Goal: Task Accomplishment & Management: Manage account settings

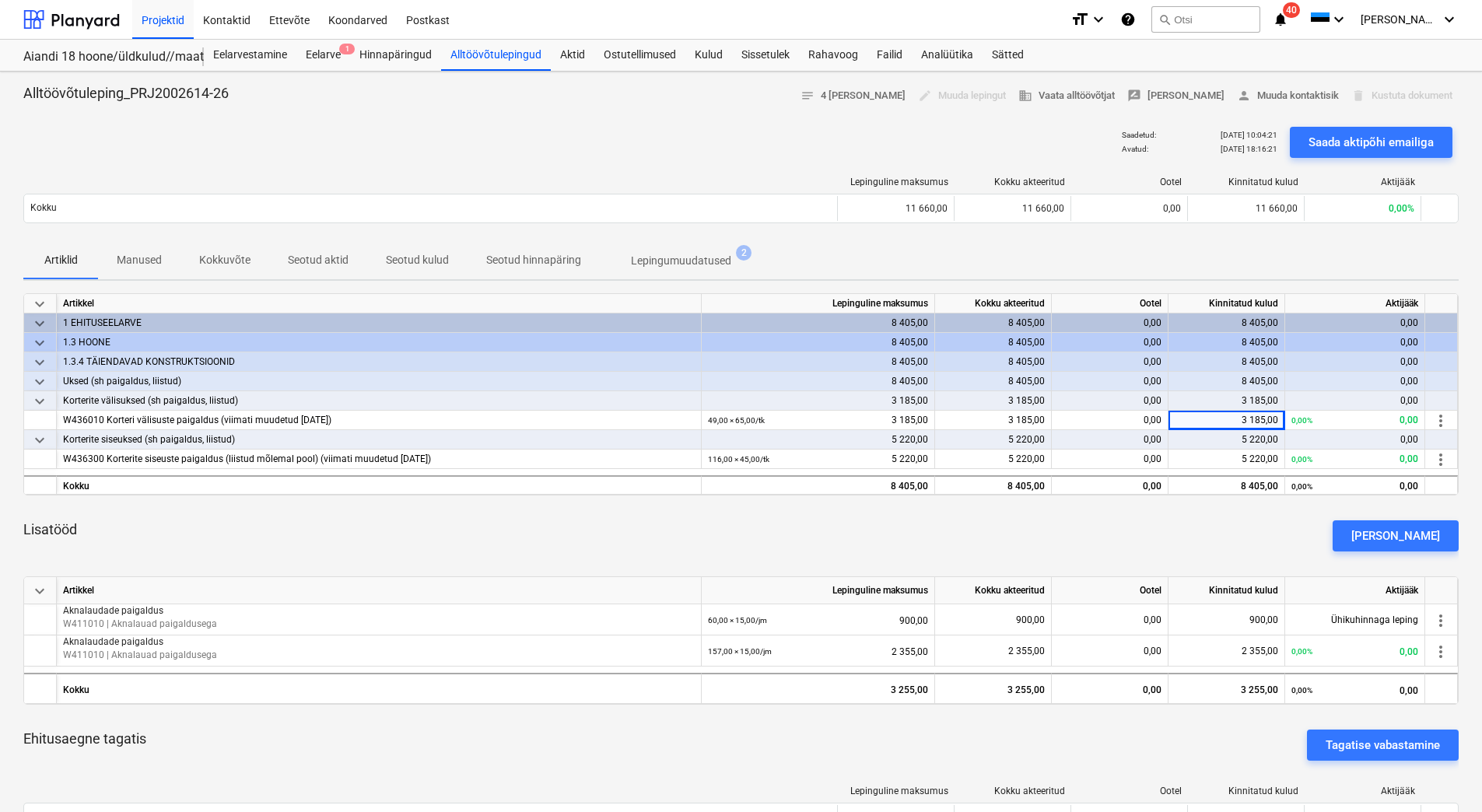
scroll to position [311, 0]
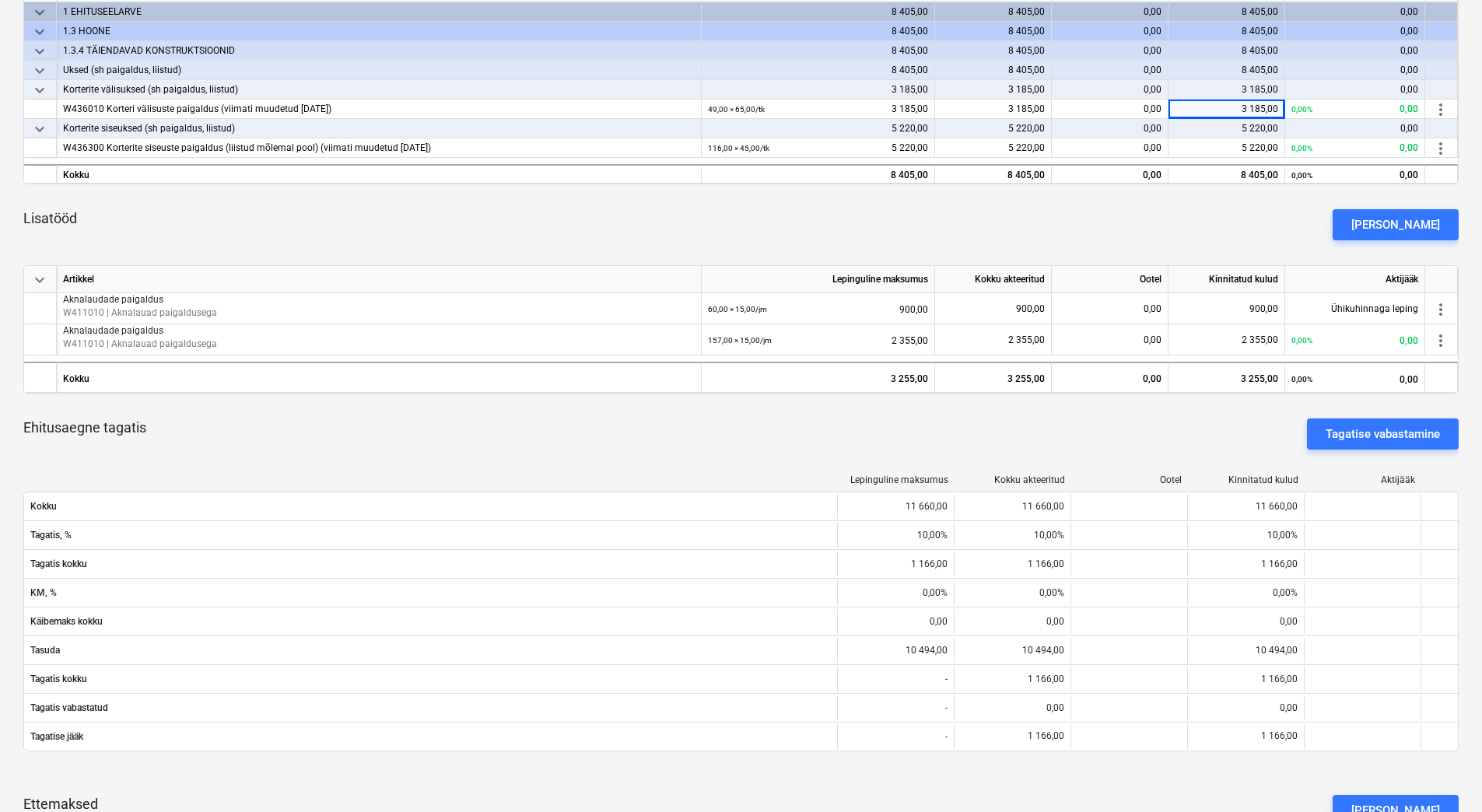
click at [462, 445] on div "Ehitusaegne tagatis Tagatise vabastamine" at bounding box center [741, 434] width 1435 height 56
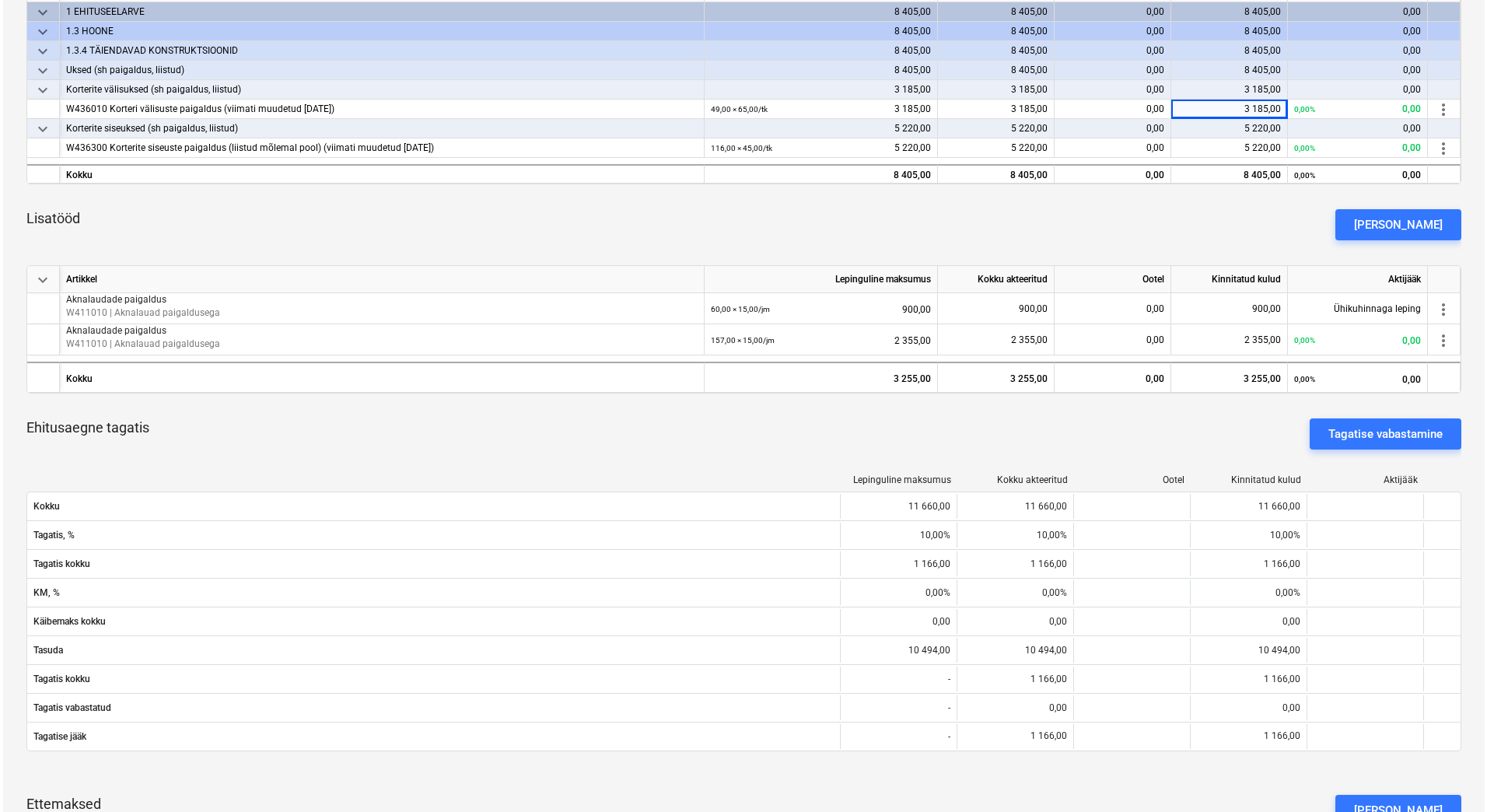
scroll to position [0, 0]
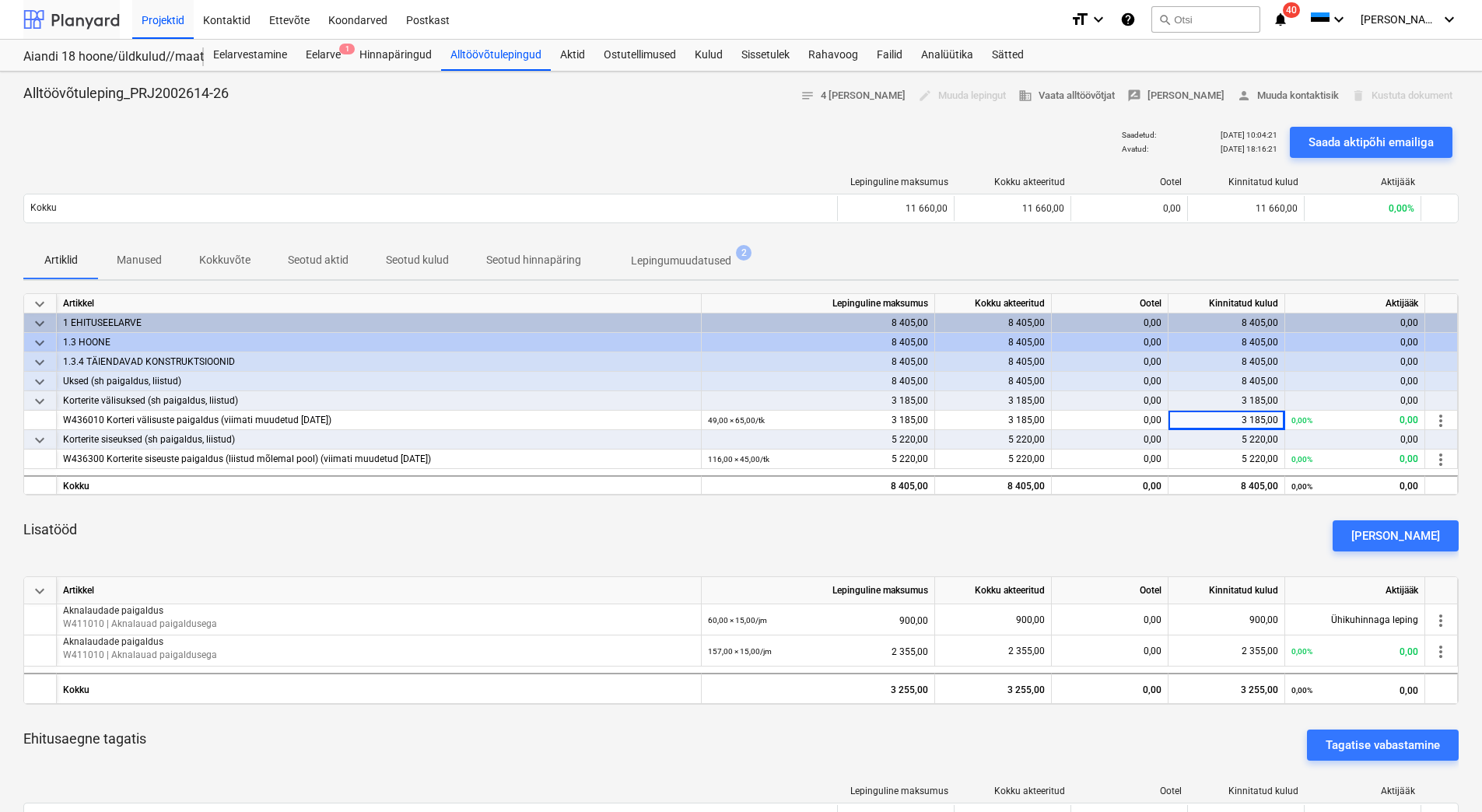
click at [84, 27] on div at bounding box center [71, 19] width 96 height 39
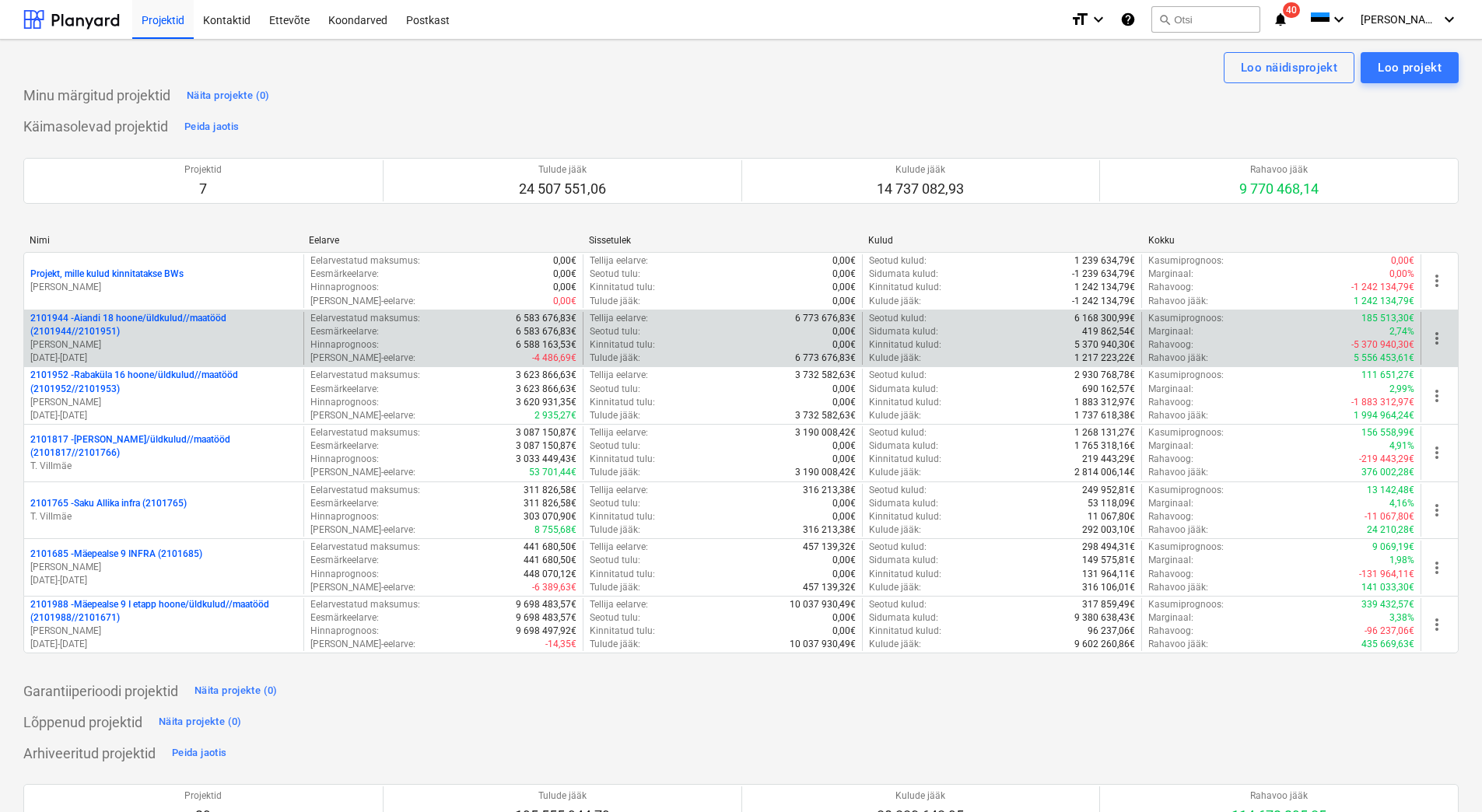
click at [162, 324] on p "2101944 - Aiandi 18 hoone/üldkulud//maatööd (2101944//2101951)" at bounding box center [163, 325] width 267 height 27
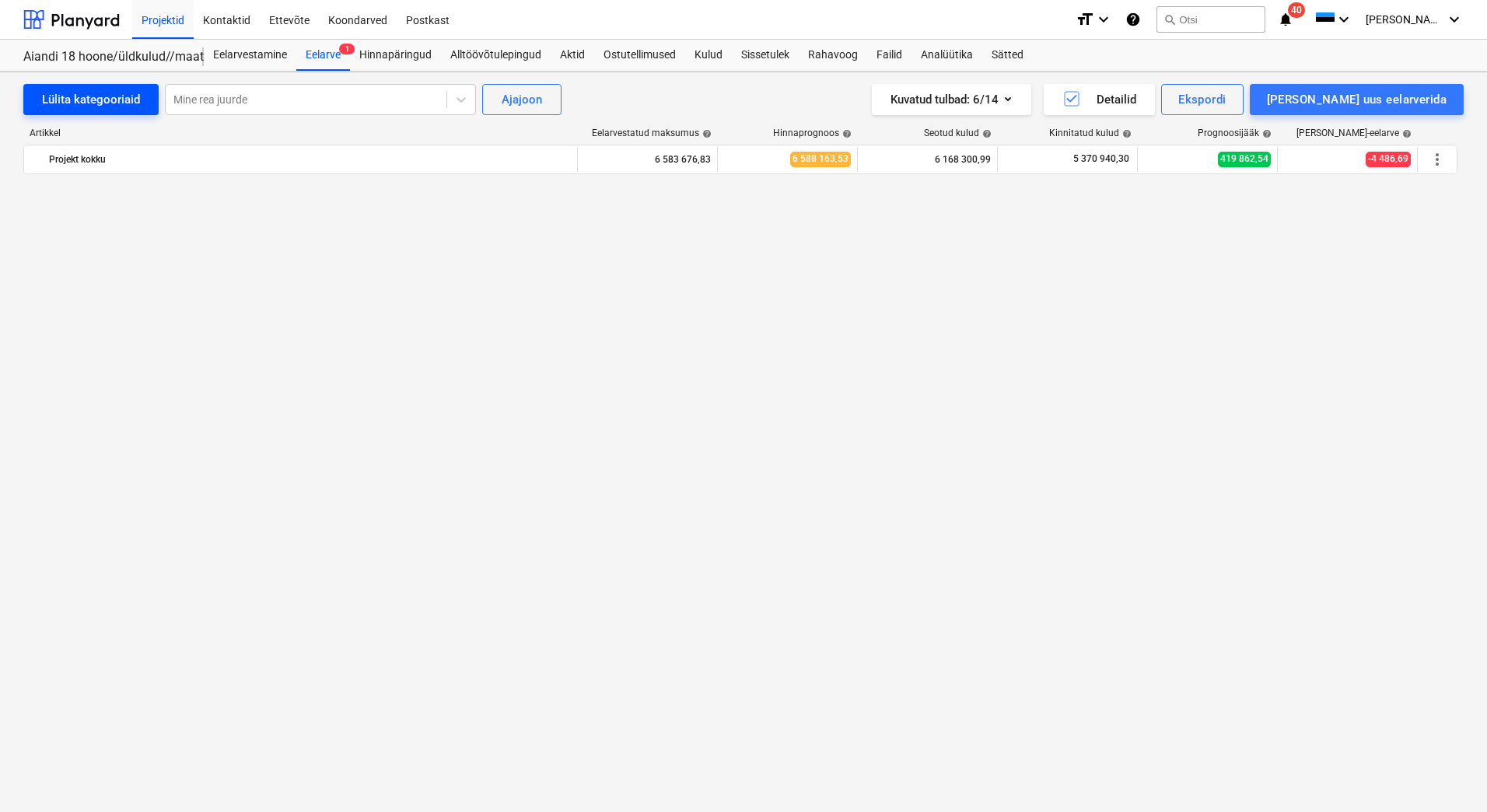
scroll to position [3811, 0]
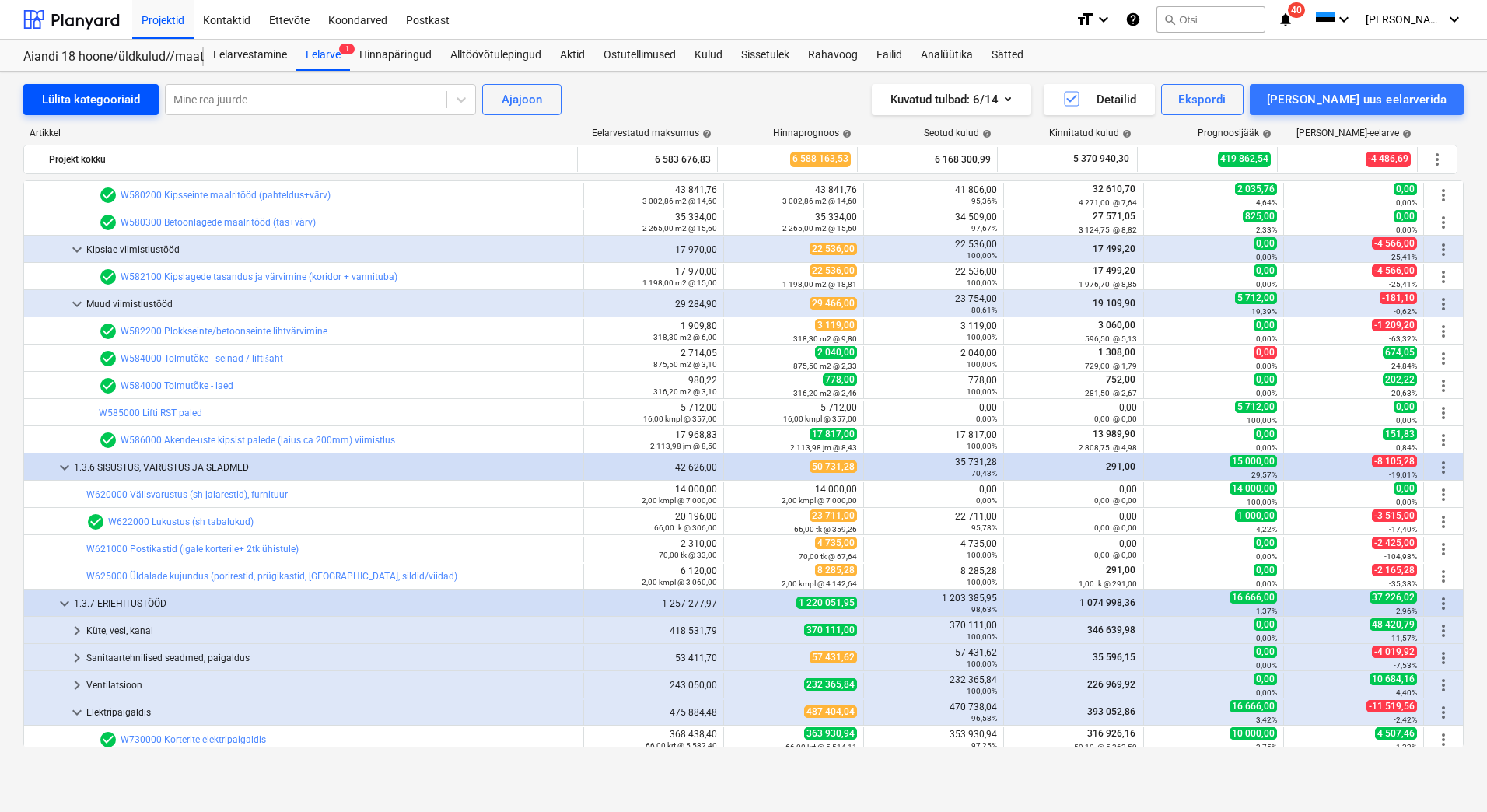
click at [131, 101] on div "Lülita kategooriaid" at bounding box center [91, 100] width 98 height 20
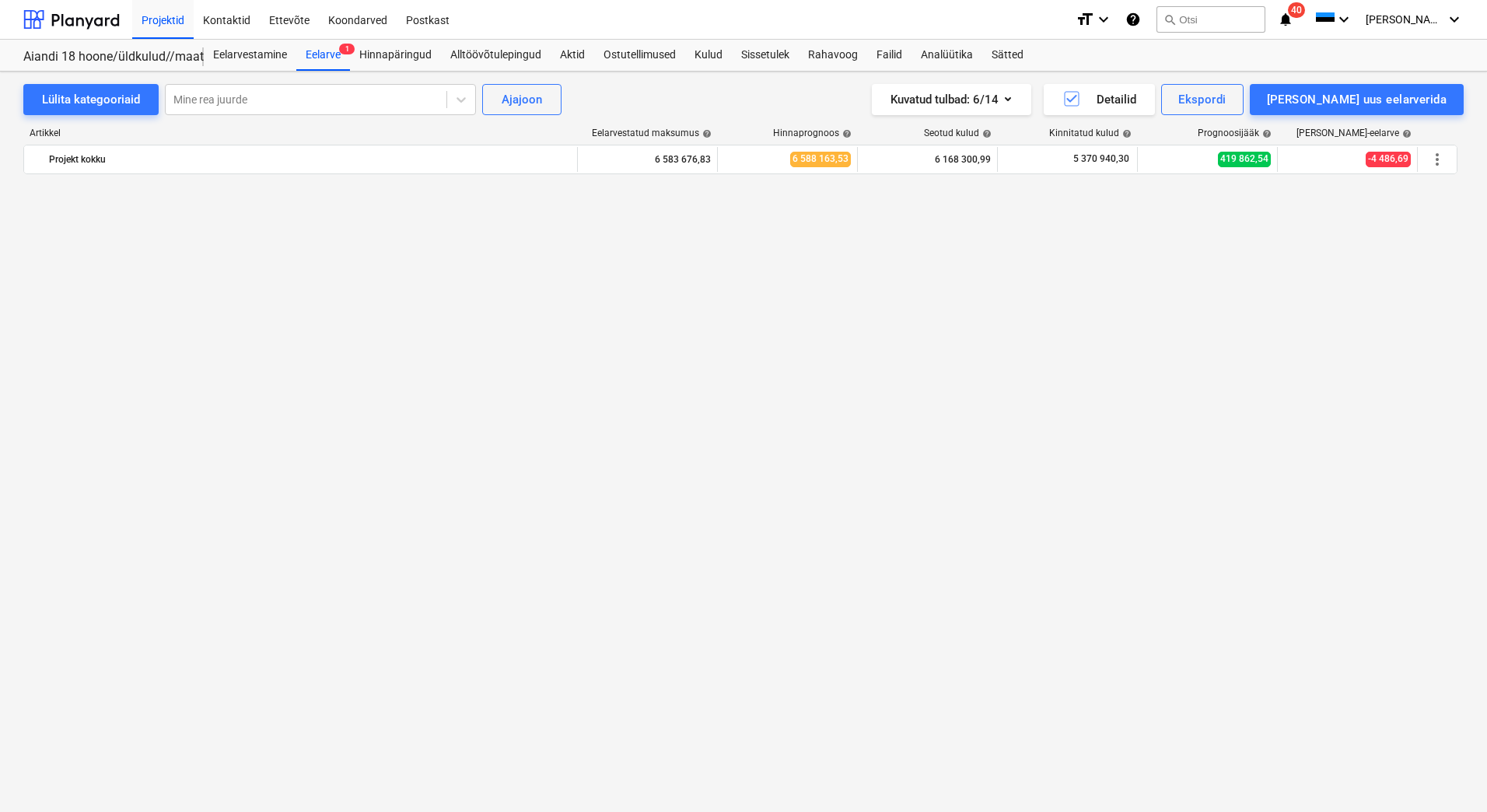
scroll to position [0, 0]
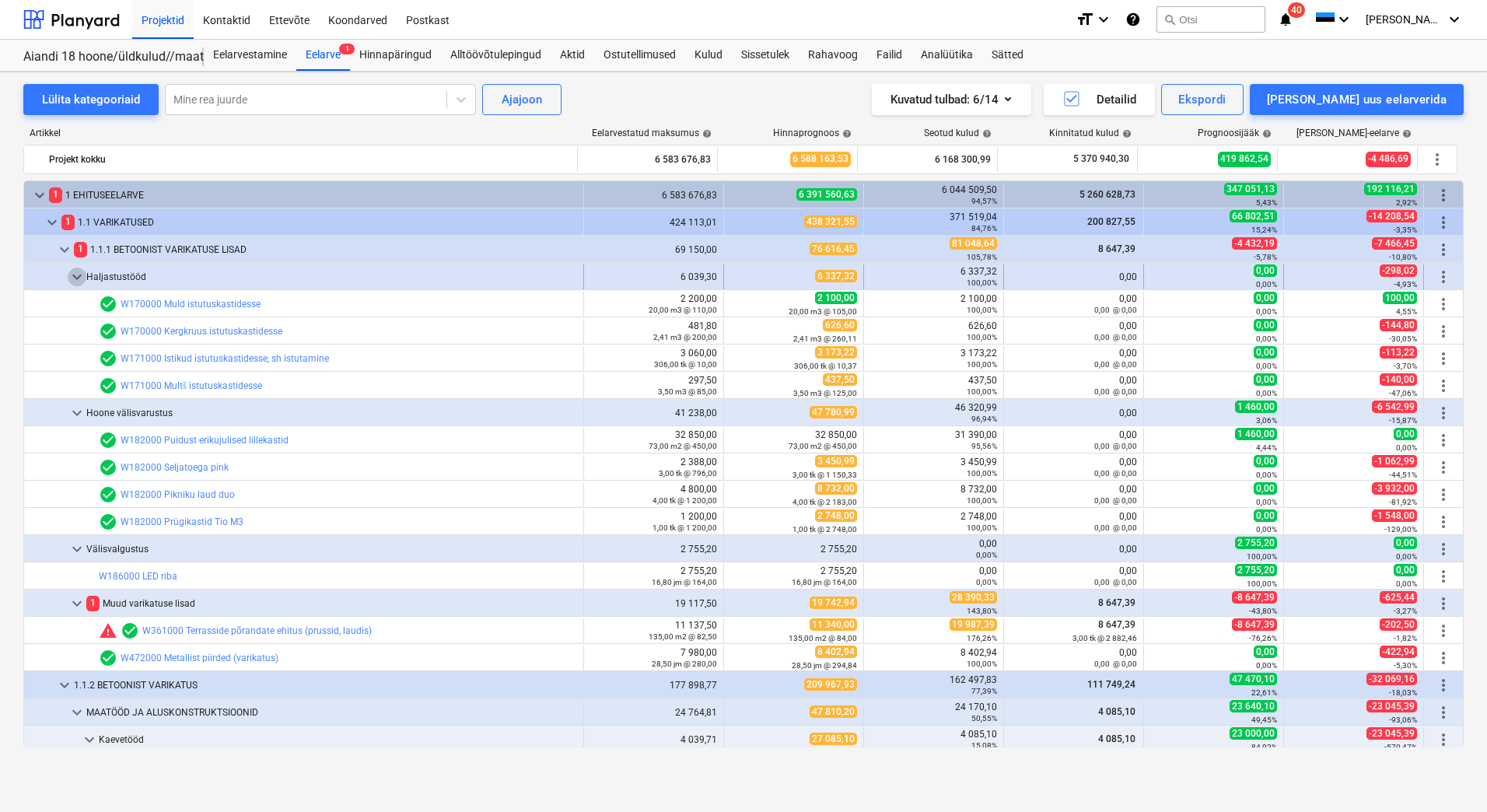
click at [71, 273] on span "keyboard_arrow_down" at bounding box center [76, 277] width 18 height 18
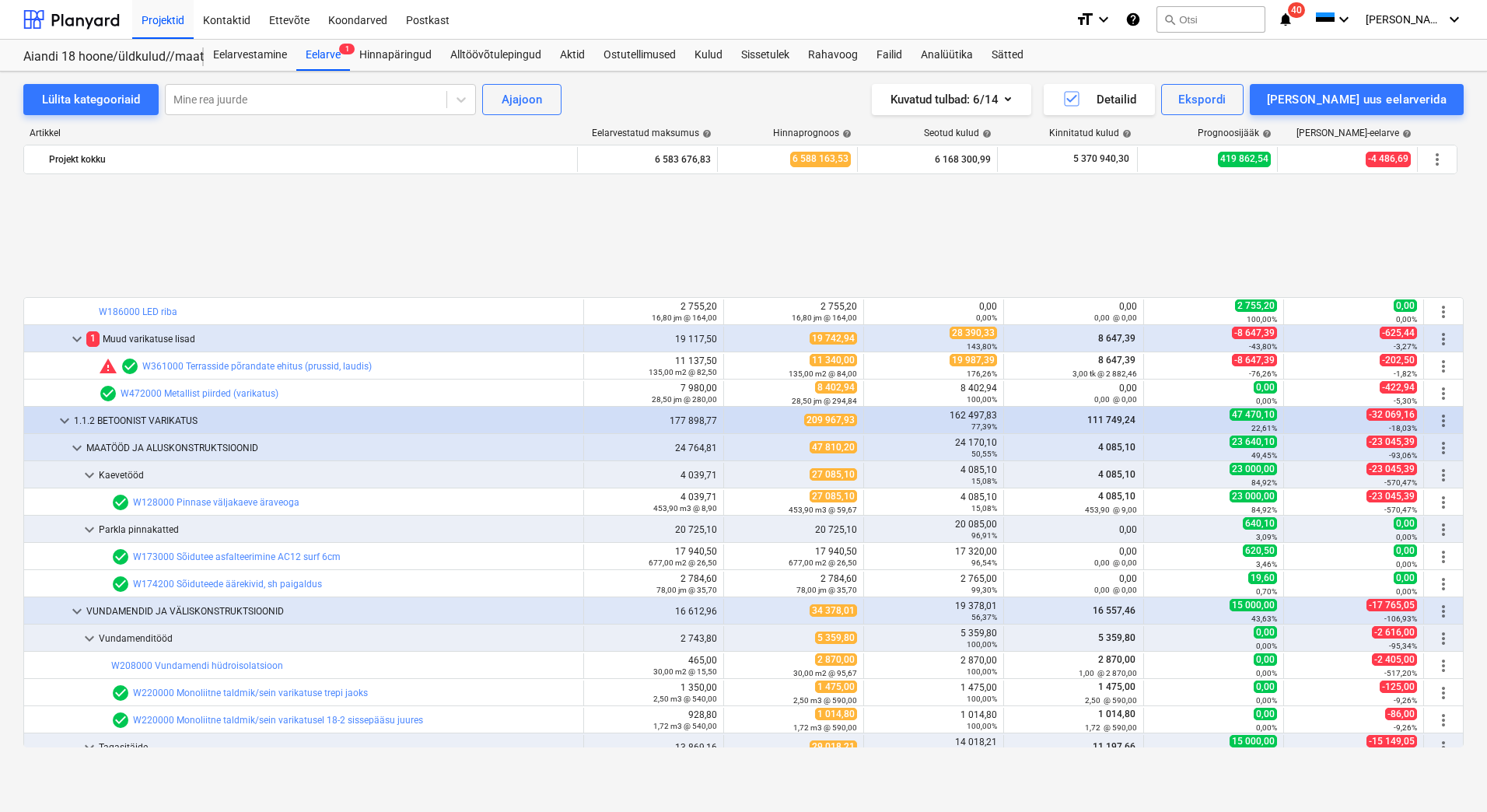
scroll to position [311, 0]
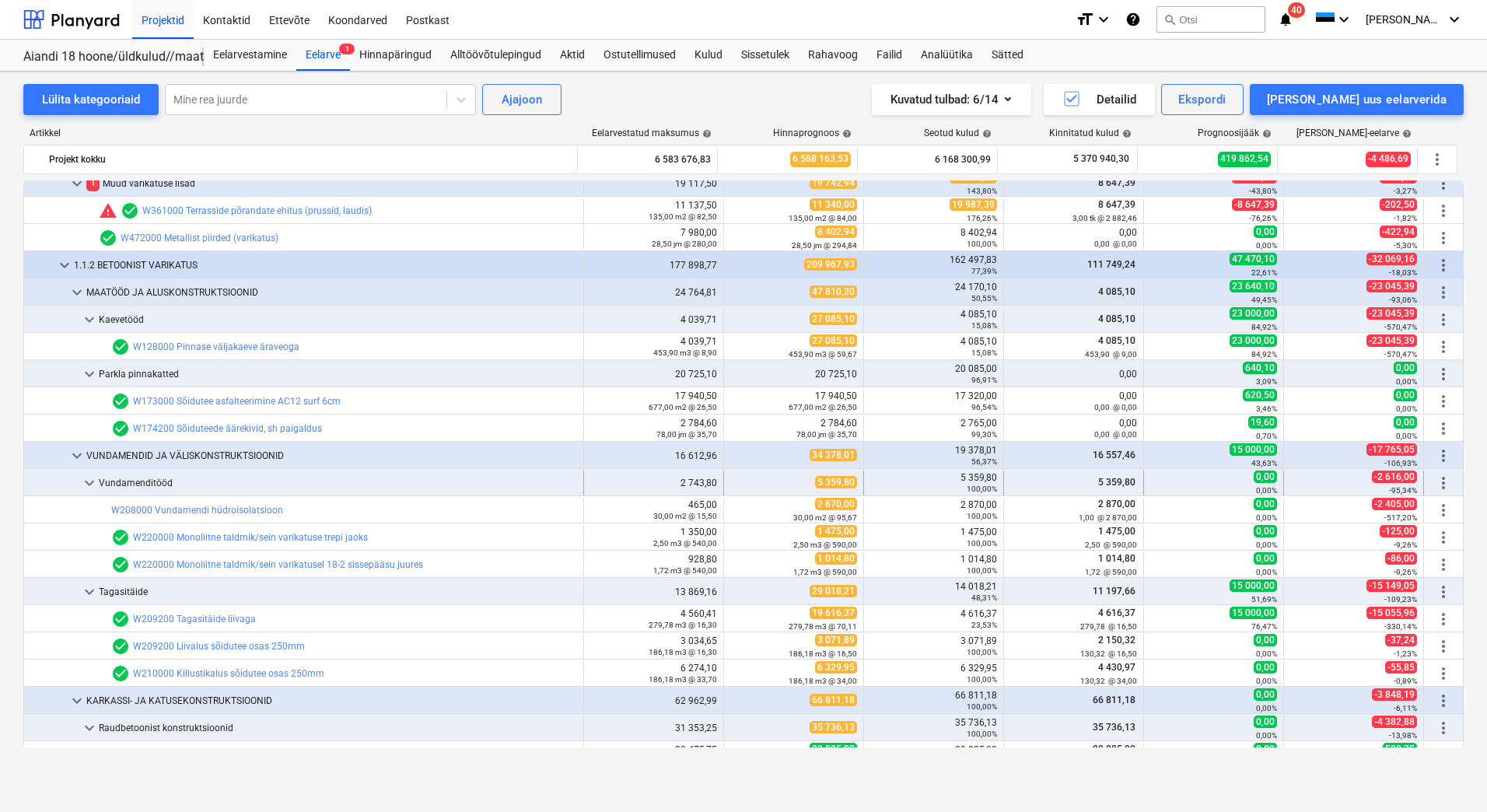
click at [91, 480] on span "keyboard_arrow_down" at bounding box center [89, 483] width 18 height 18
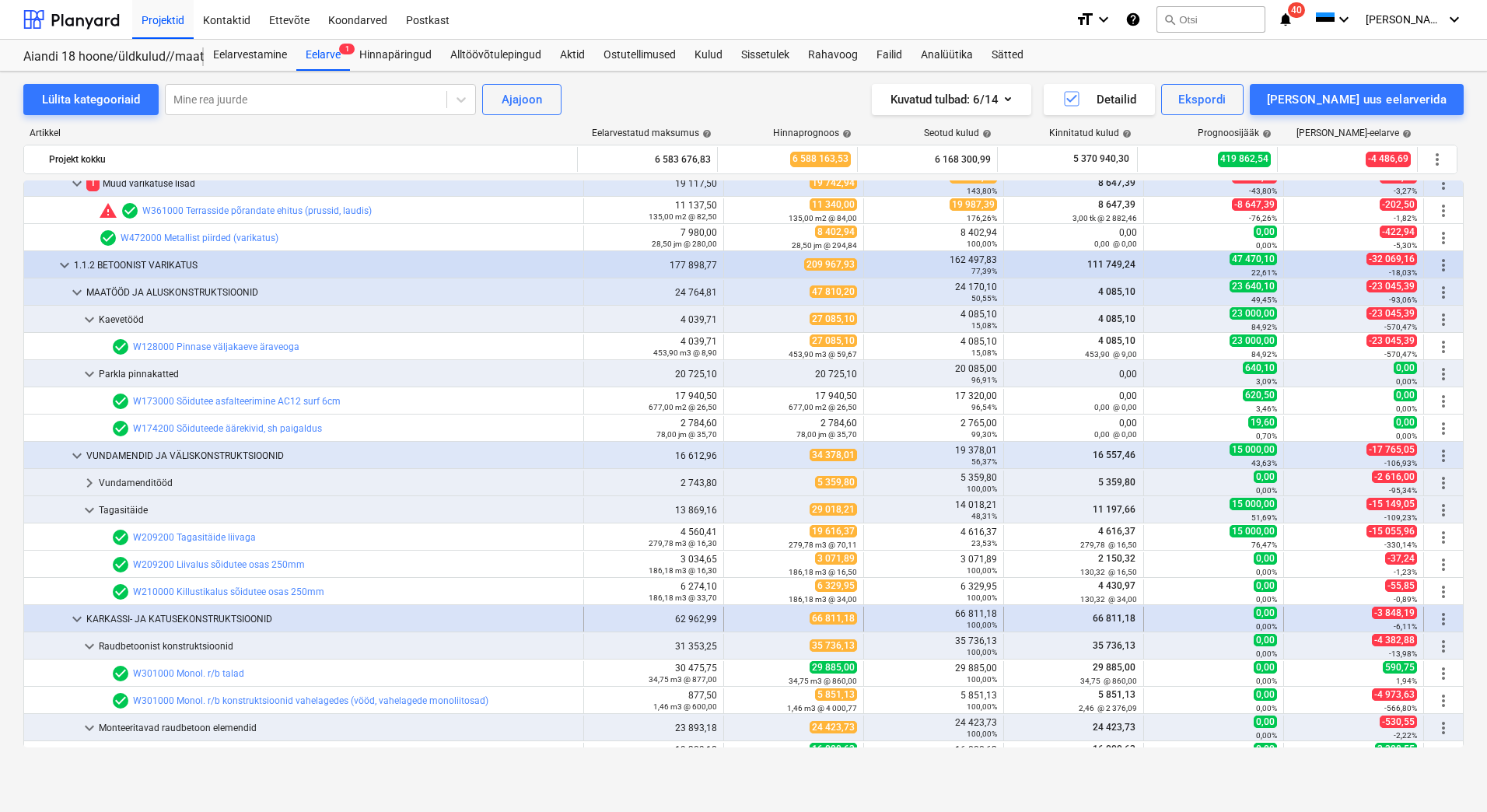
scroll to position [389, 0]
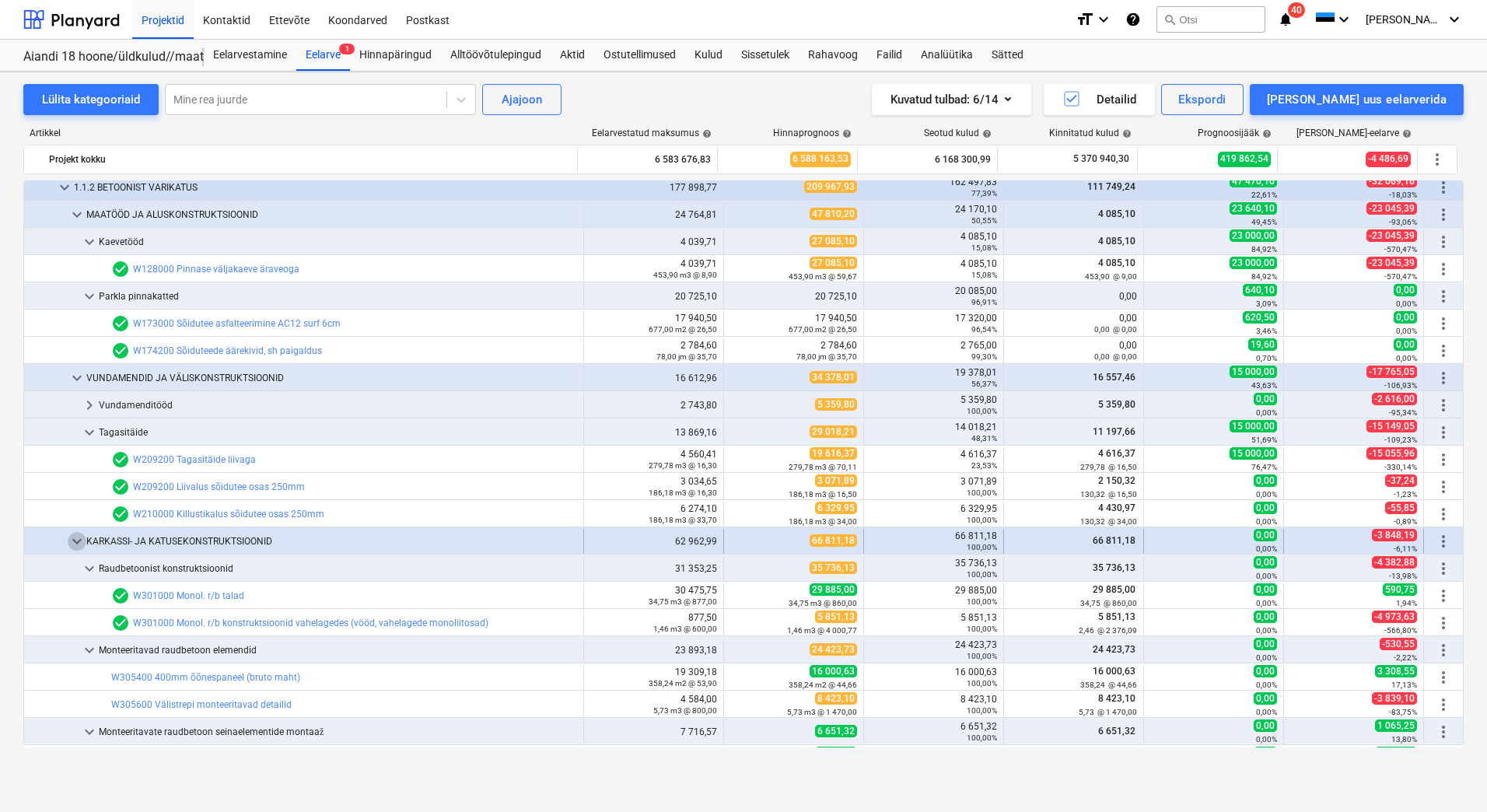
click at [70, 539] on span "keyboard_arrow_down" at bounding box center [76, 541] width 18 height 18
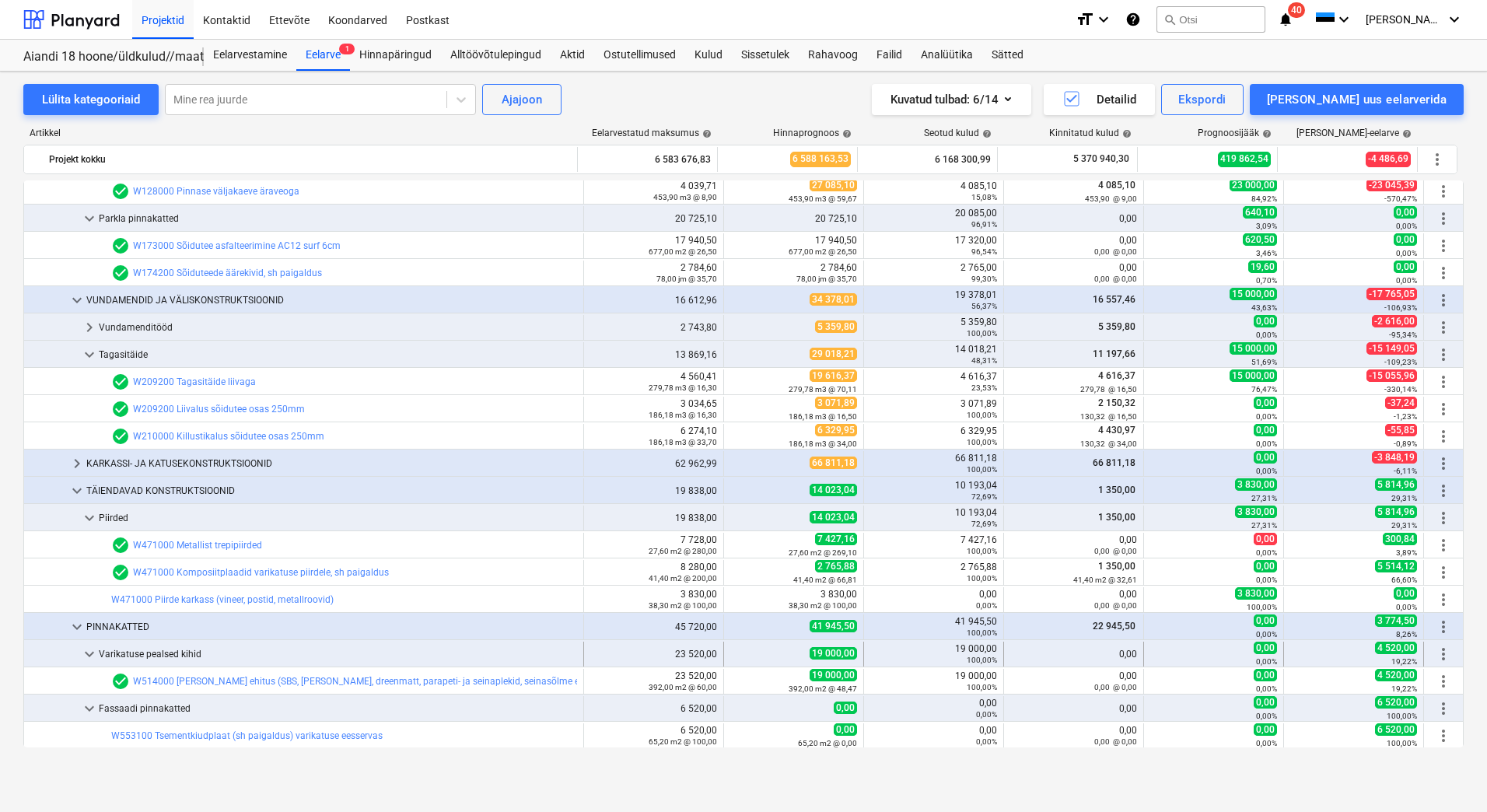
scroll to position [623, 0]
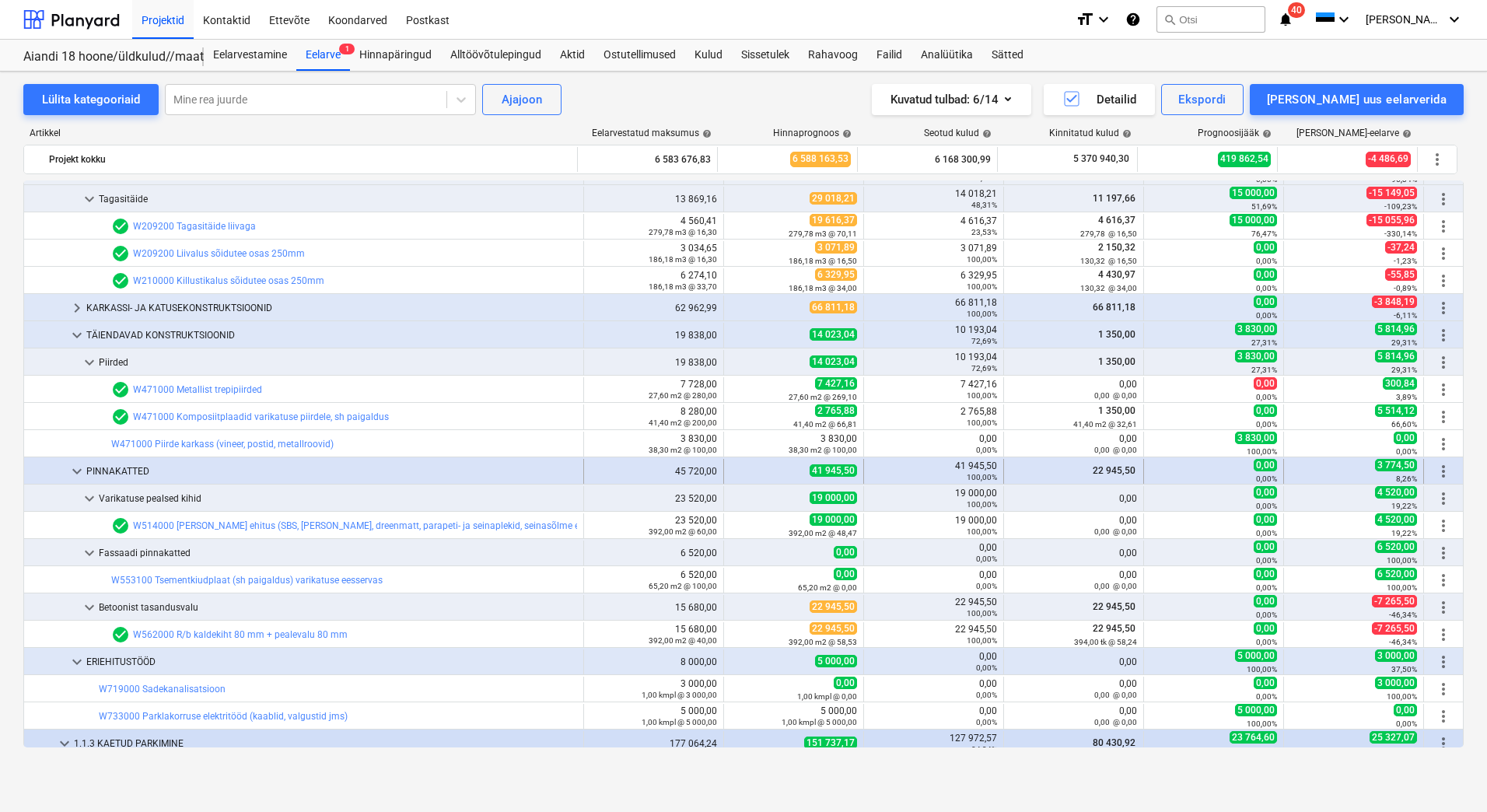
click at [76, 469] on span "keyboard_arrow_down" at bounding box center [76, 471] width 18 height 18
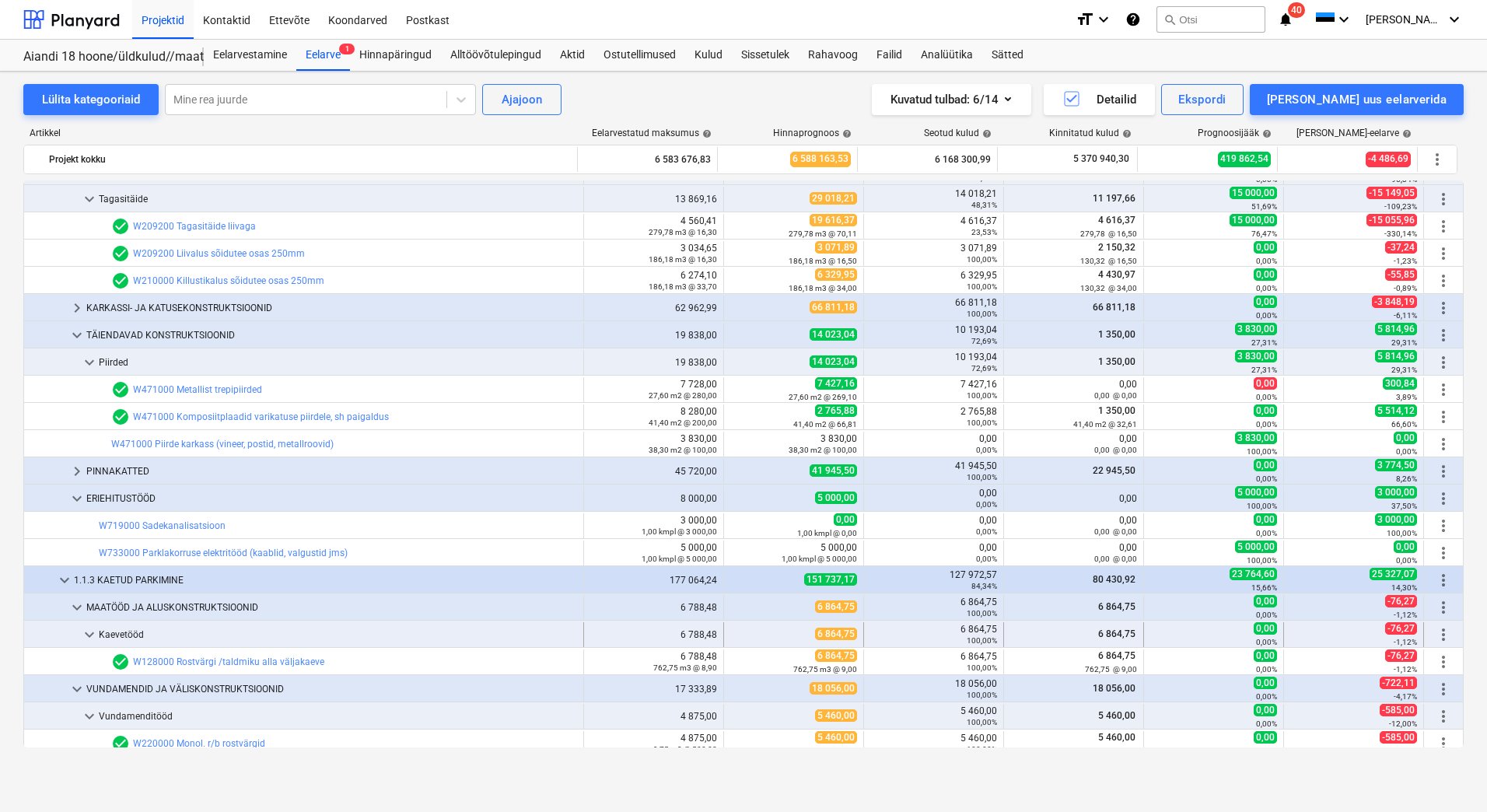
scroll to position [778, 0]
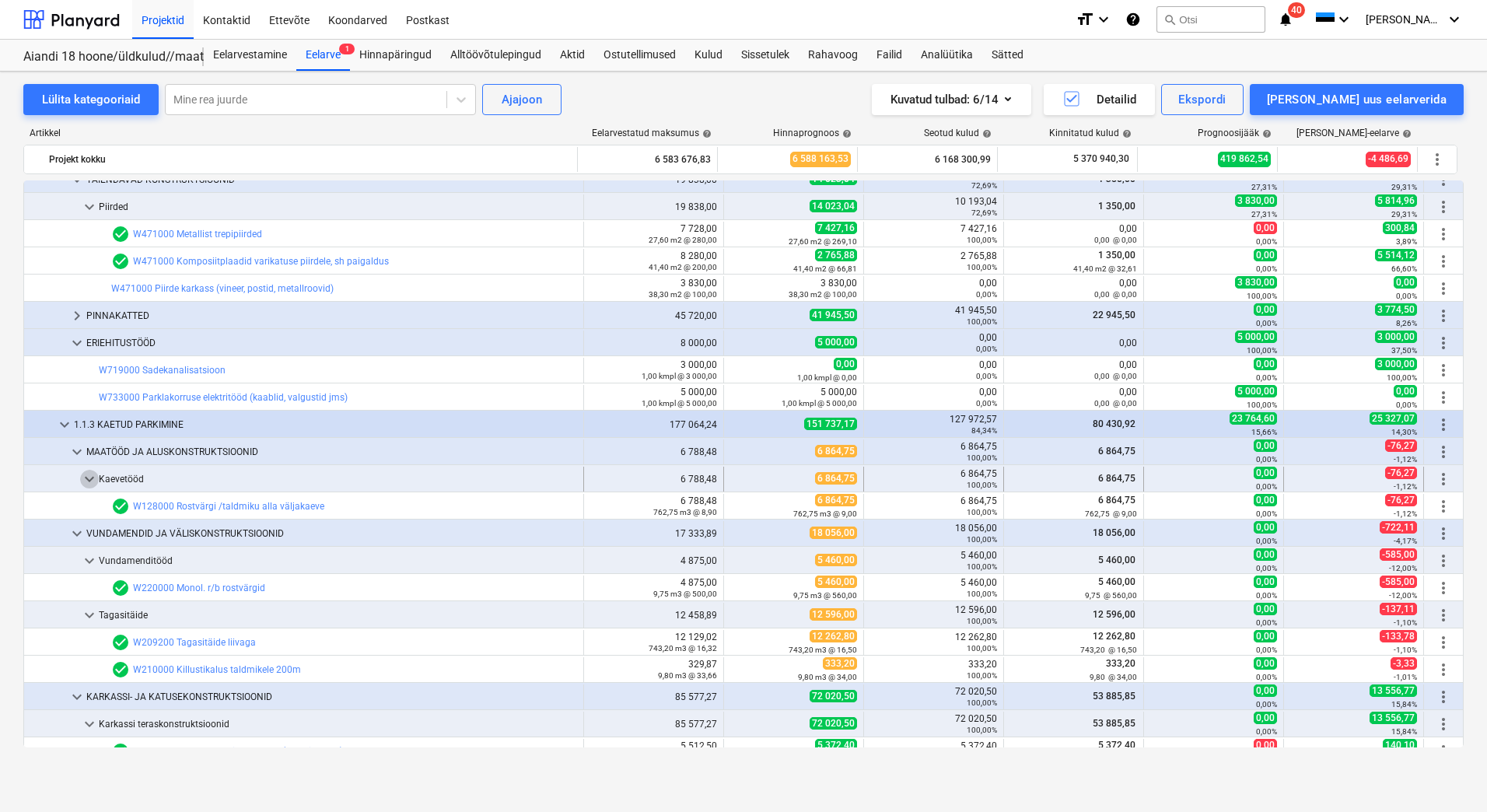
click at [87, 480] on span "keyboard_arrow_down" at bounding box center [89, 479] width 18 height 18
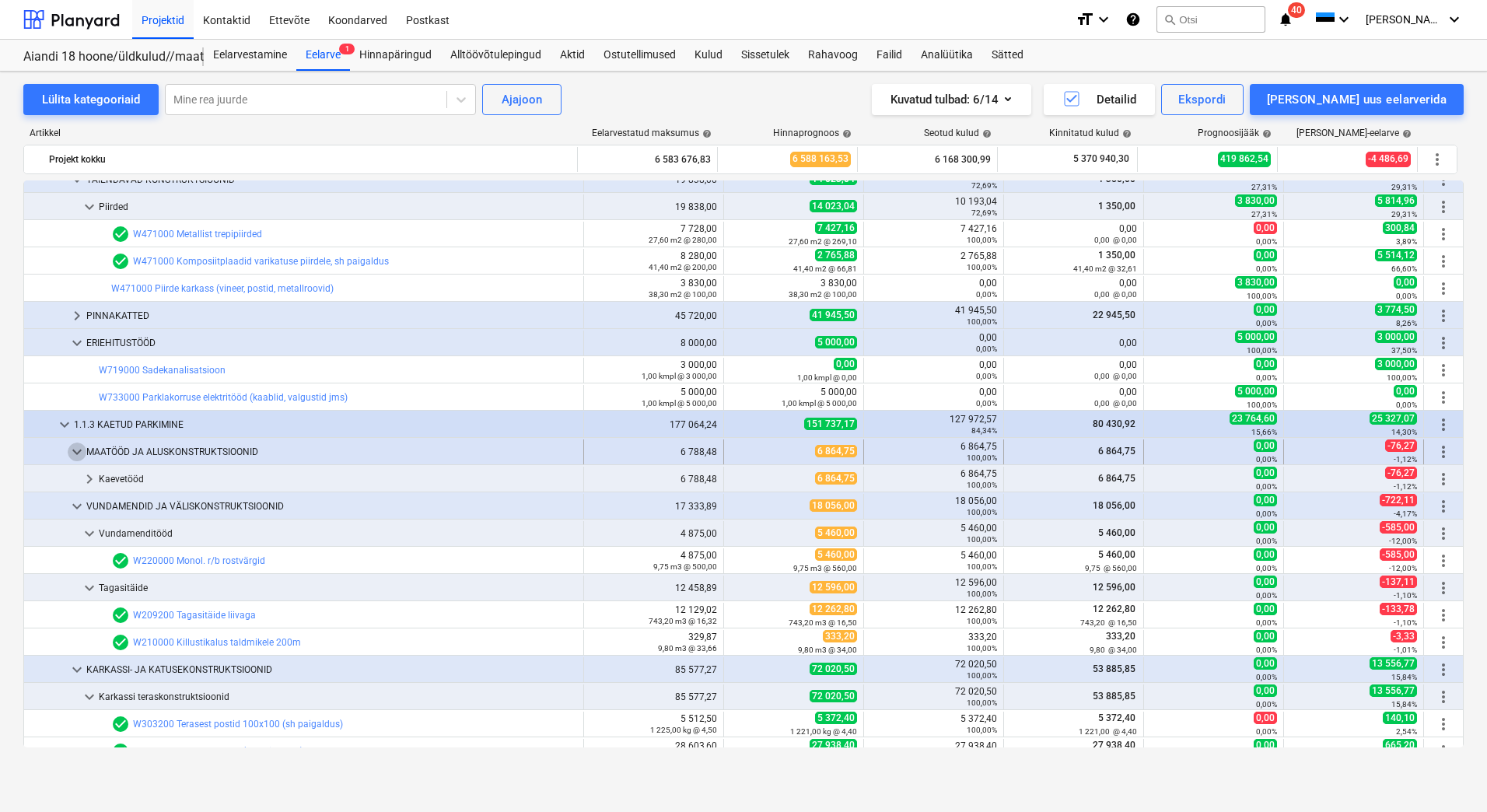
click at [77, 450] on span "keyboard_arrow_down" at bounding box center [76, 452] width 18 height 18
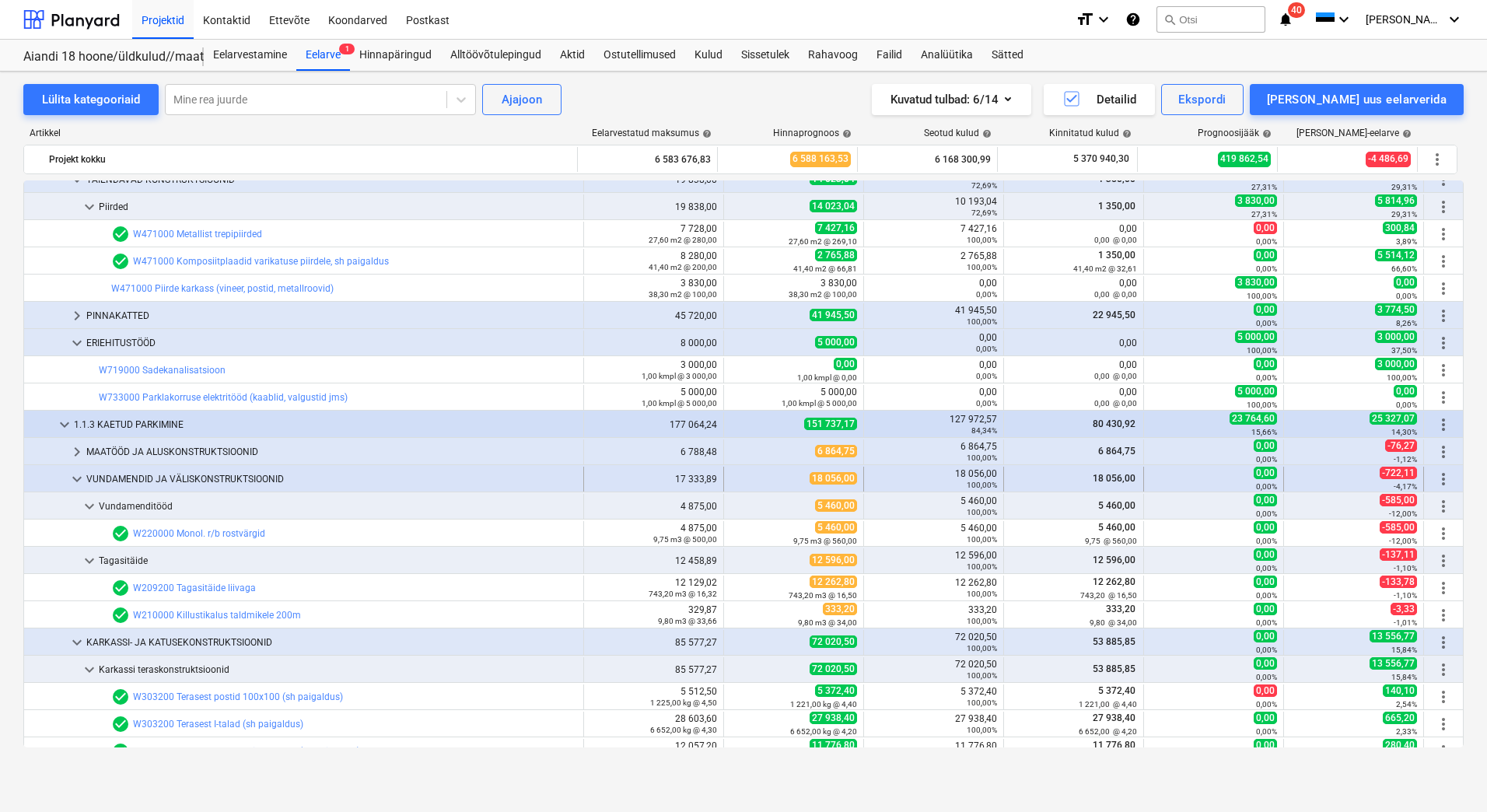
click at [74, 476] on span "keyboard_arrow_down" at bounding box center [76, 479] width 18 height 18
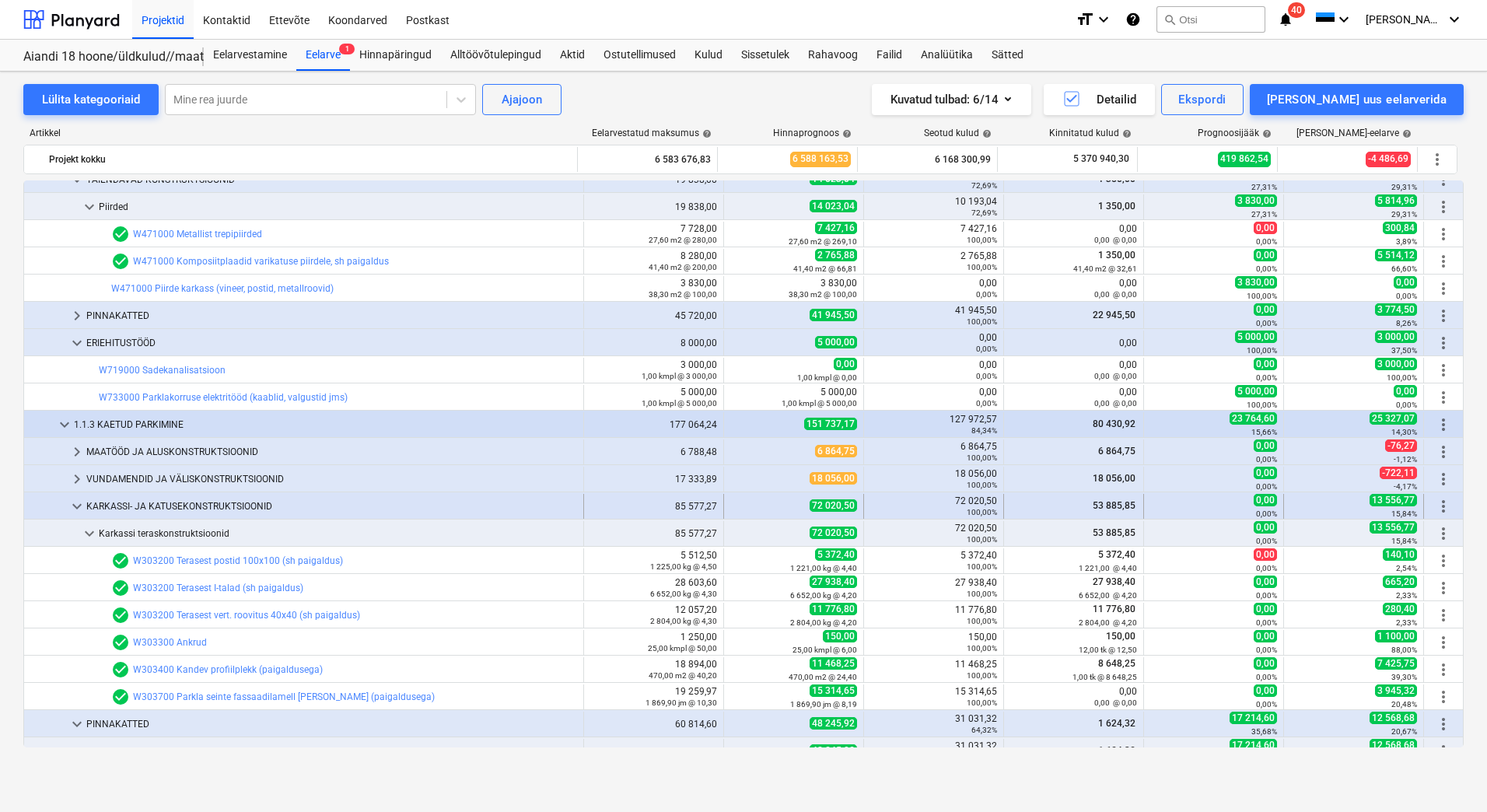
click at [76, 508] on span "keyboard_arrow_down" at bounding box center [76, 506] width 18 height 18
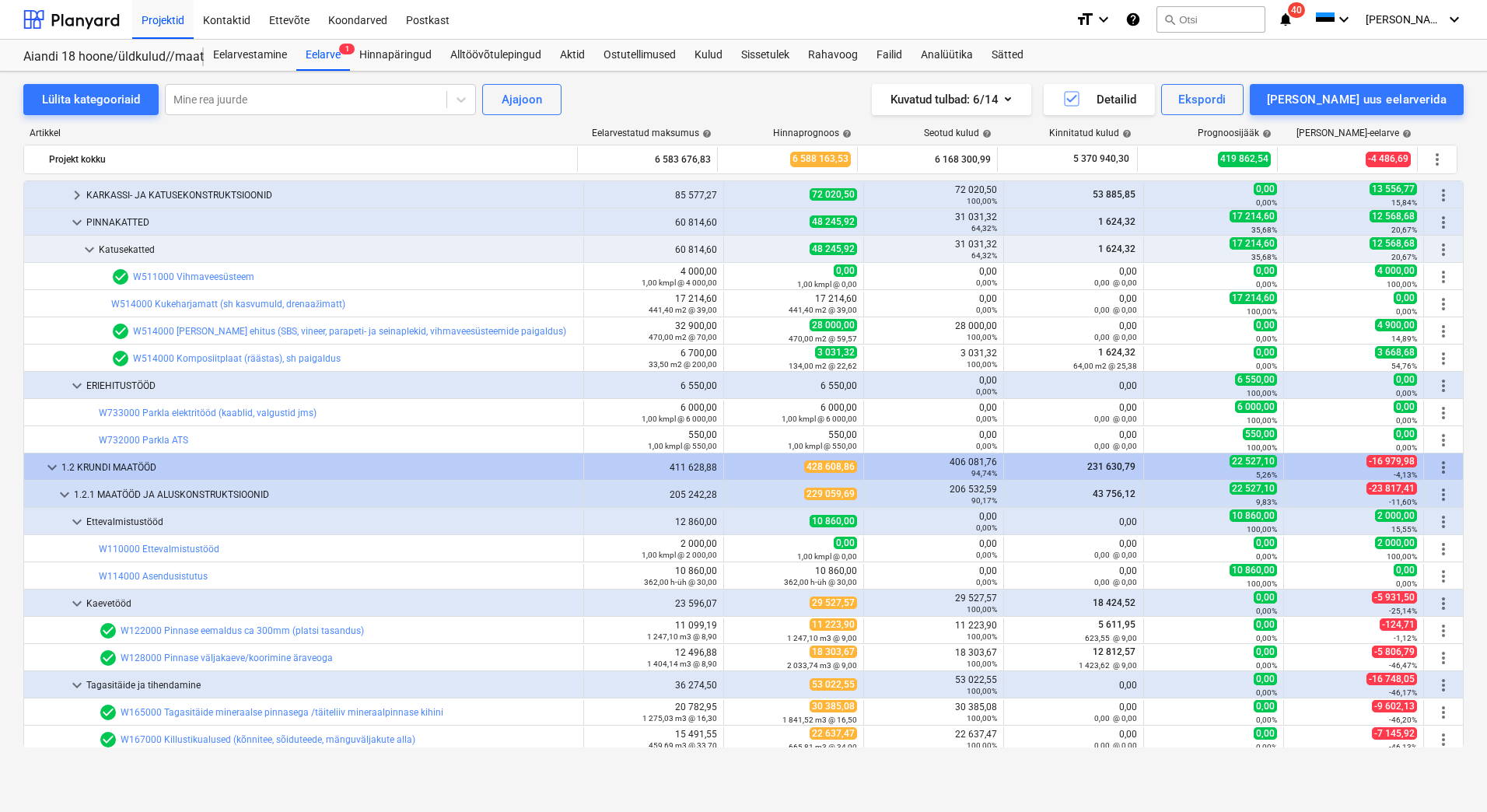
scroll to position [1167, 0]
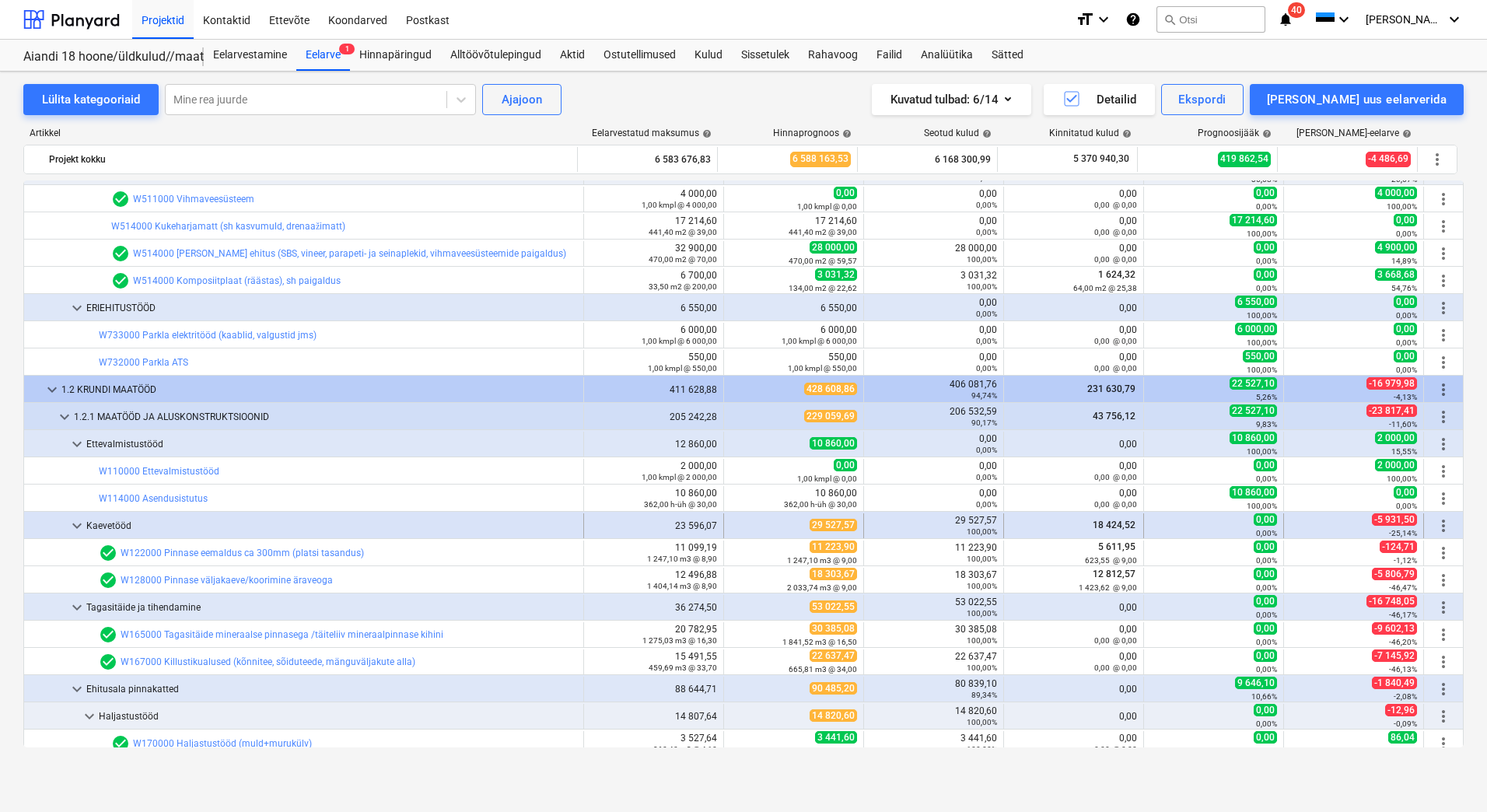
click at [78, 524] on span "keyboard_arrow_down" at bounding box center [76, 525] width 18 height 18
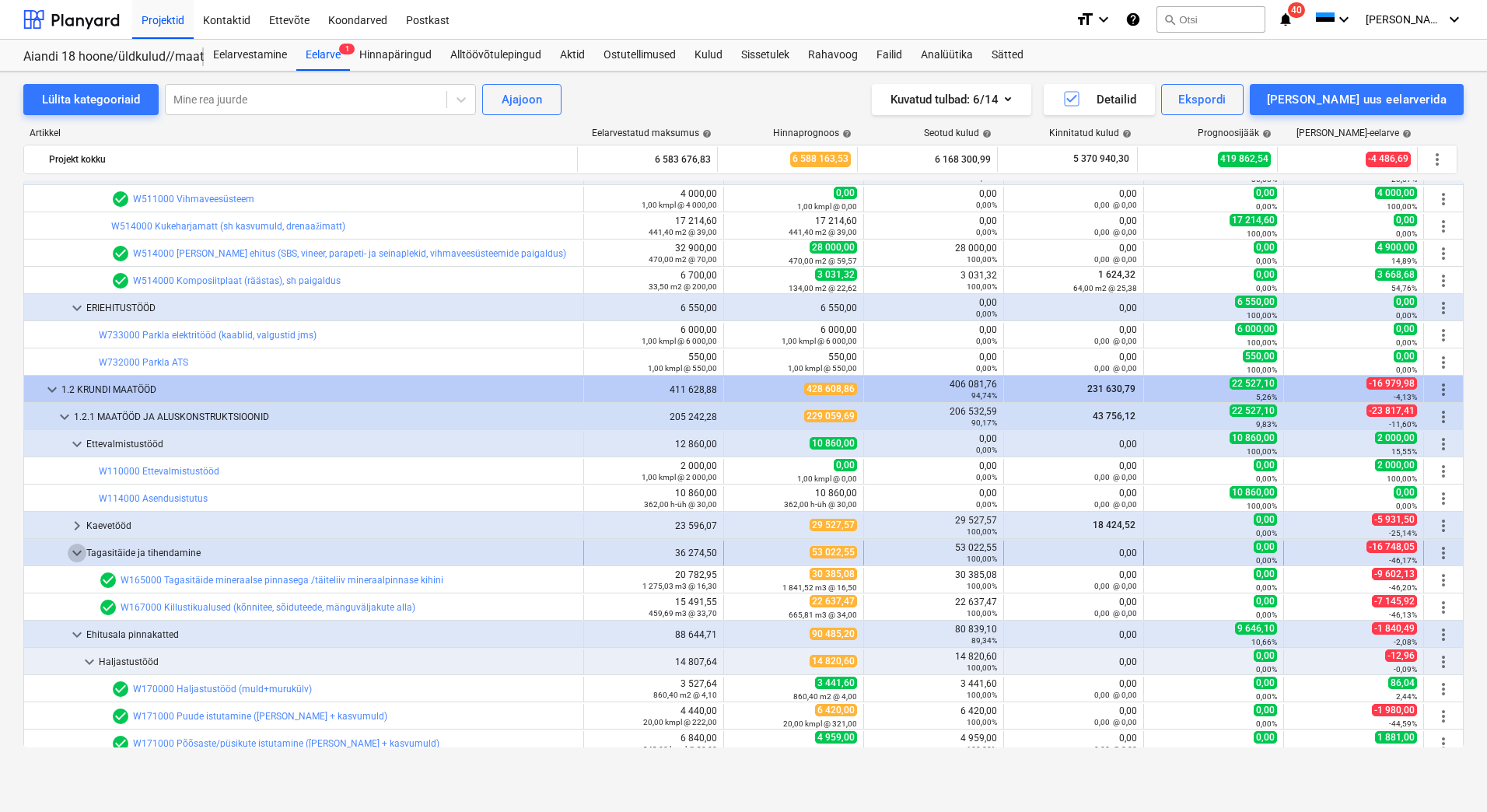
click at [75, 551] on span "keyboard_arrow_down" at bounding box center [76, 553] width 18 height 18
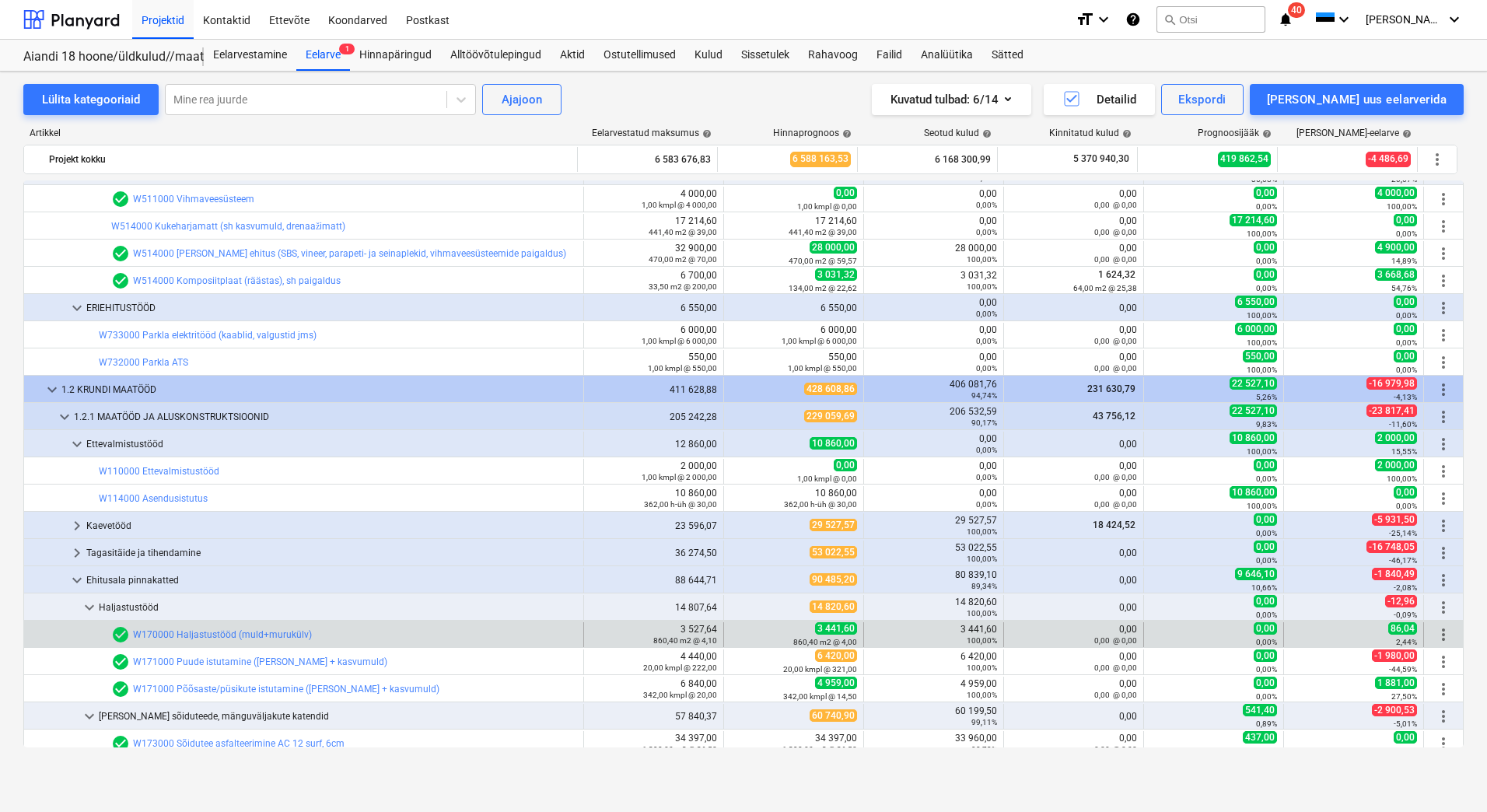
scroll to position [1322, 0]
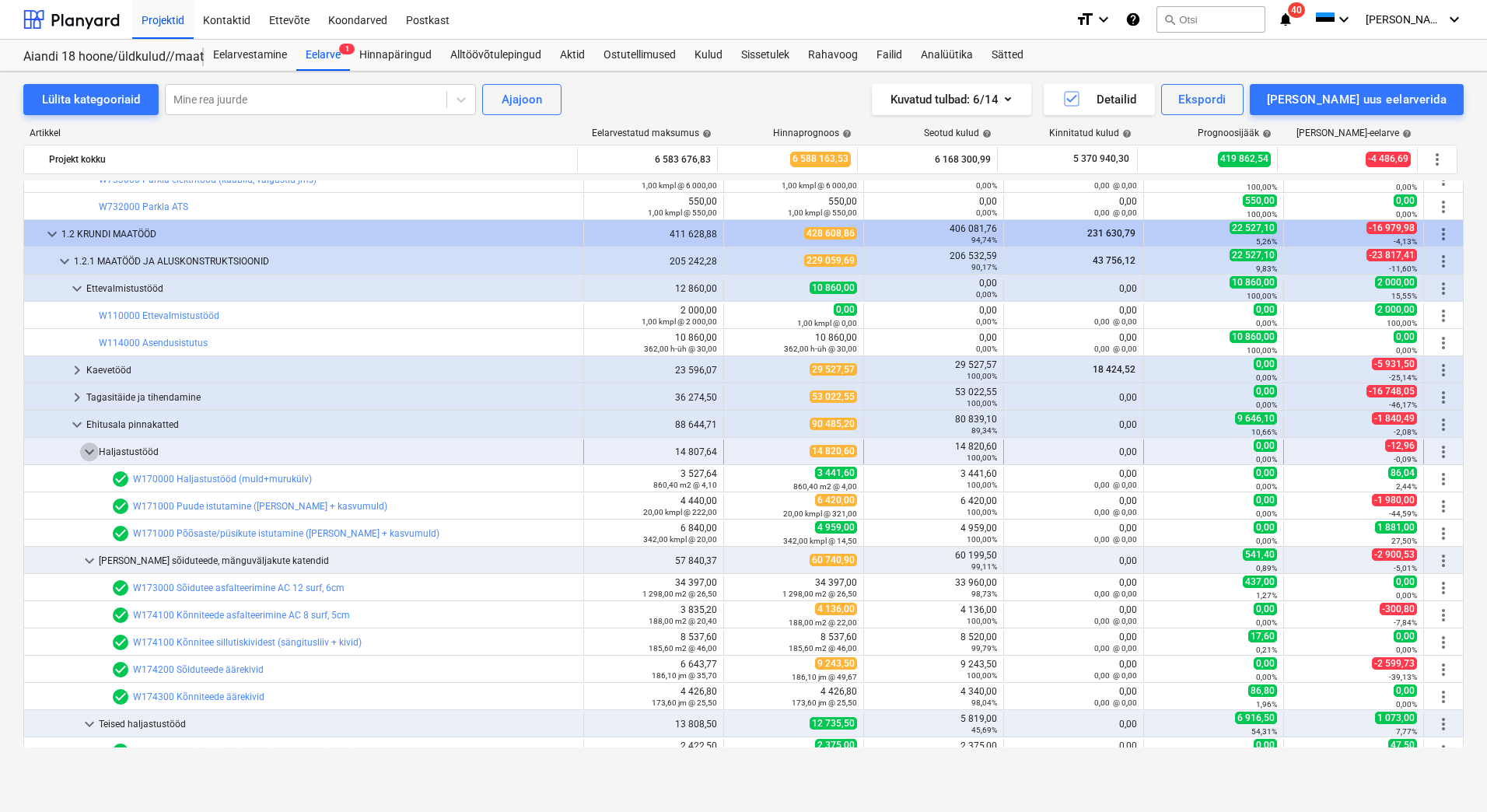
click at [89, 448] on span "keyboard_arrow_down" at bounding box center [89, 452] width 18 height 18
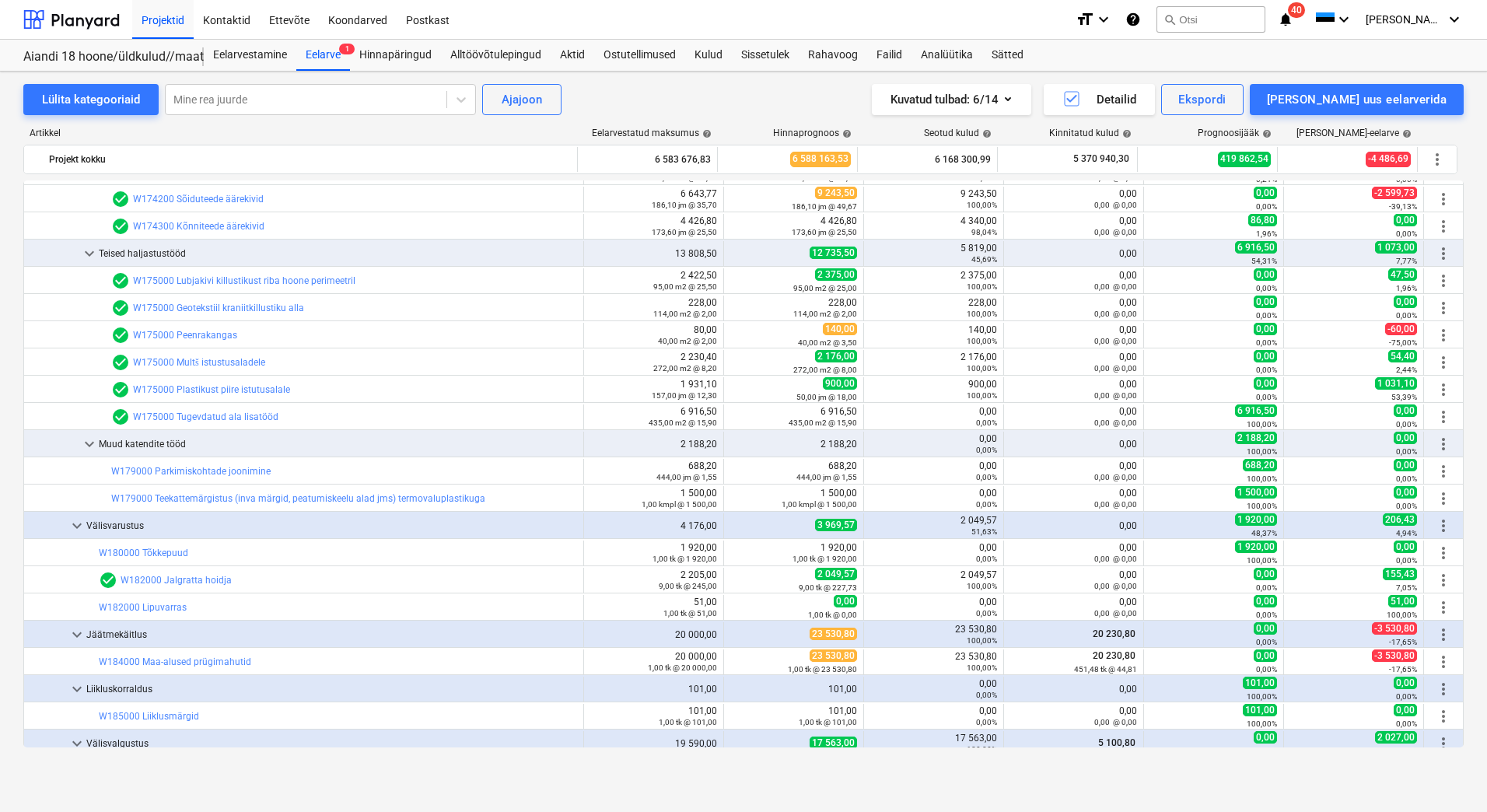
scroll to position [1716, 0]
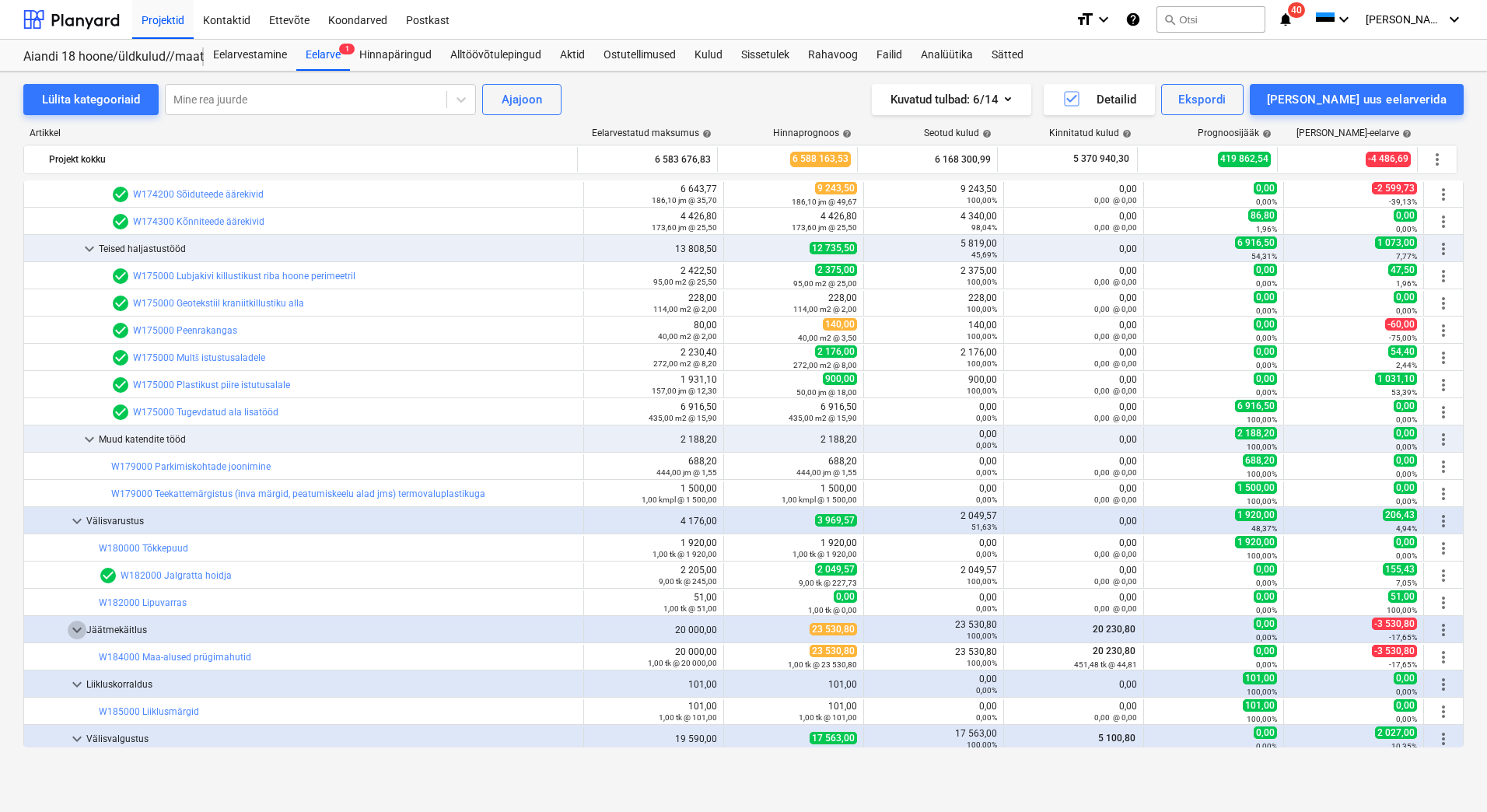
click at [79, 621] on span "keyboard_arrow_down" at bounding box center [76, 630] width 18 height 18
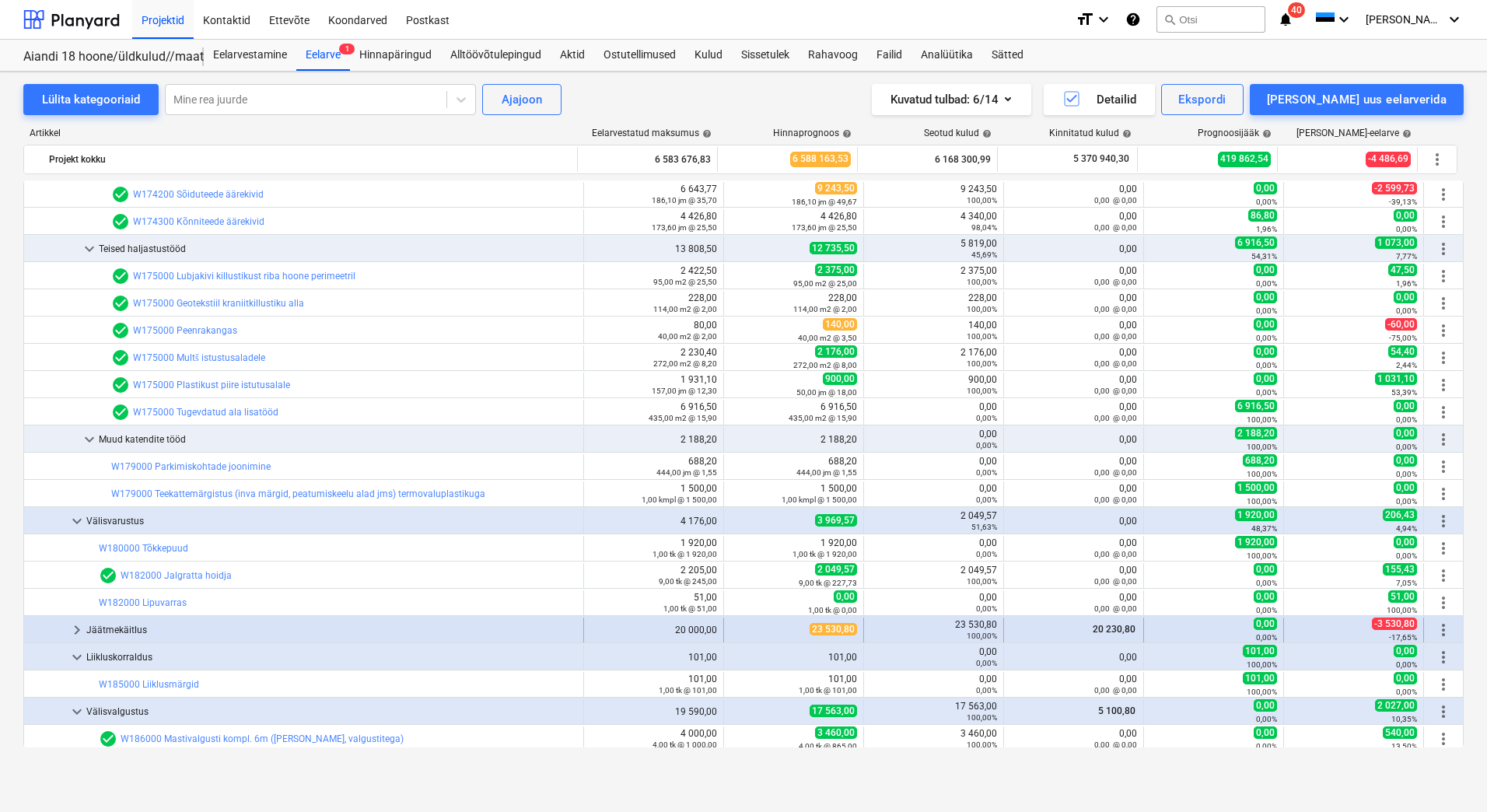
scroll to position [1789, 0]
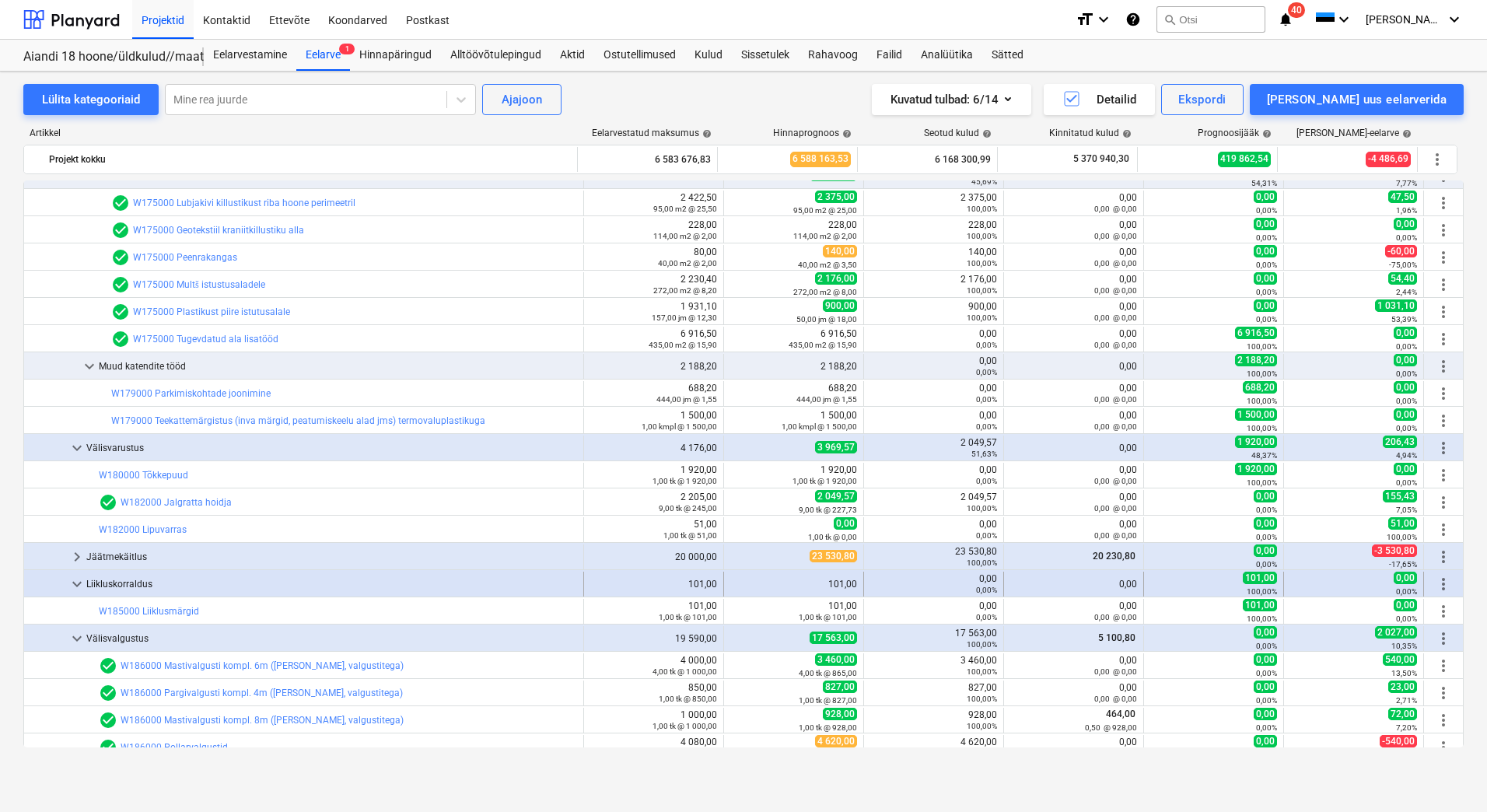
click at [73, 578] on span "keyboard_arrow_down" at bounding box center [76, 584] width 18 height 18
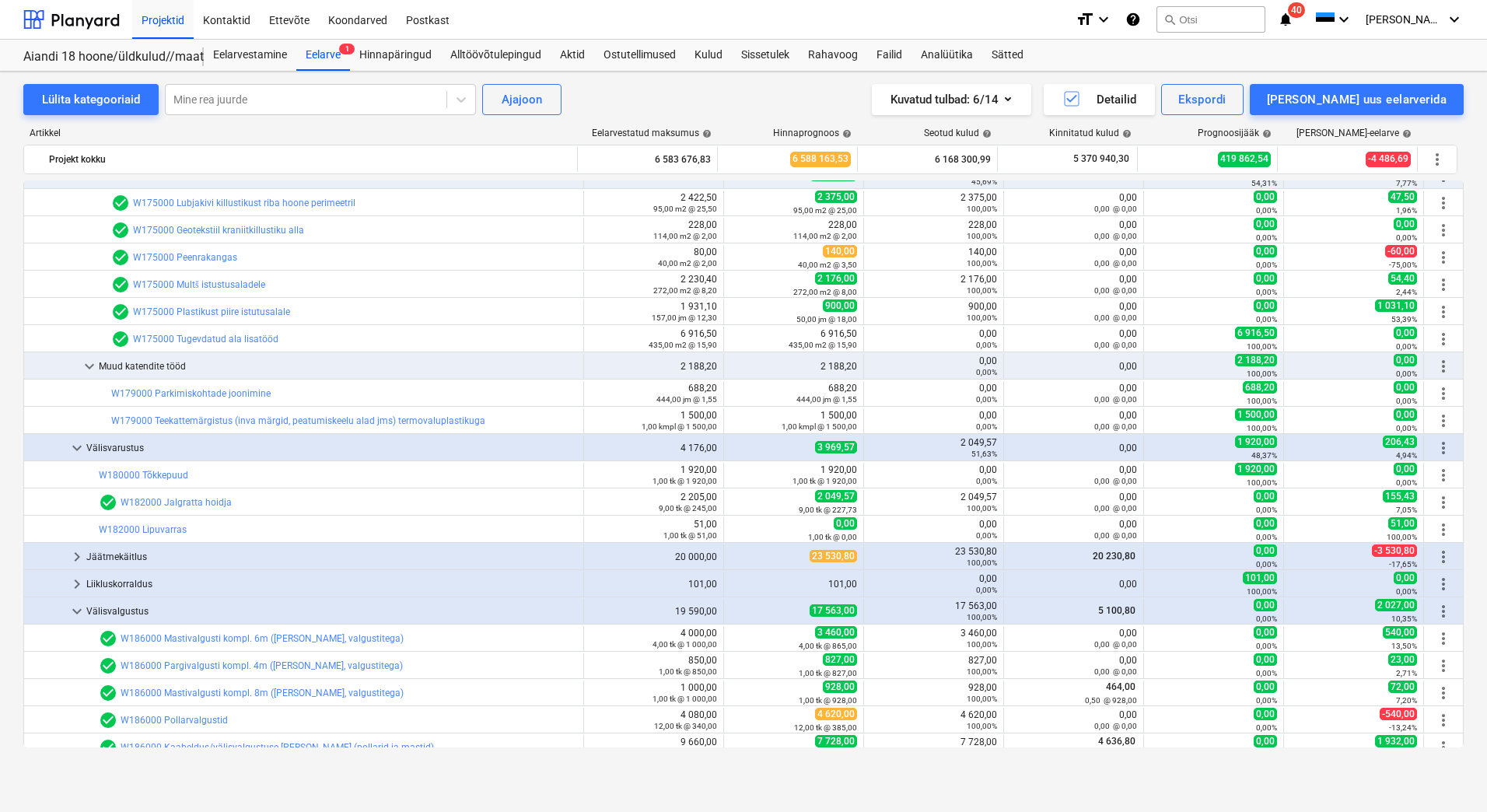
click at [73, 578] on span "keyboard_arrow_right" at bounding box center [76, 584] width 18 height 18
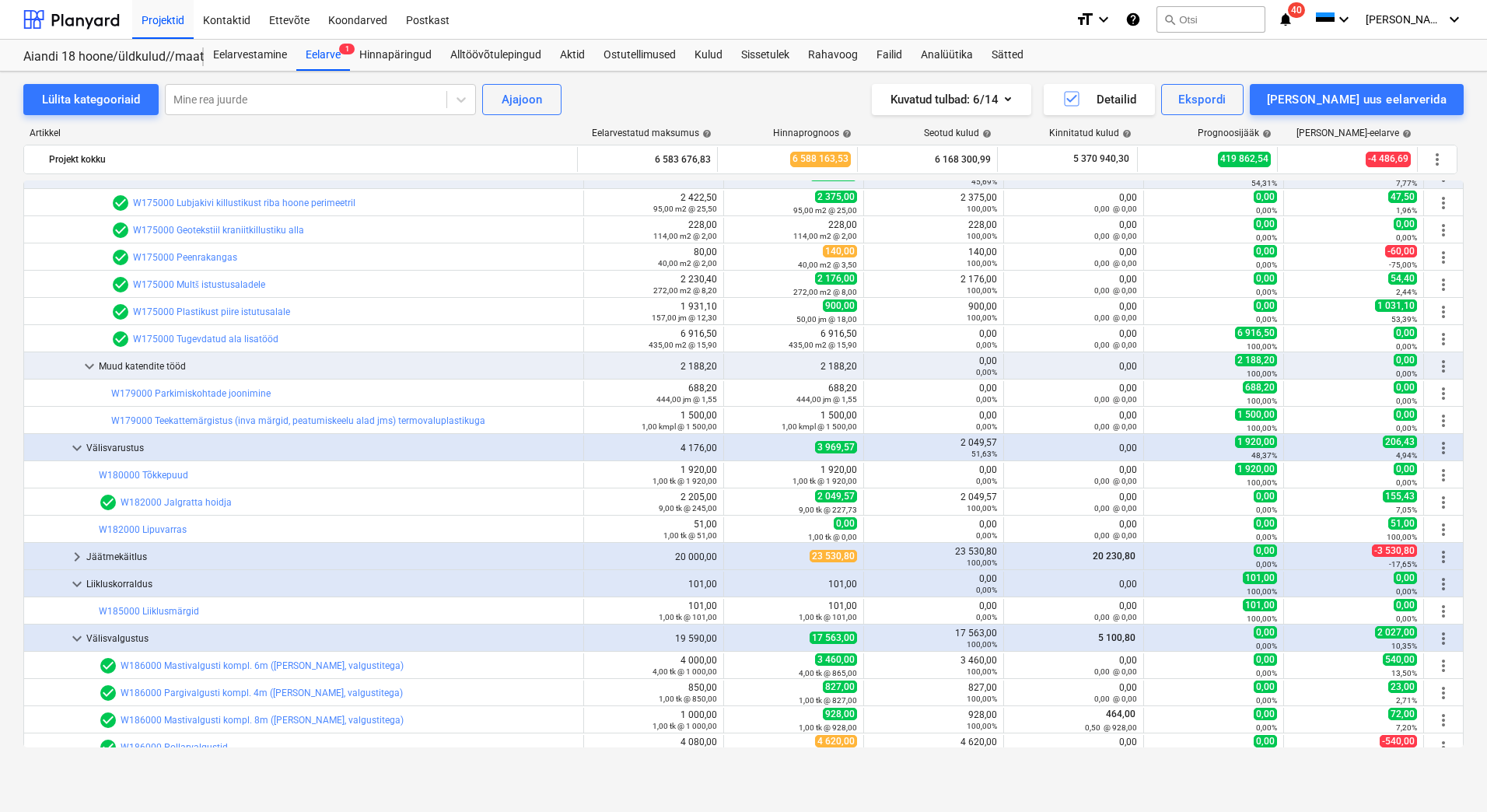
scroll to position [1867, 0]
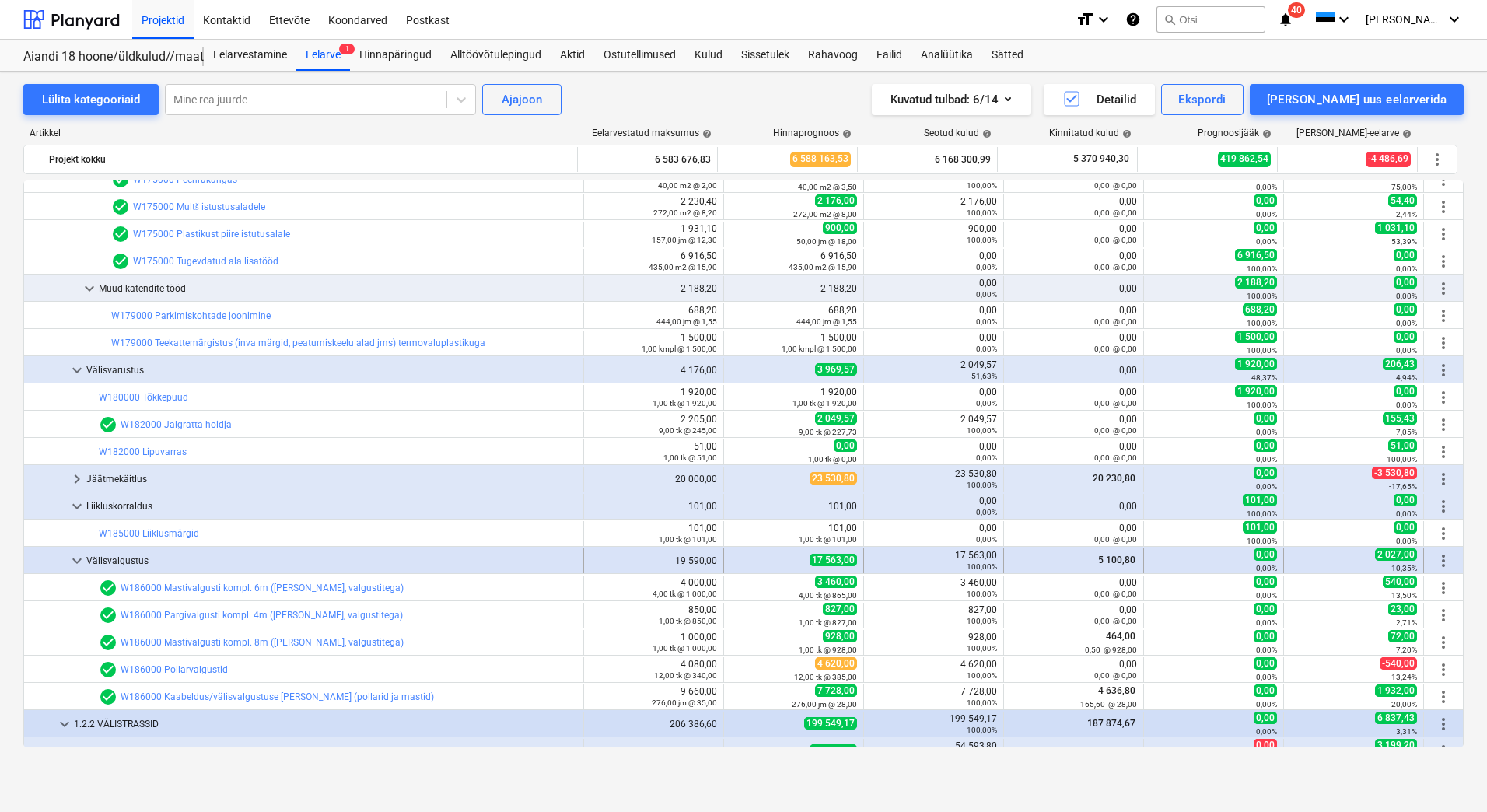
click at [78, 558] on span "keyboard_arrow_down" at bounding box center [76, 561] width 18 height 18
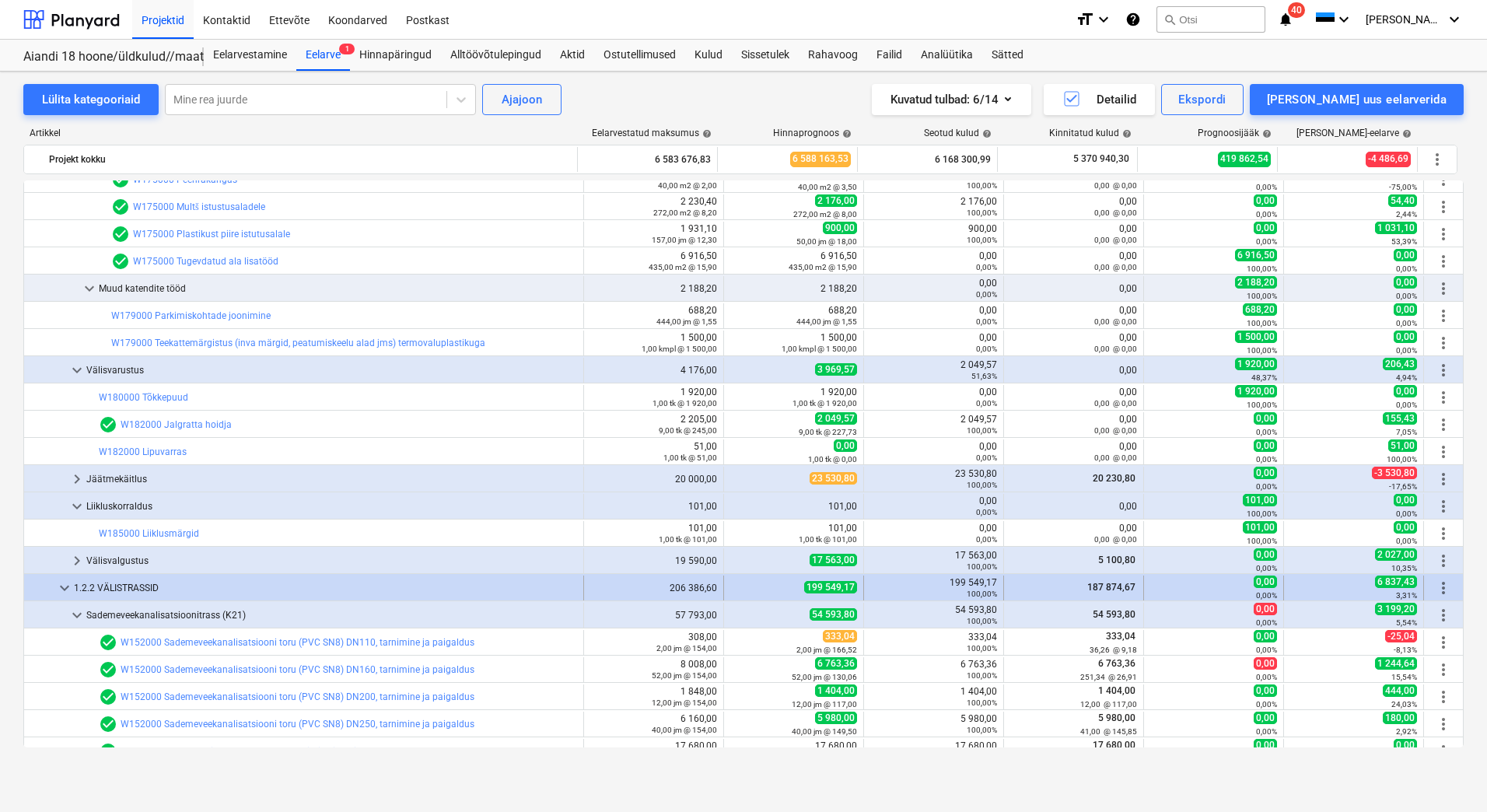
click at [64, 589] on span "keyboard_arrow_down" at bounding box center [64, 588] width 18 height 18
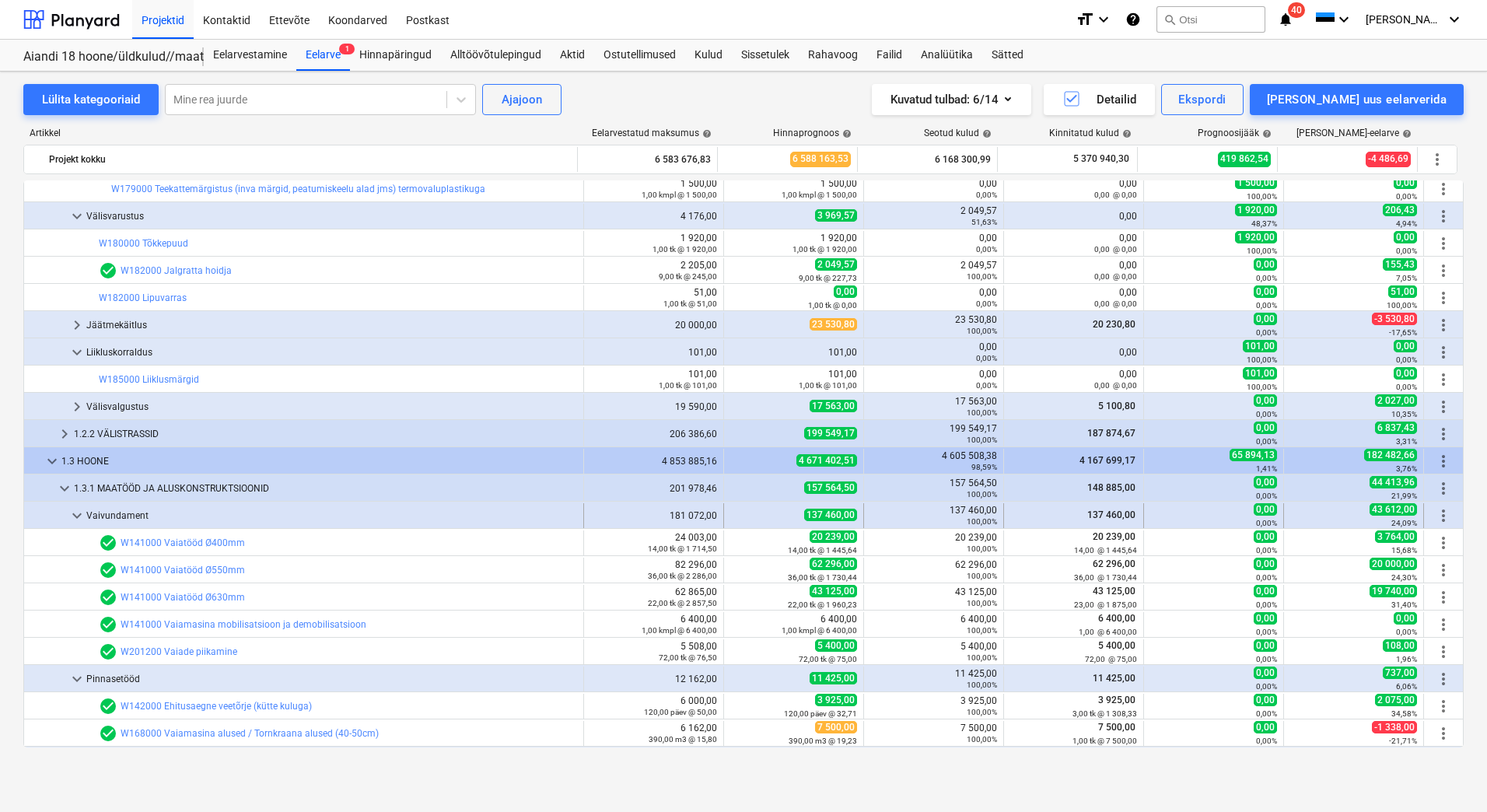
scroll to position [2178, 0]
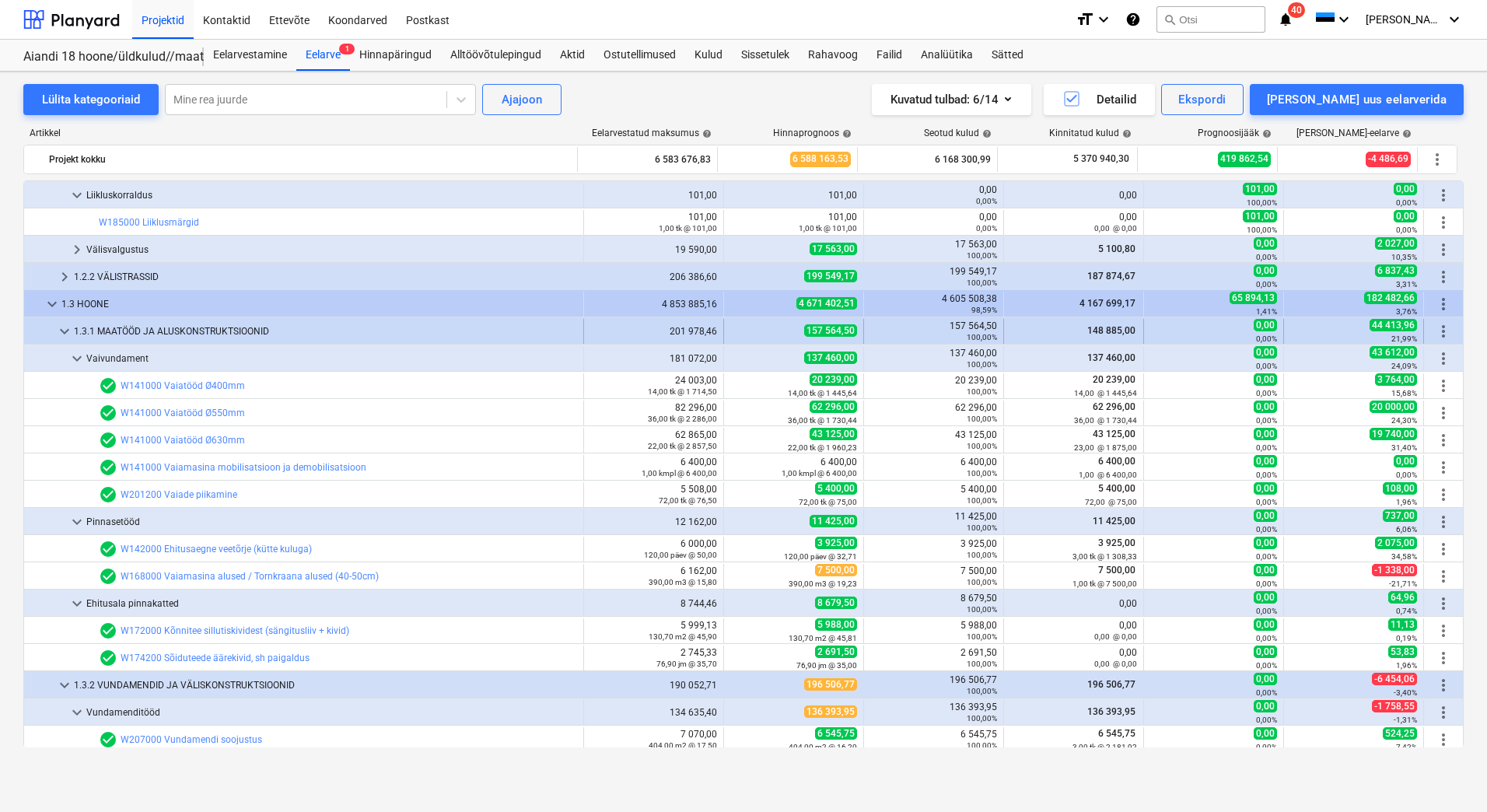
click at [62, 332] on span "keyboard_arrow_down" at bounding box center [64, 331] width 18 height 18
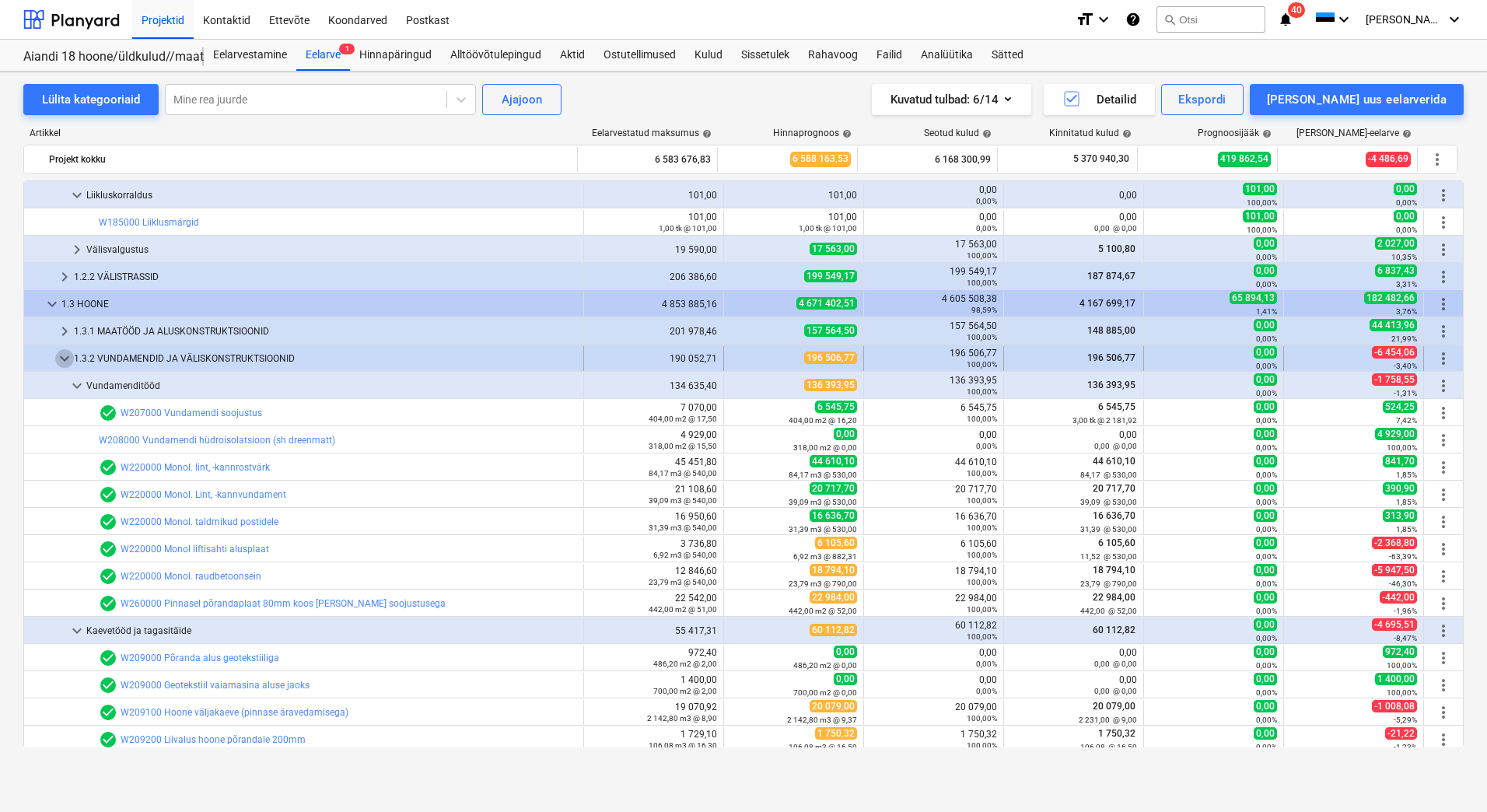
click at [63, 357] on span "keyboard_arrow_down" at bounding box center [64, 358] width 18 height 18
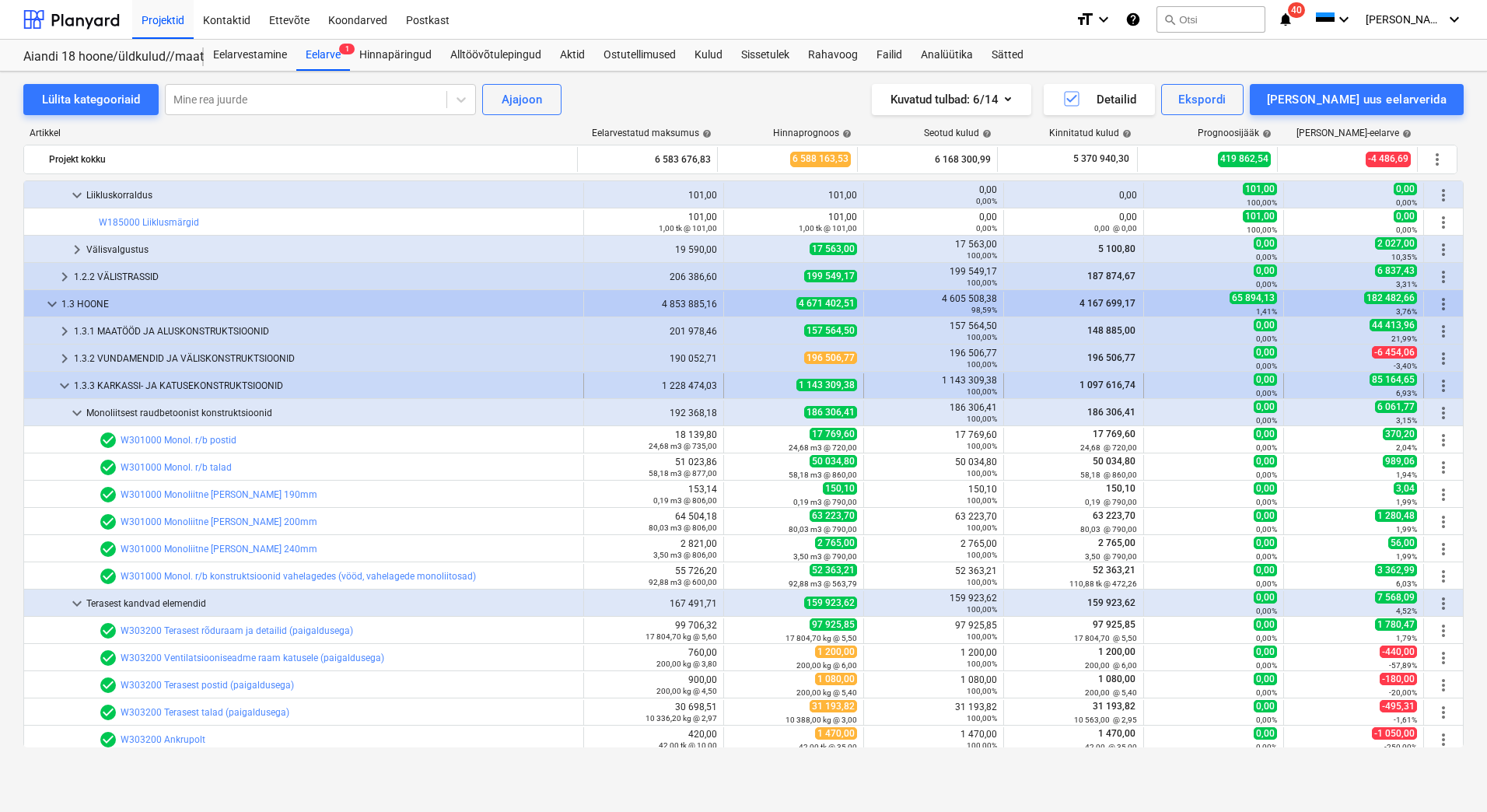
click at [66, 381] on span "keyboard_arrow_down" at bounding box center [64, 386] width 18 height 18
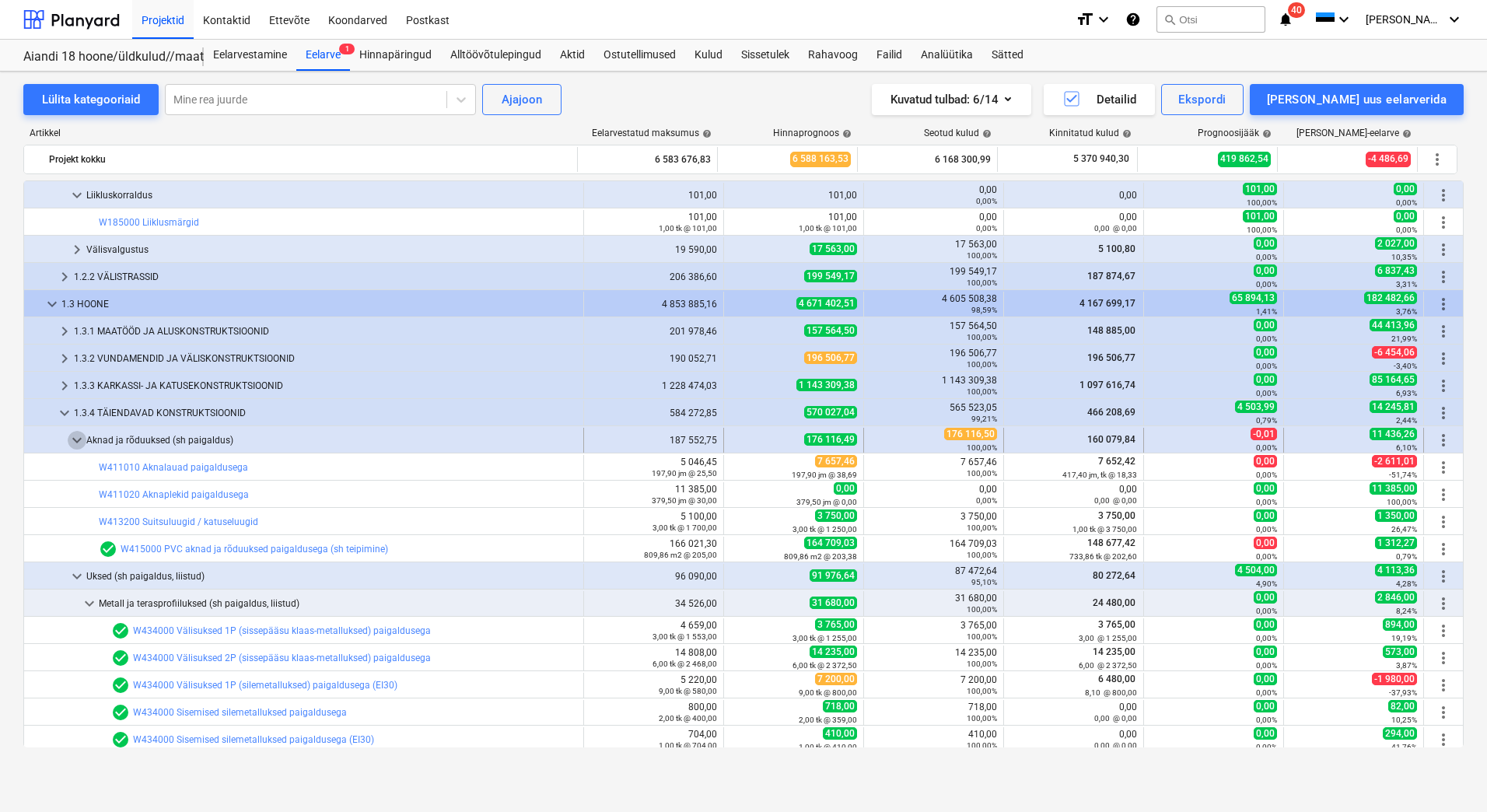
click at [75, 440] on span "keyboard_arrow_down" at bounding box center [76, 440] width 18 height 18
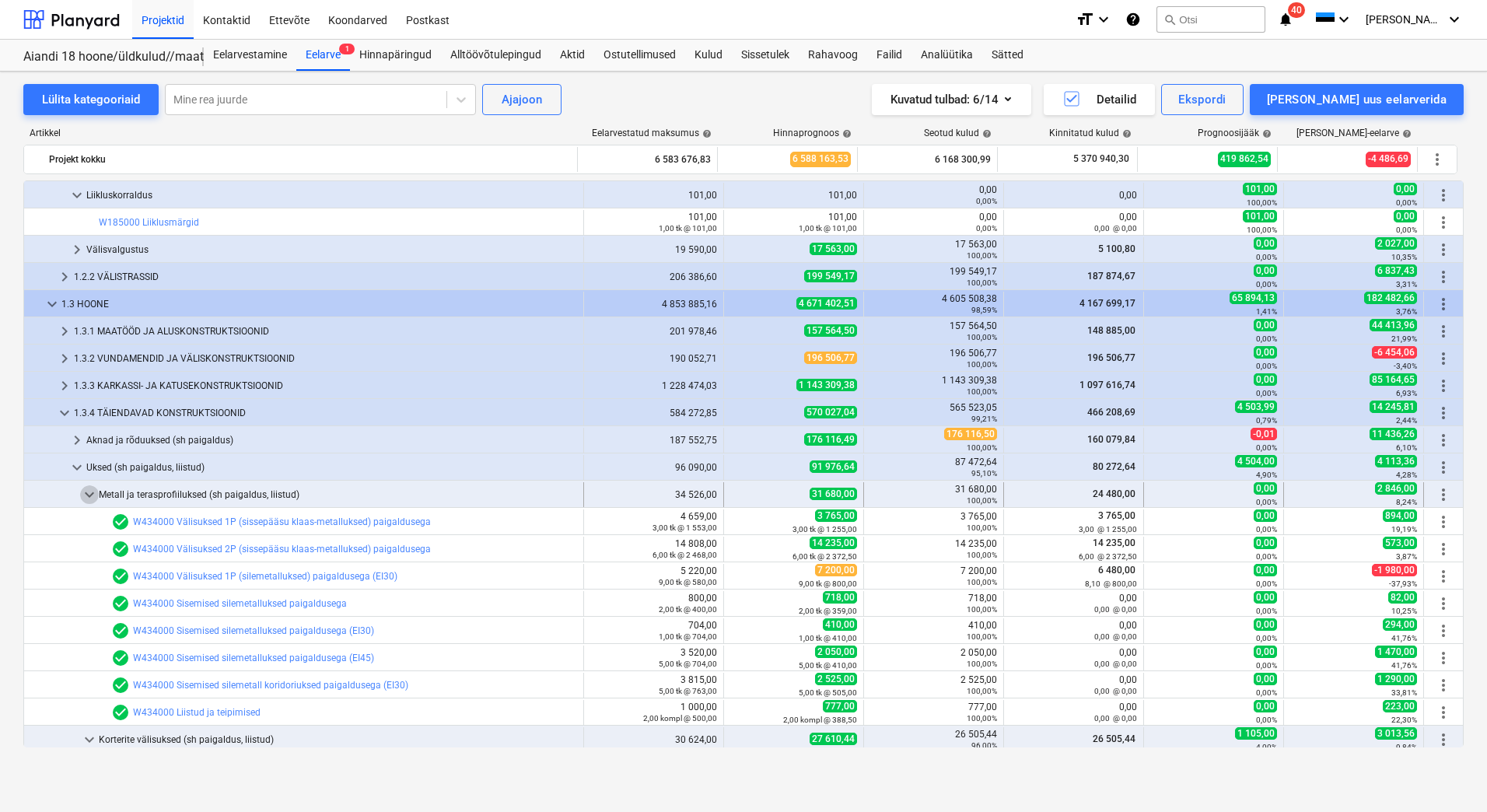
click at [85, 491] on span "keyboard_arrow_down" at bounding box center [89, 495] width 18 height 18
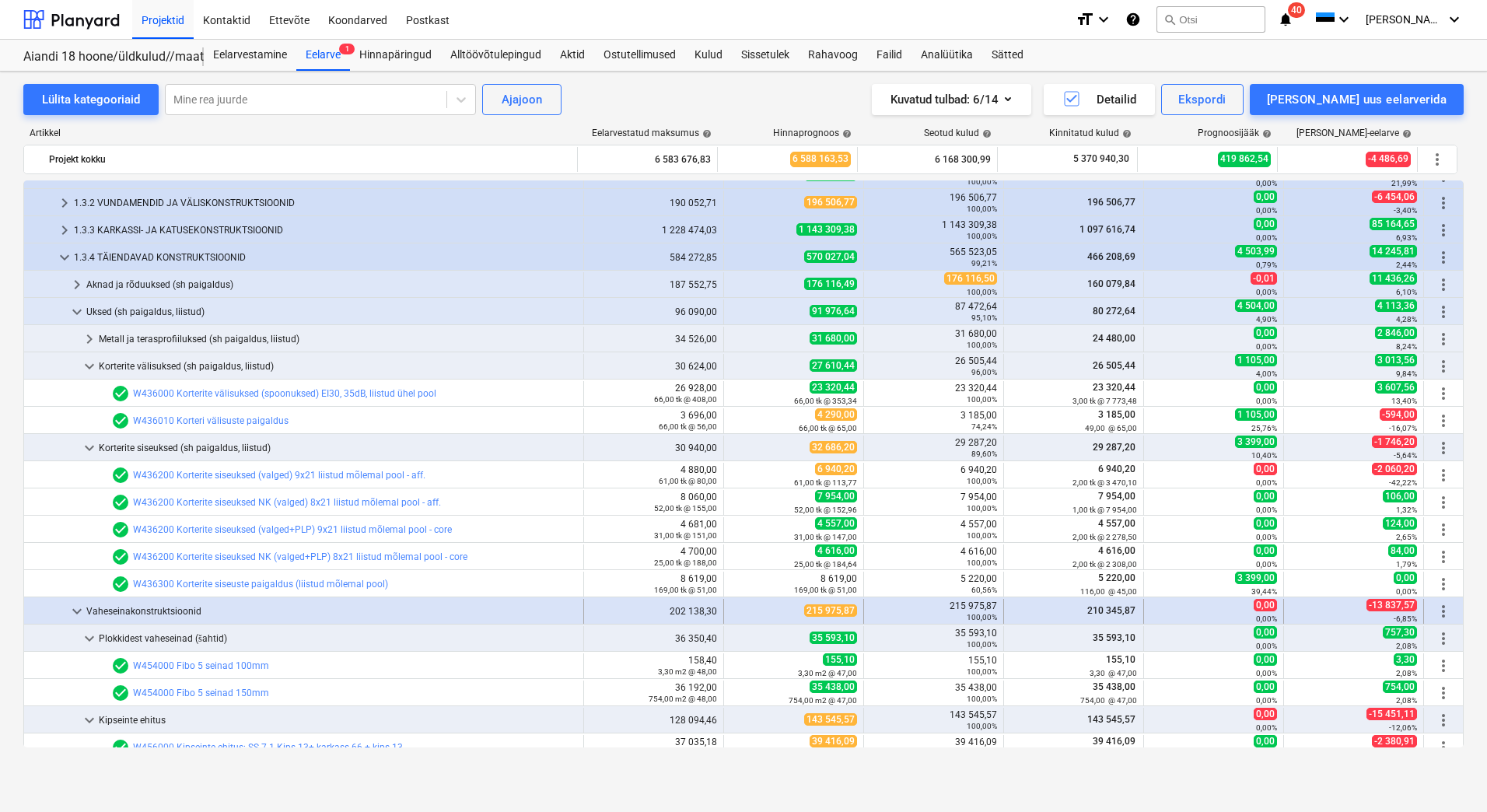
scroll to position [2411, 0]
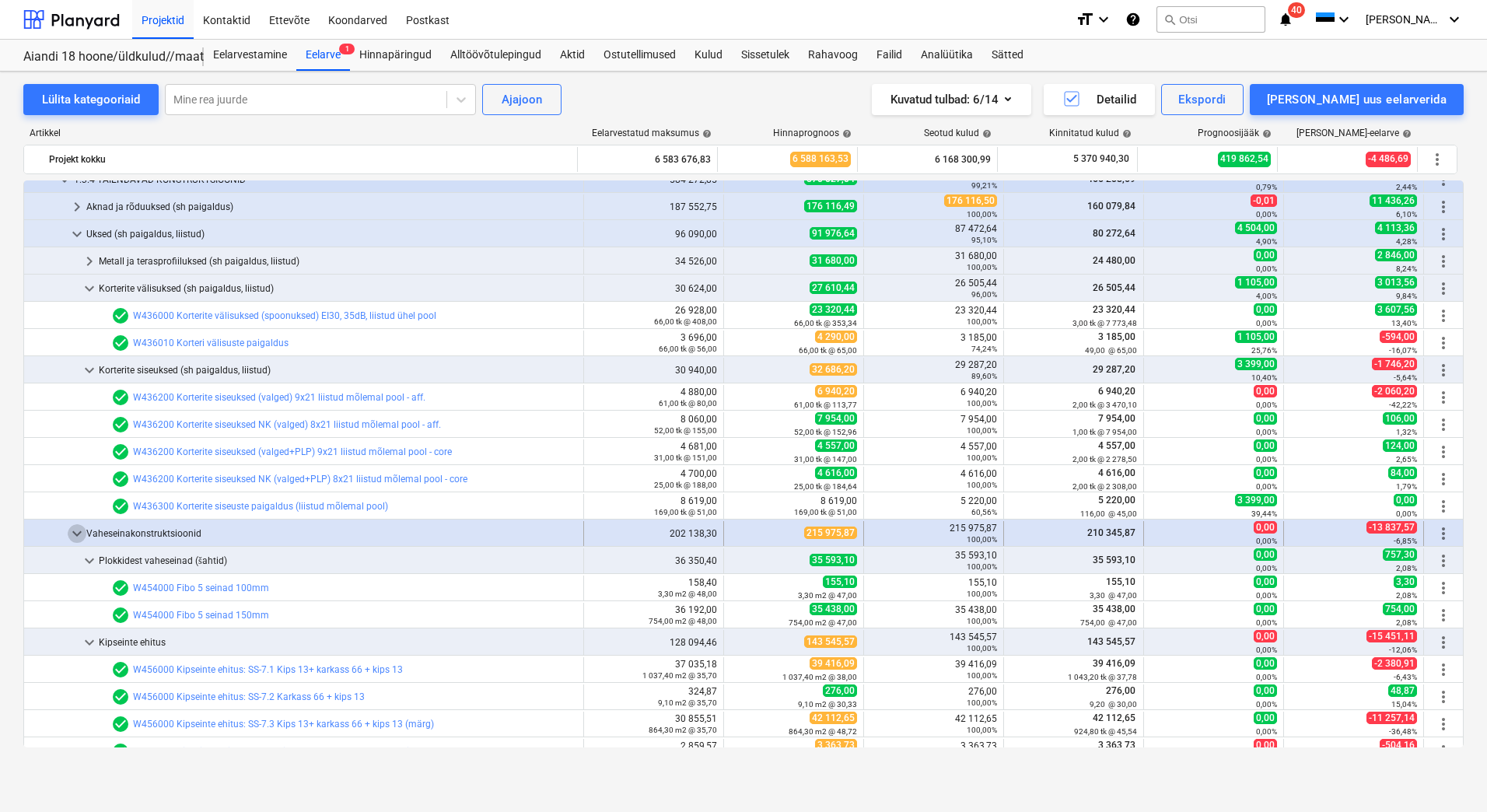
click at [72, 529] on span "keyboard_arrow_down" at bounding box center [76, 534] width 18 height 18
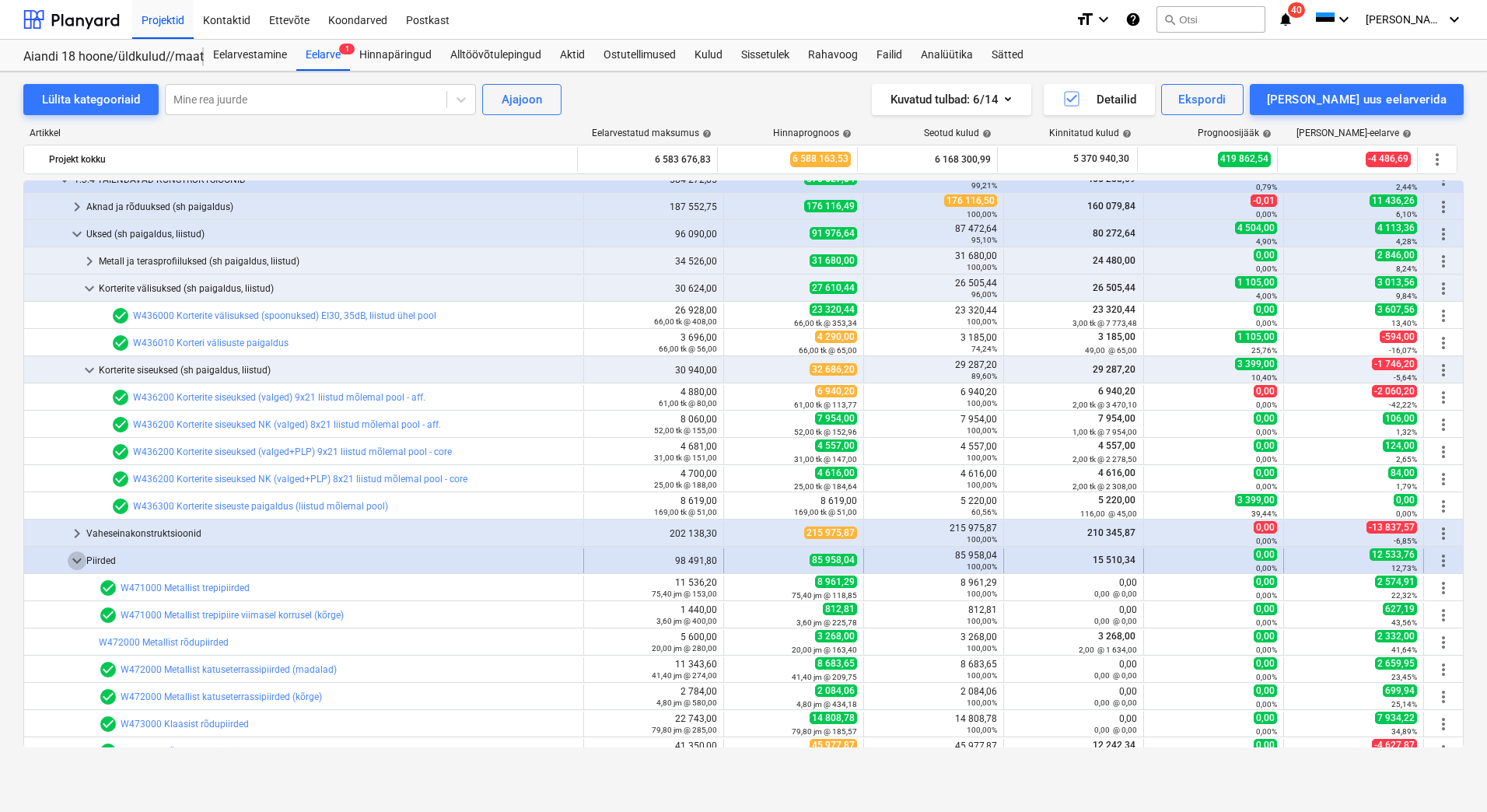
click at [77, 560] on span "keyboard_arrow_down" at bounding box center [76, 561] width 18 height 18
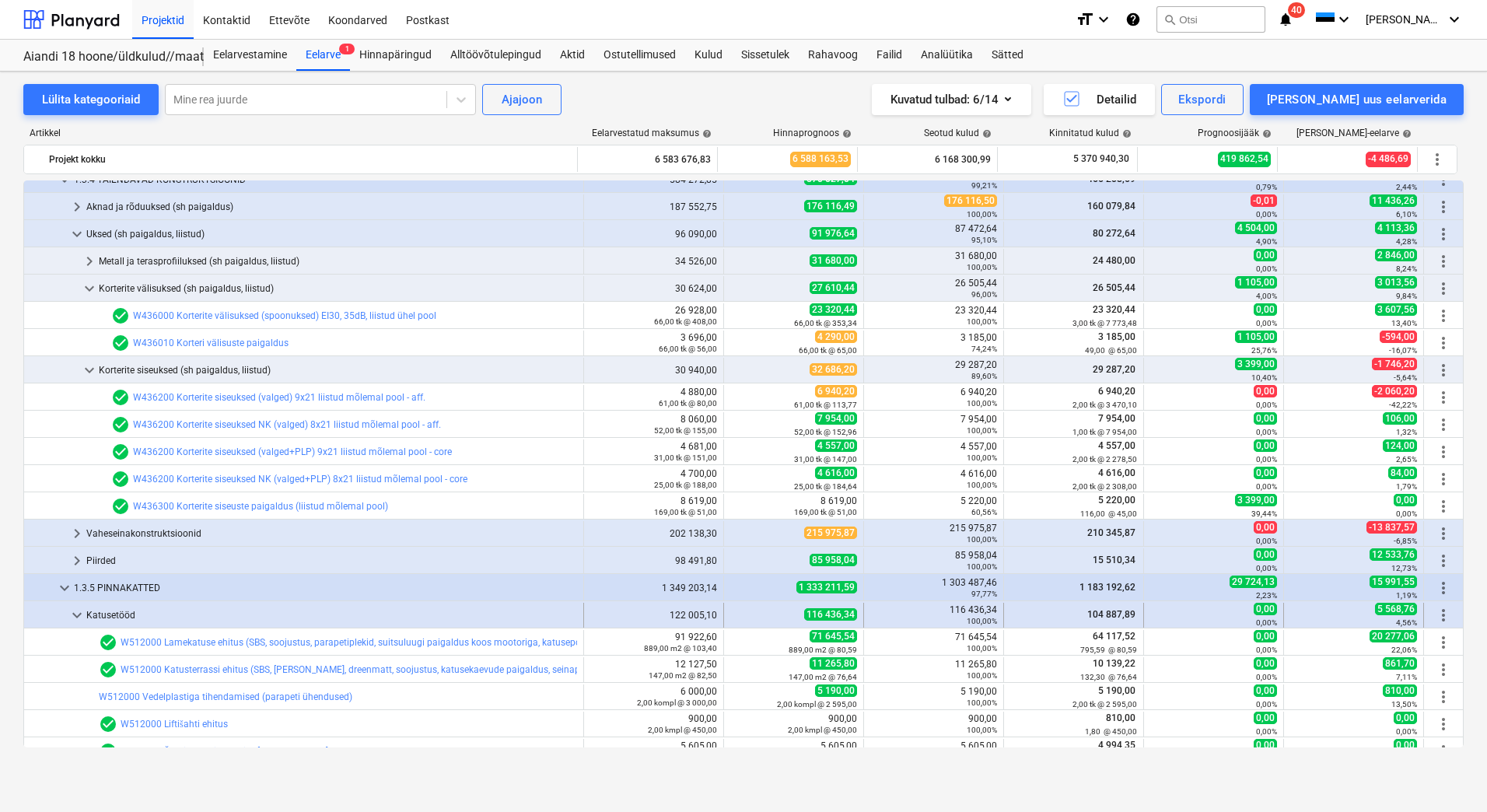
scroll to position [2566, 0]
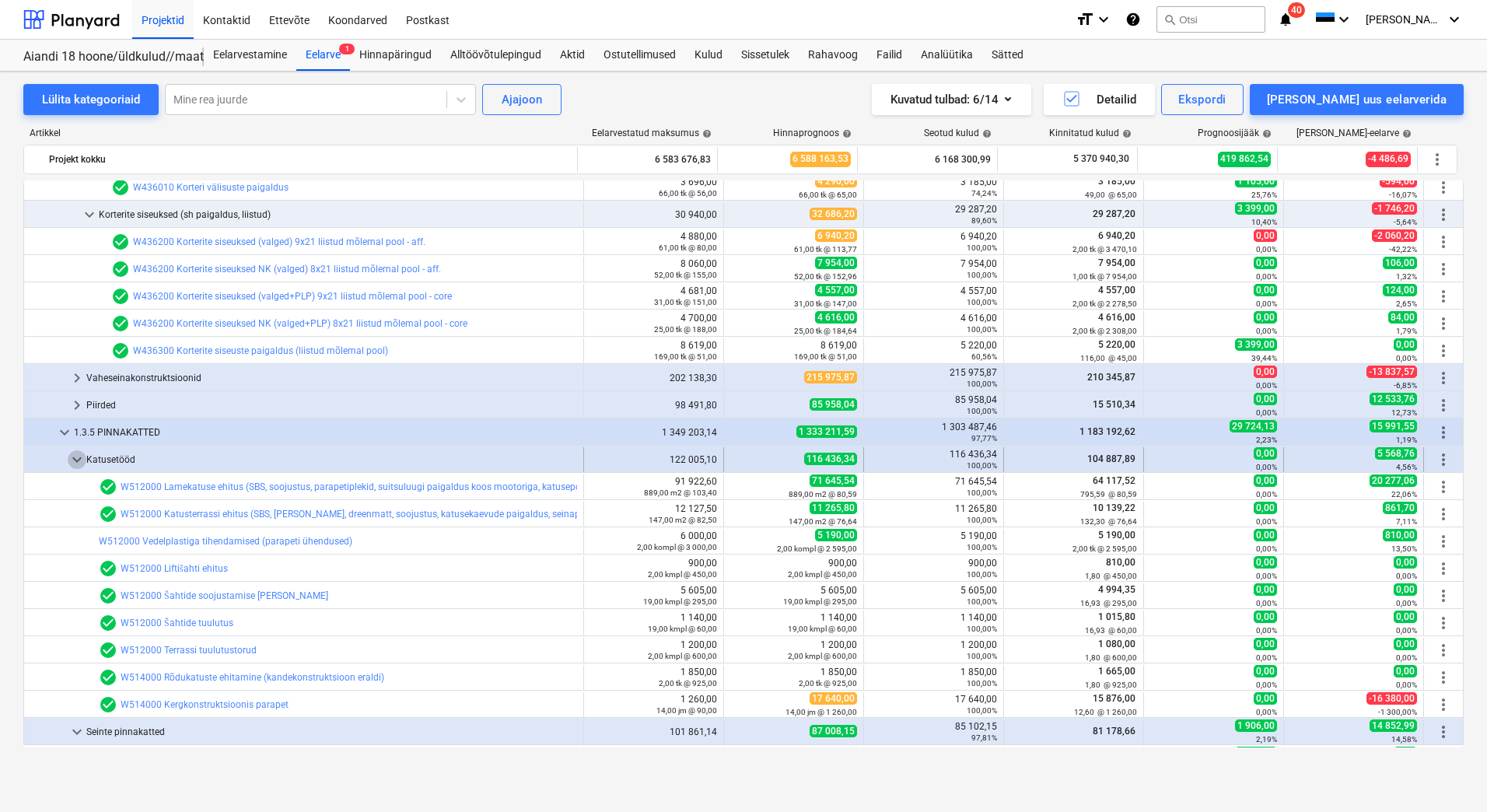
click at [78, 459] on span "keyboard_arrow_down" at bounding box center [76, 460] width 18 height 18
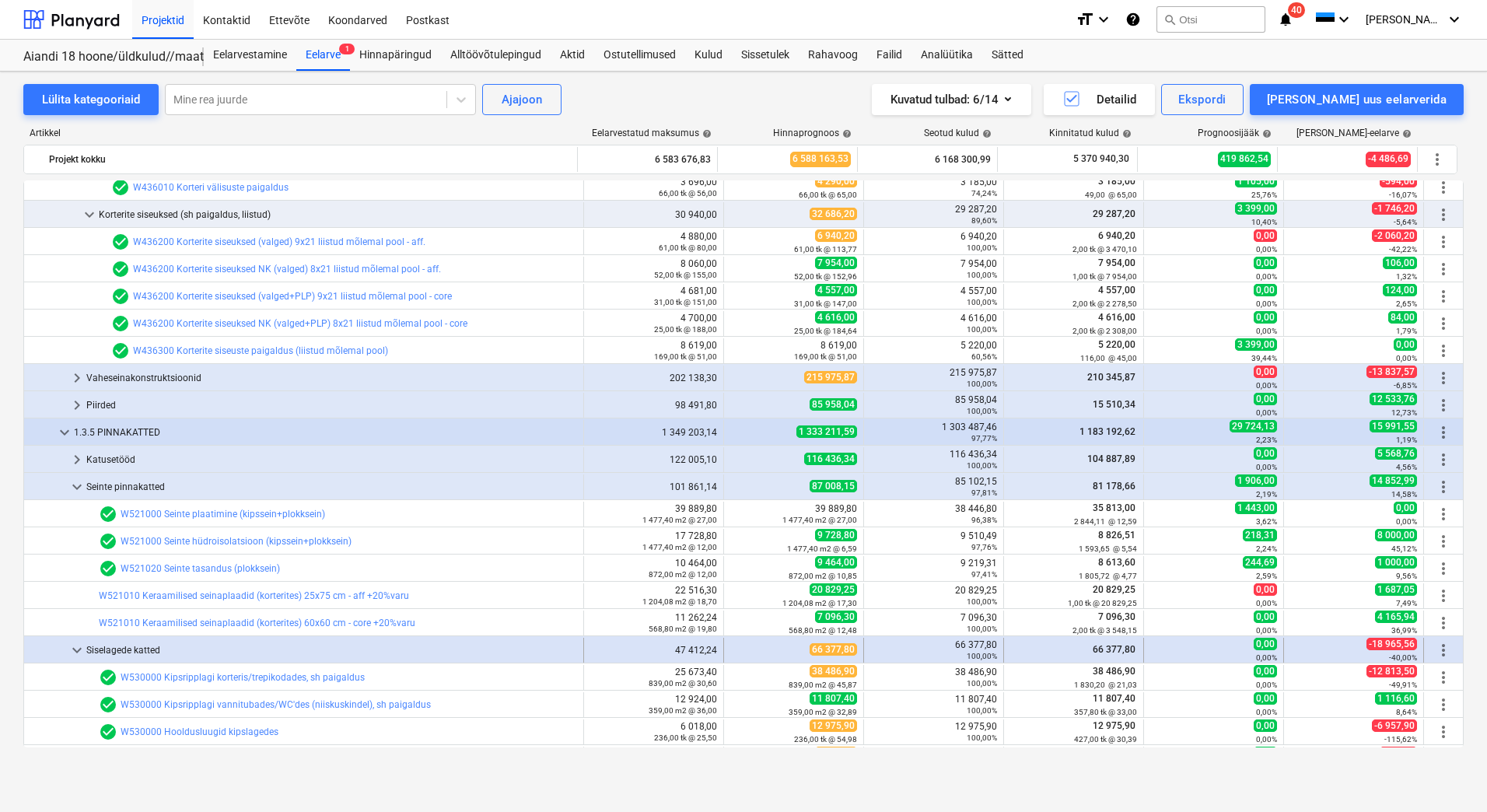
scroll to position [2645, 0]
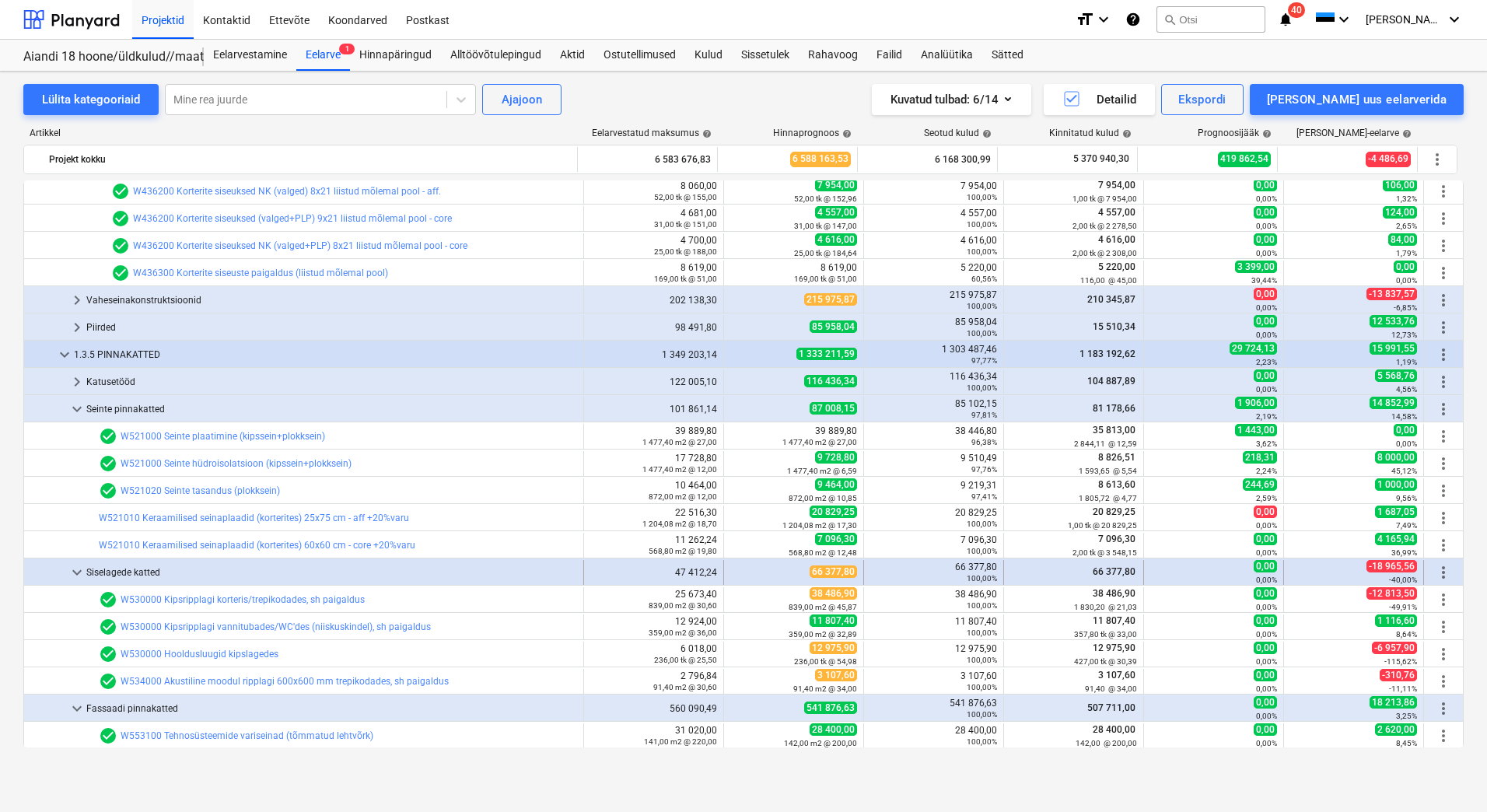
click at [79, 572] on span "keyboard_arrow_down" at bounding box center [76, 573] width 18 height 18
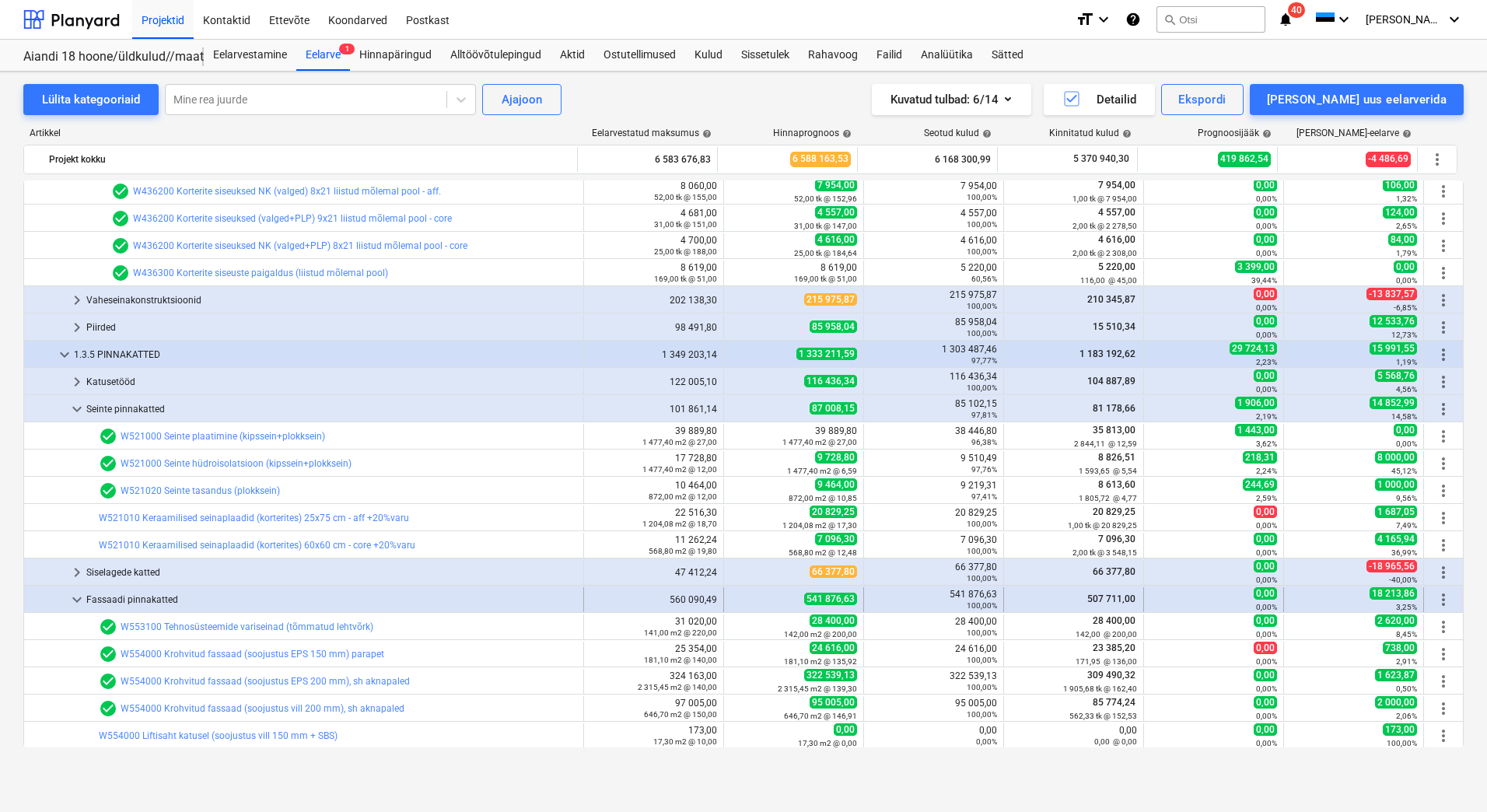
click at [79, 598] on span "keyboard_arrow_down" at bounding box center [76, 599] width 18 height 18
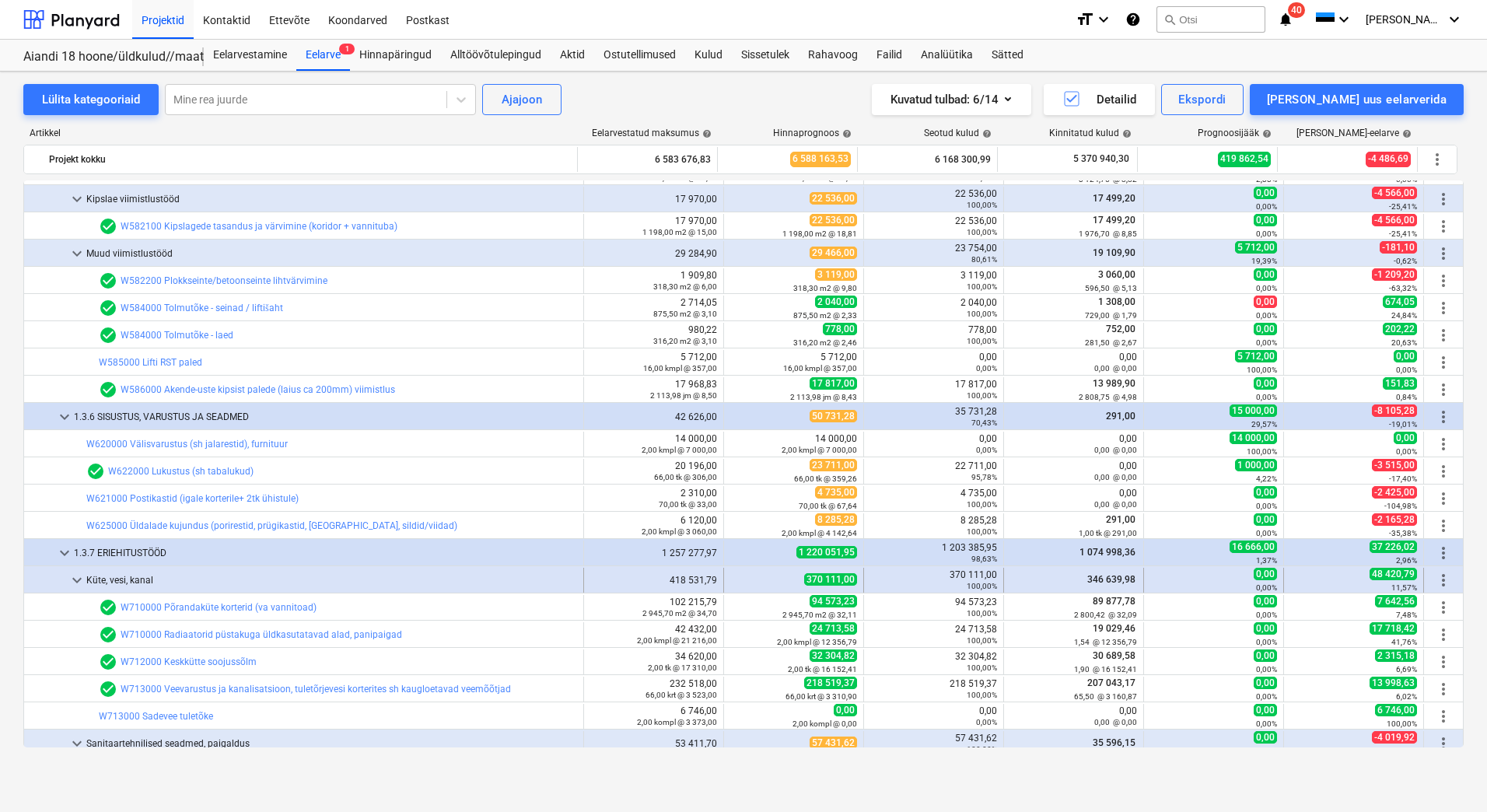
scroll to position [3967, 0]
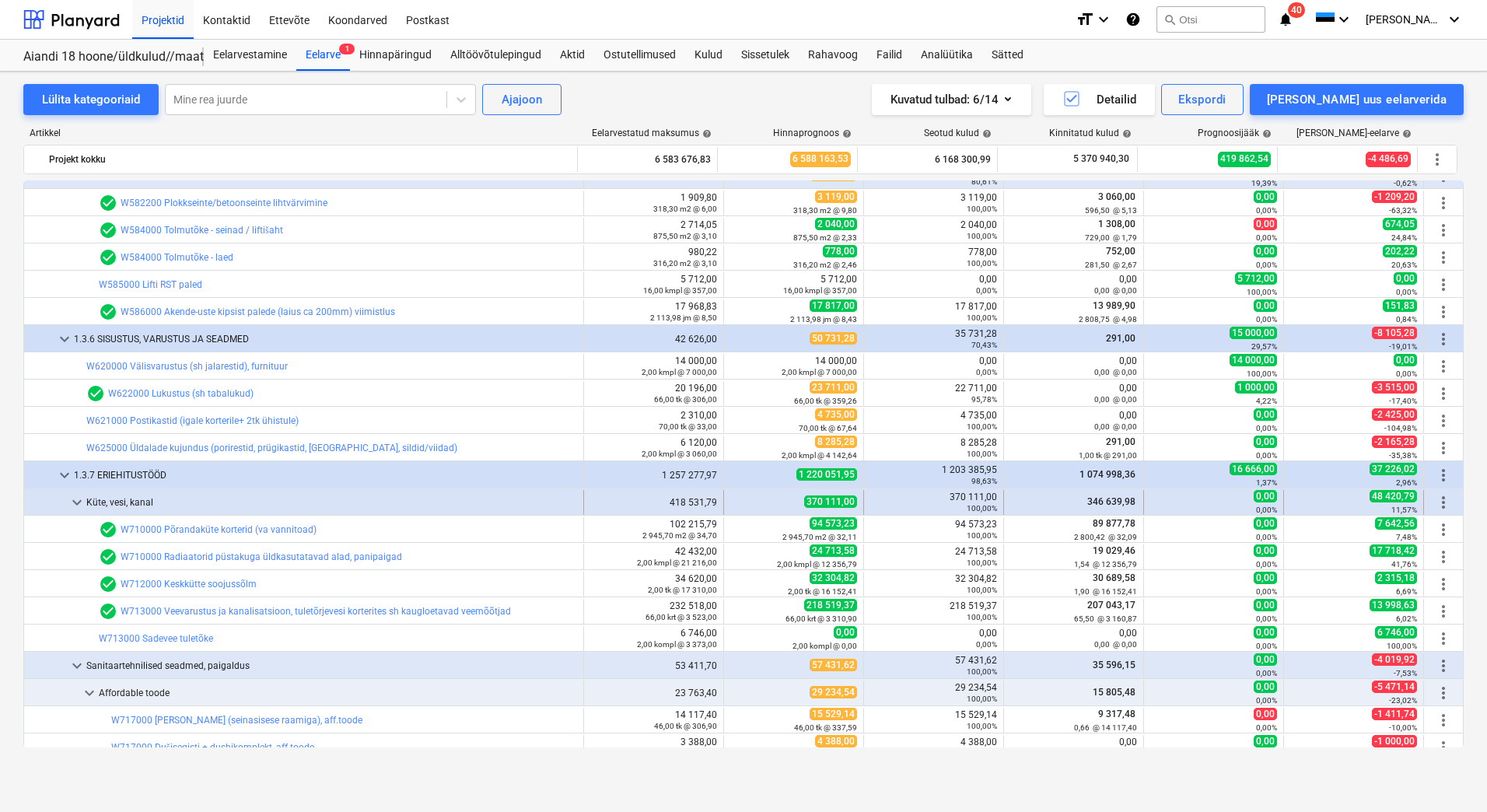
click at [76, 501] on span "keyboard_arrow_down" at bounding box center [76, 502] width 18 height 18
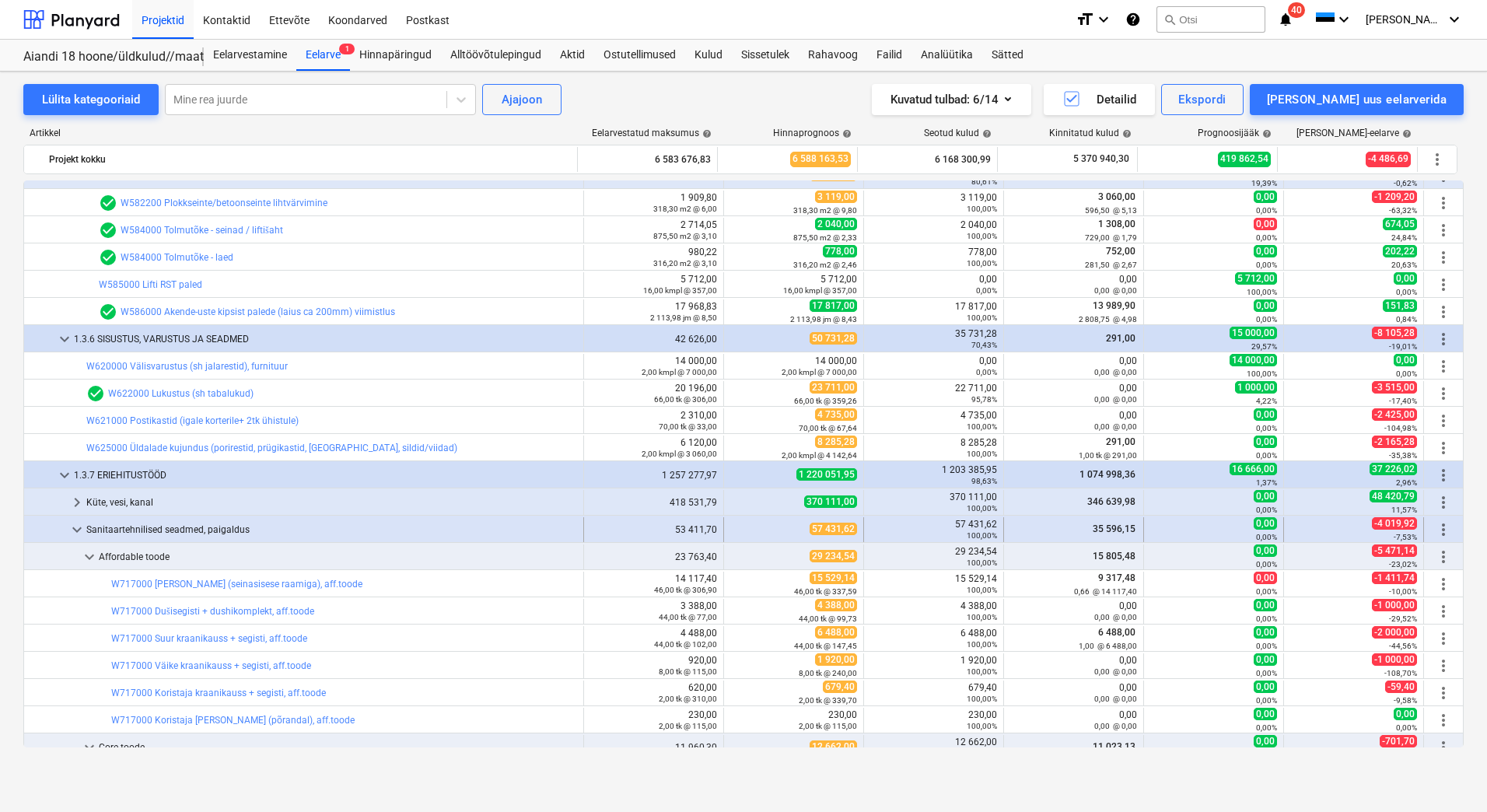
click at [76, 527] on span "keyboard_arrow_down" at bounding box center [76, 529] width 18 height 18
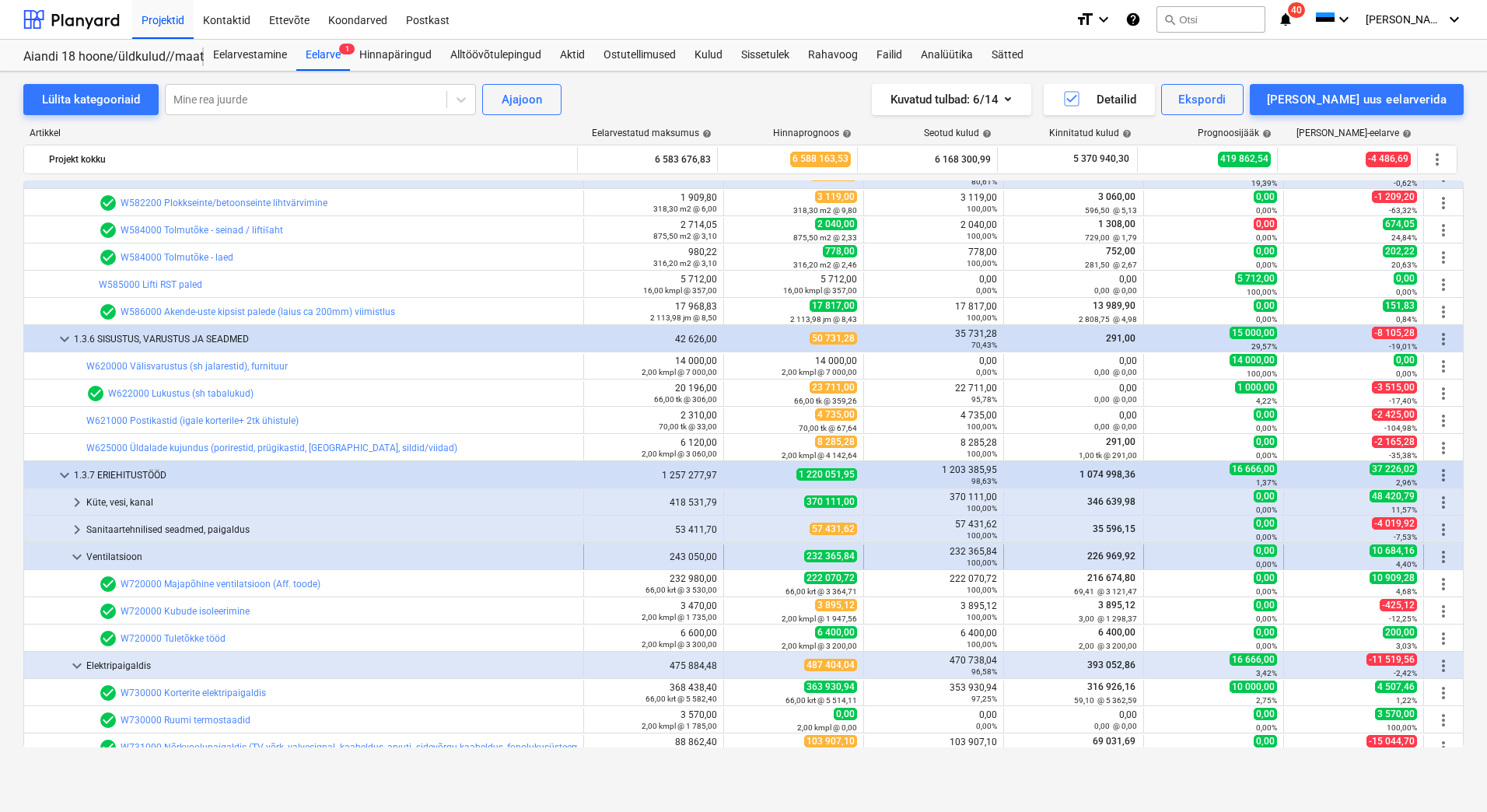
click at [76, 554] on span "keyboard_arrow_down" at bounding box center [76, 557] width 18 height 18
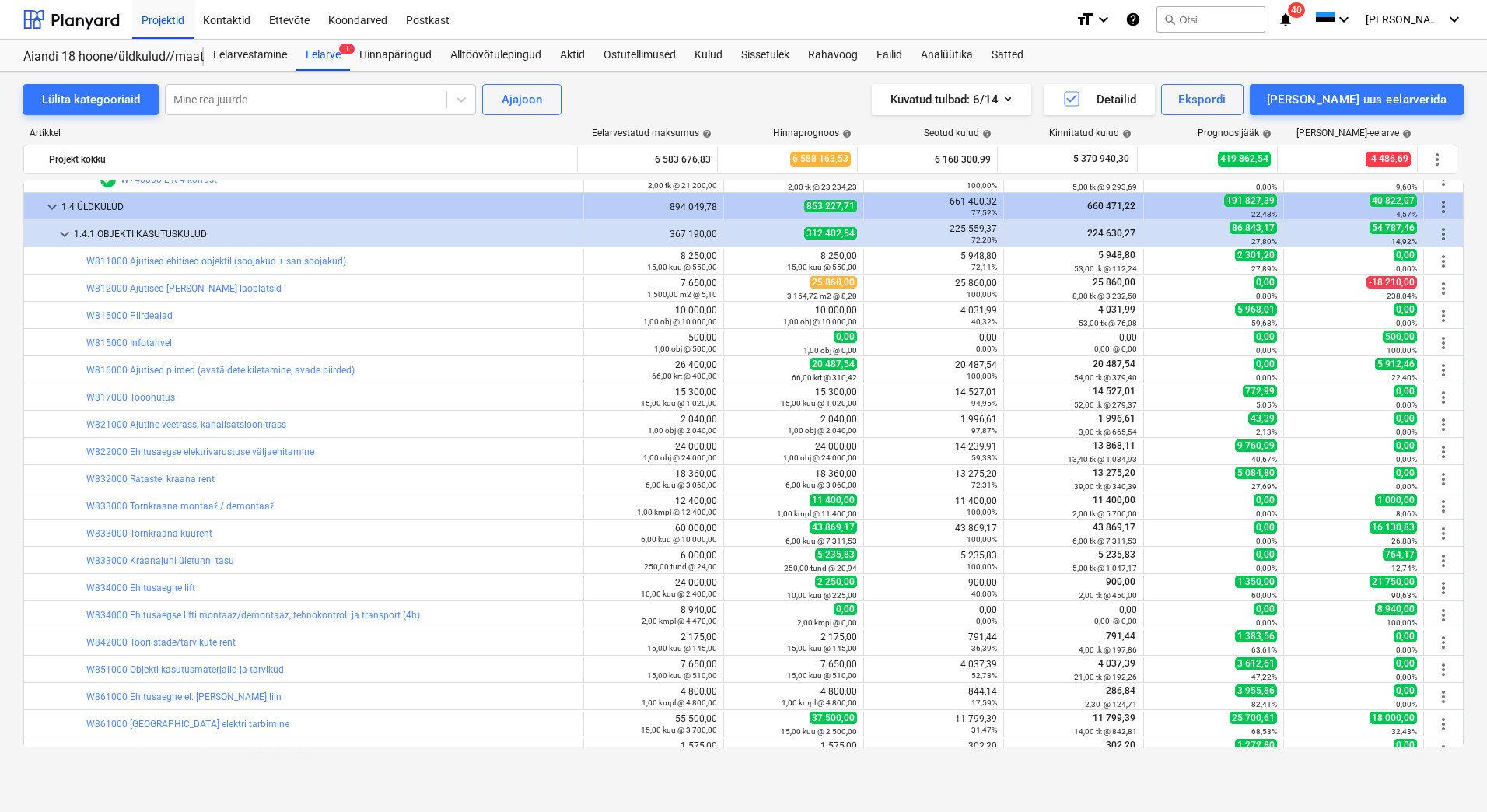
scroll to position [4667, 0]
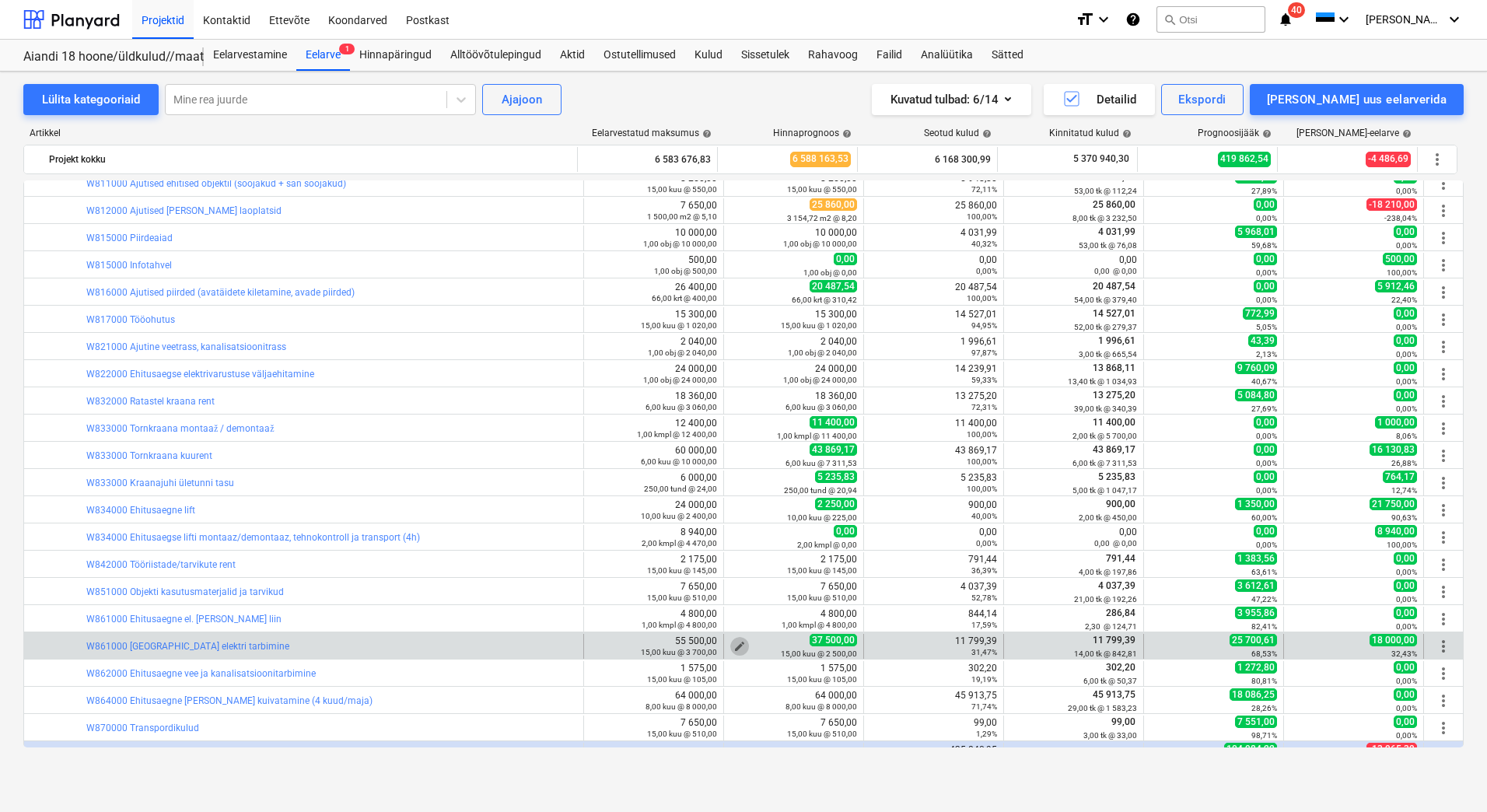
click at [734, 644] on span "edit" at bounding box center [740, 646] width 12 height 12
type textarea "x"
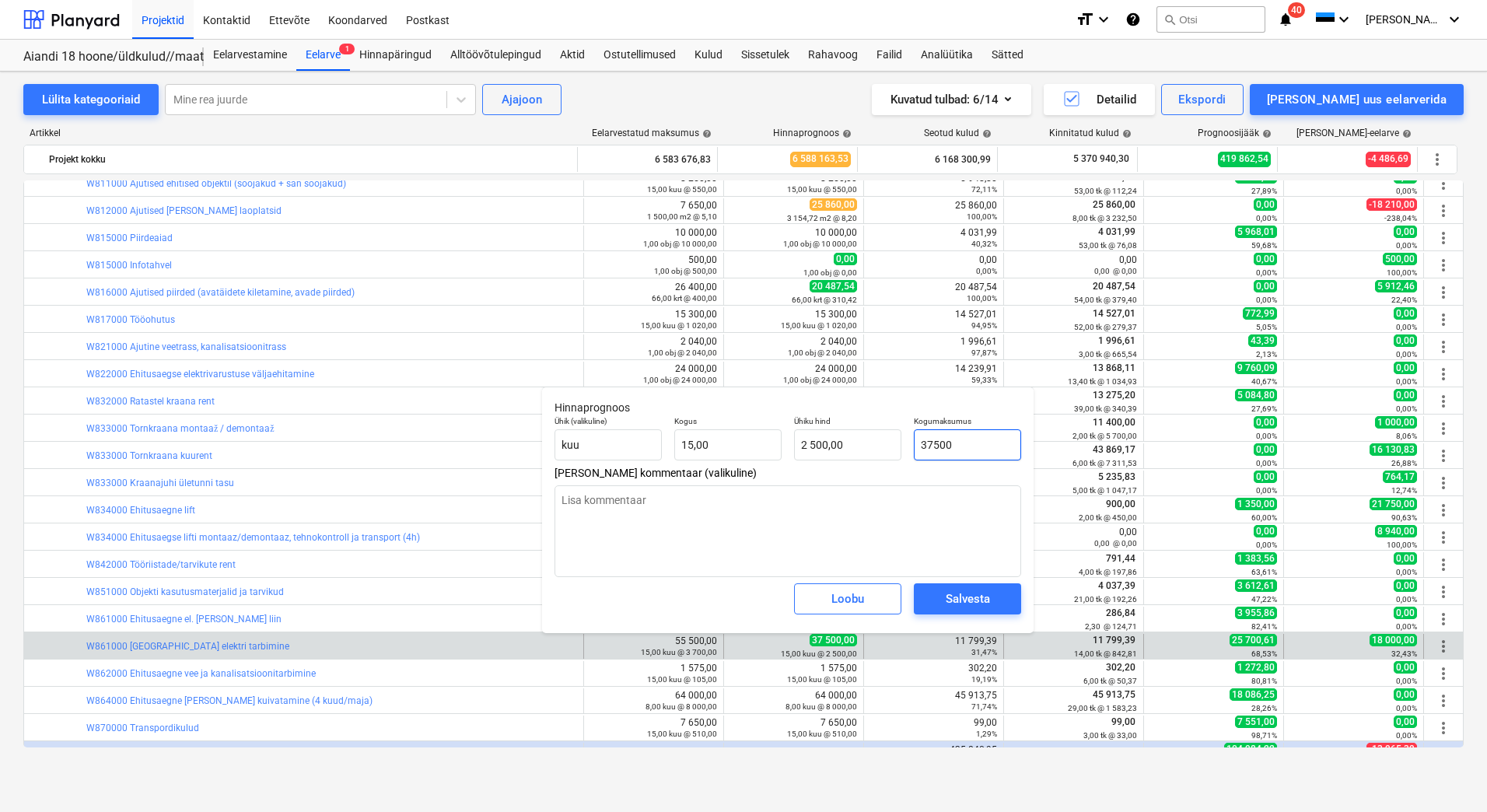
click at [933, 440] on input "37500" at bounding box center [968, 445] width 107 height 31
type input "3500"
type textarea "x"
type input "233,33"
type input "32500"
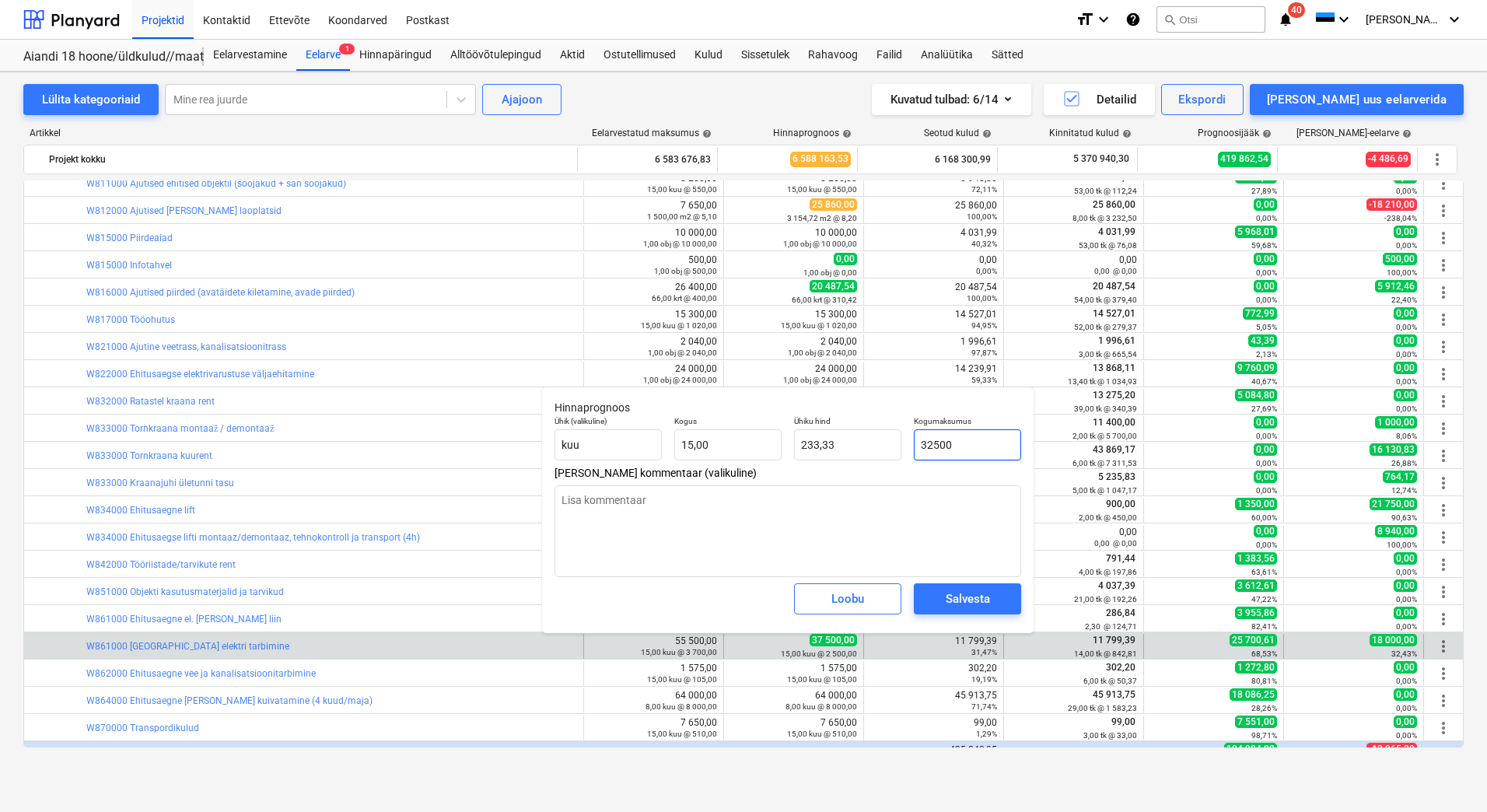
type textarea "x"
type input "2 166,67"
type input "3500"
type textarea "x"
type input "233,33"
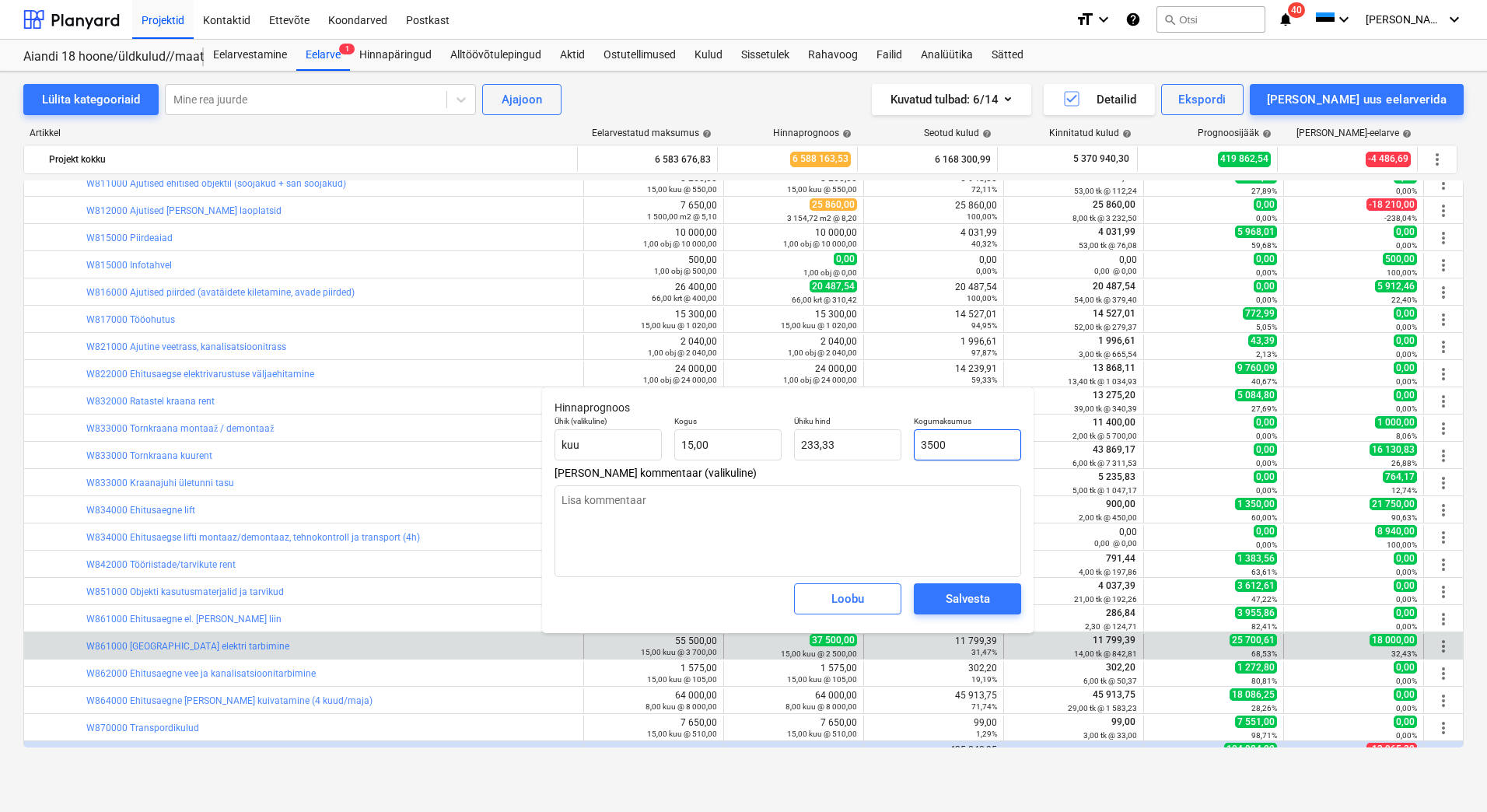
type input "35500"
type textarea "x"
type input "2 366,67"
type input "35500"
click at [965, 596] on div "Salvesta" at bounding box center [968, 598] width 44 height 20
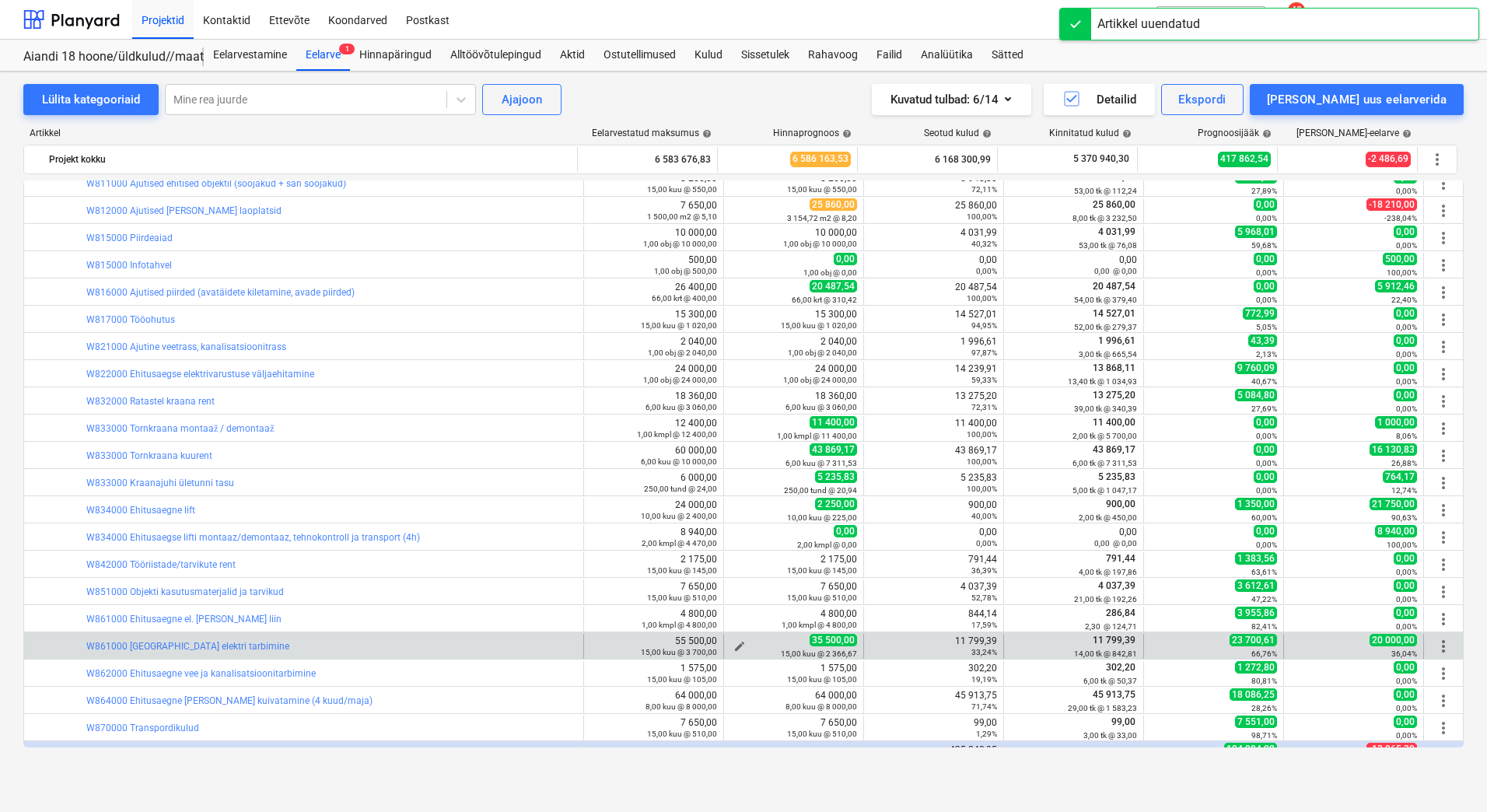
click at [737, 644] on span "edit" at bounding box center [740, 646] width 12 height 12
type textarea "x"
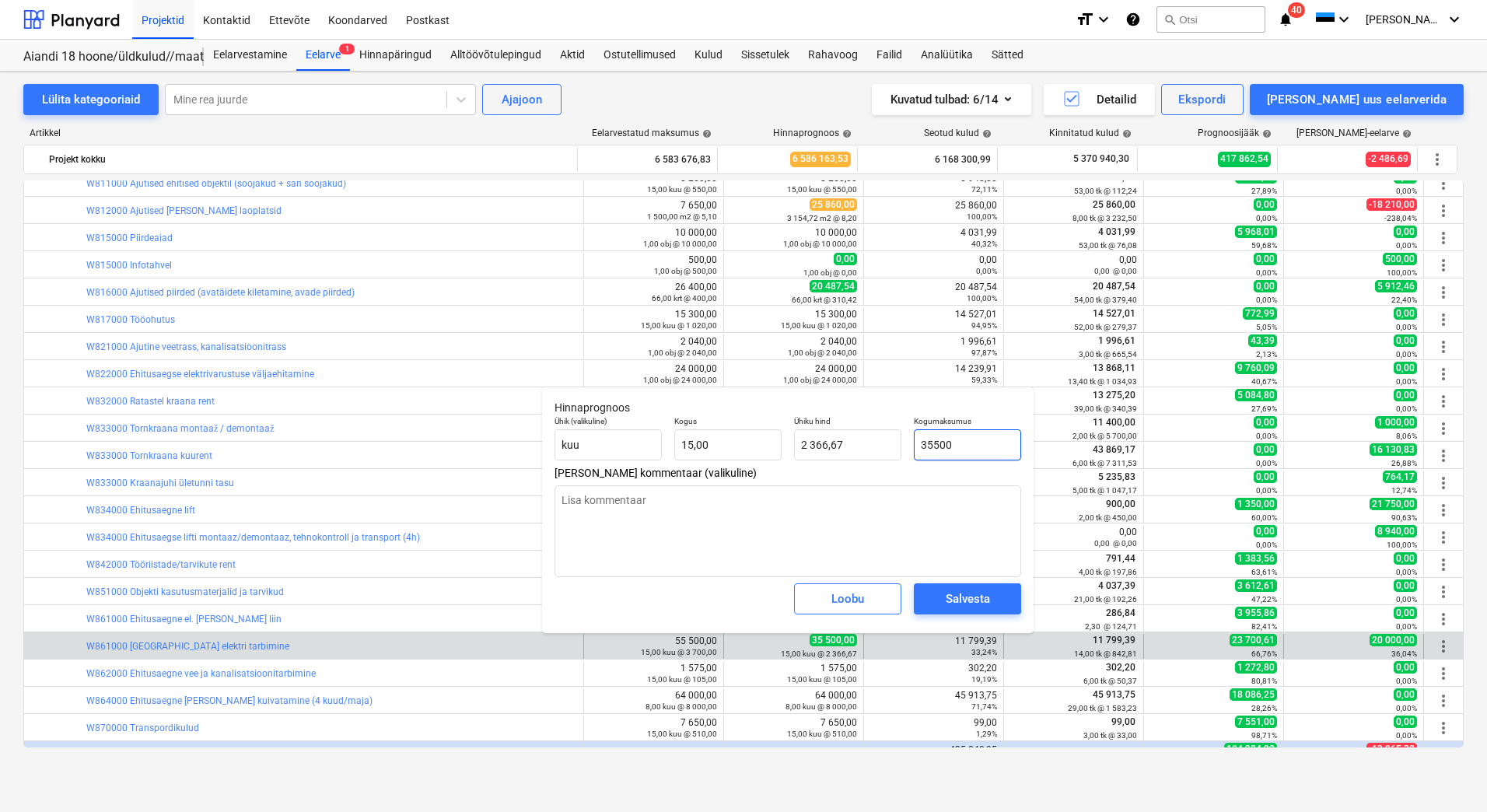
click at [942, 445] on input "35500" at bounding box center [968, 445] width 107 height 31
type input "3500"
type textarea "x"
type input "233,33"
type input "35000"
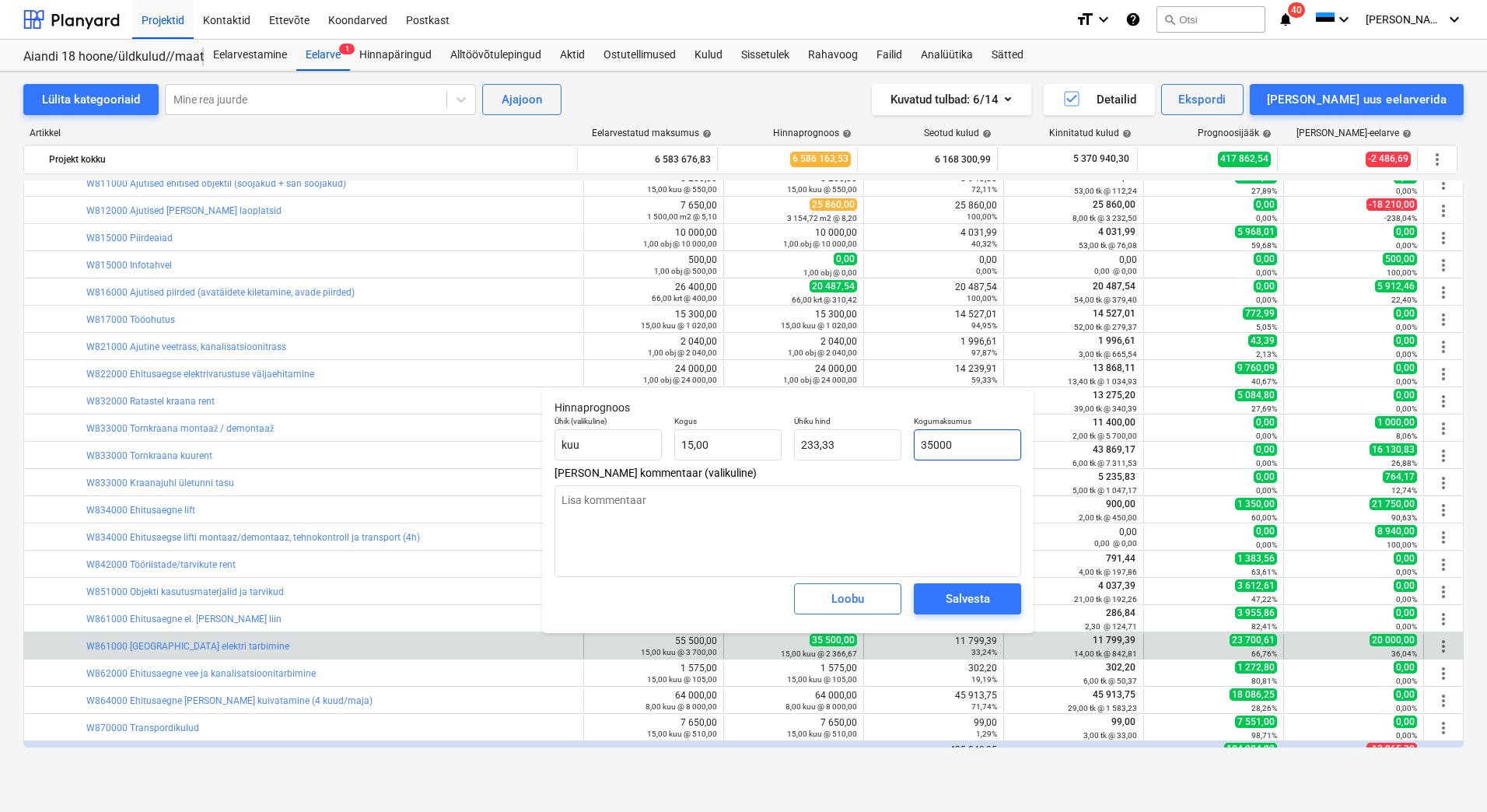
type textarea "x"
type input "2 333,33"
click at [957, 600] on div "Salvesta" at bounding box center [968, 598] width 44 height 20
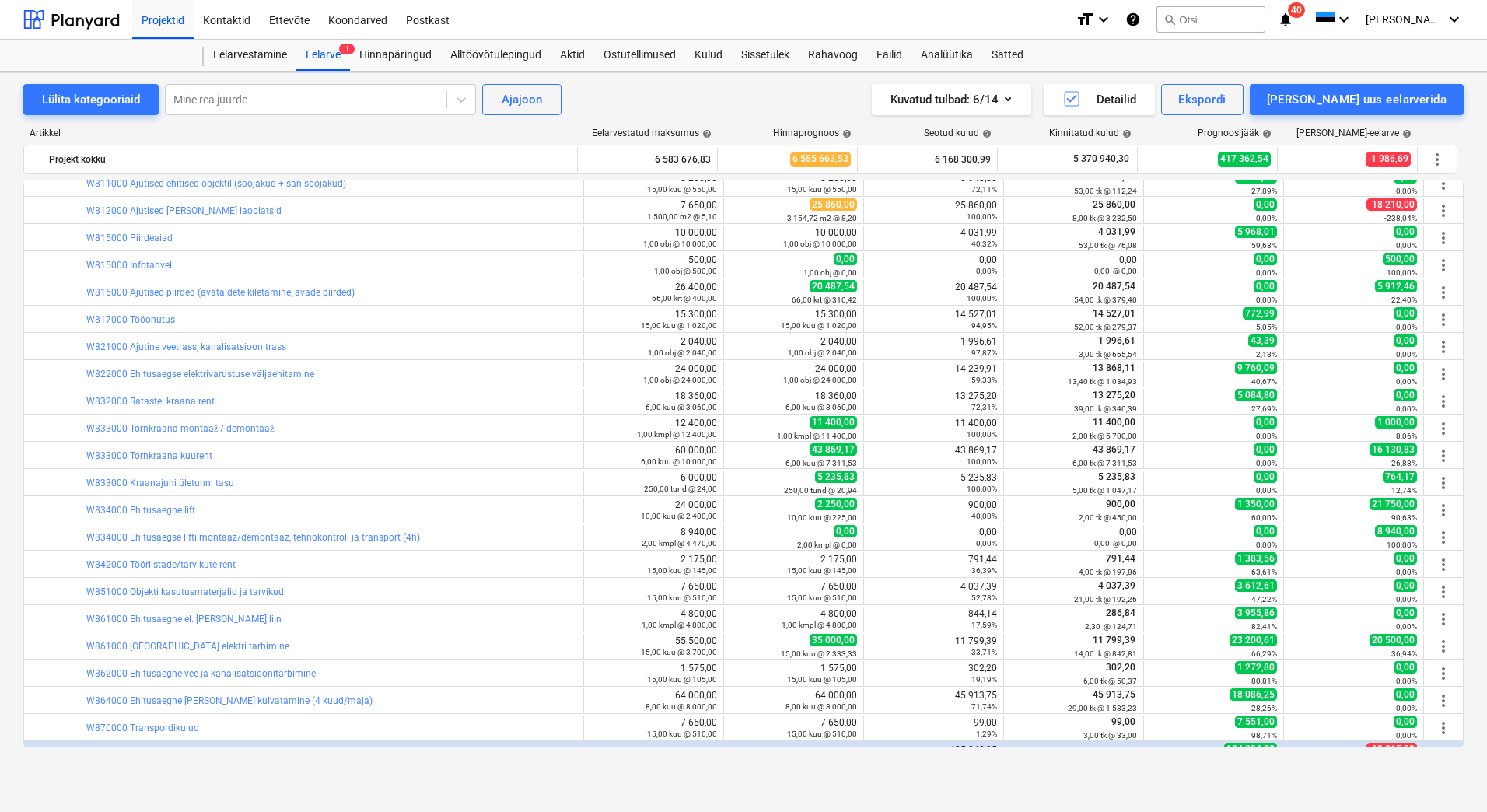
type textarea "x"
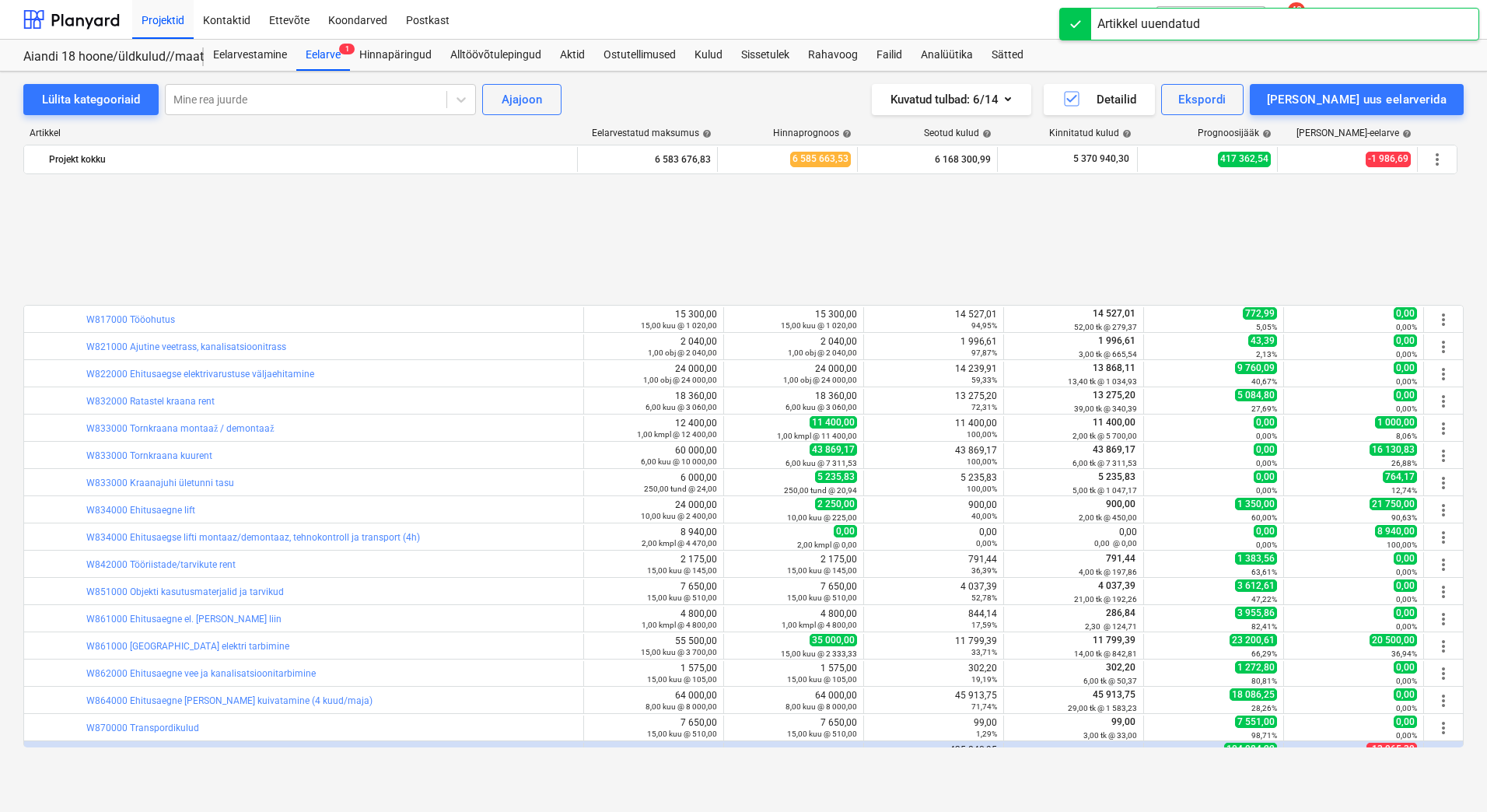
scroll to position [4822, 0]
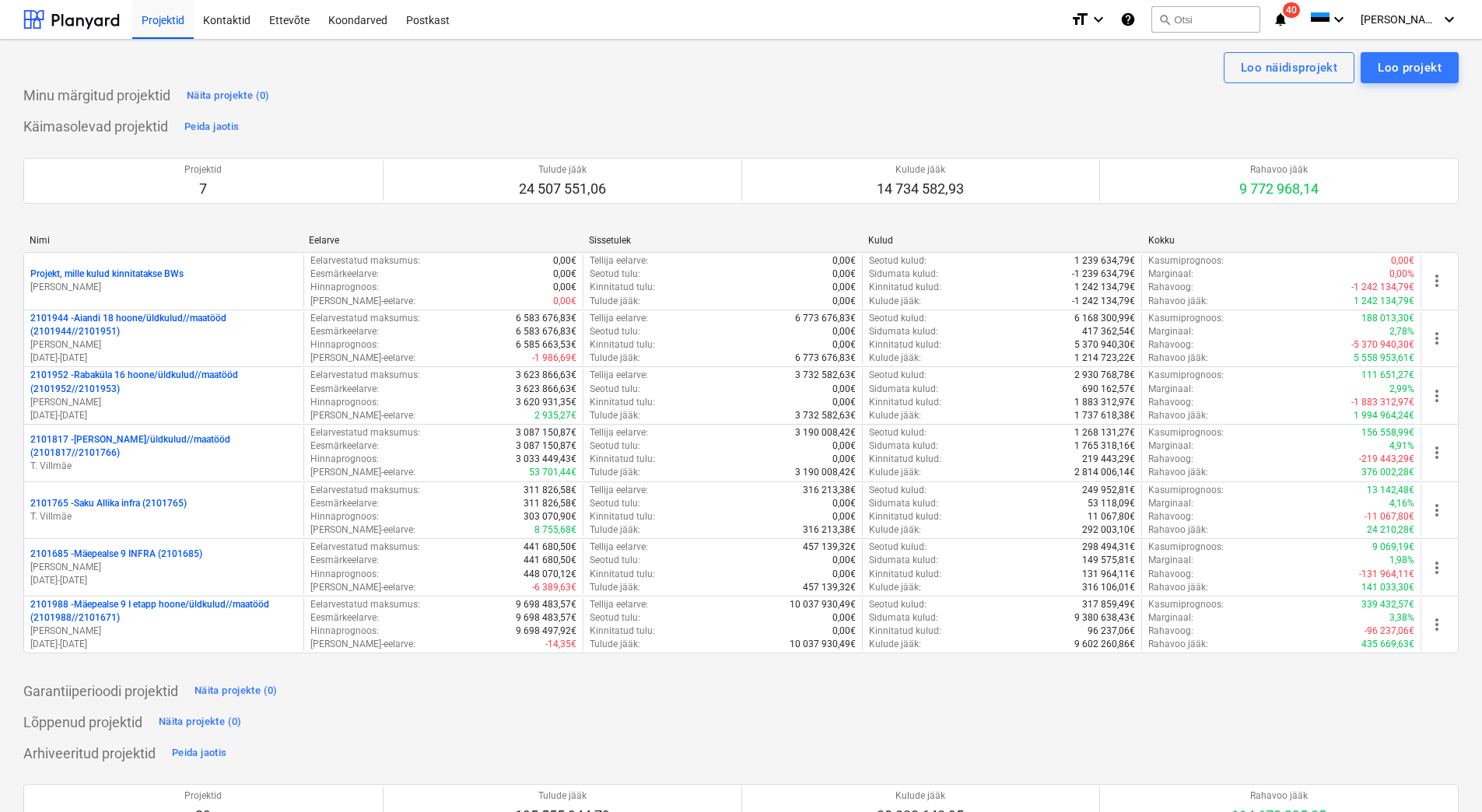
click at [1300, 11] on span "40" at bounding box center [1291, 10] width 17 height 16
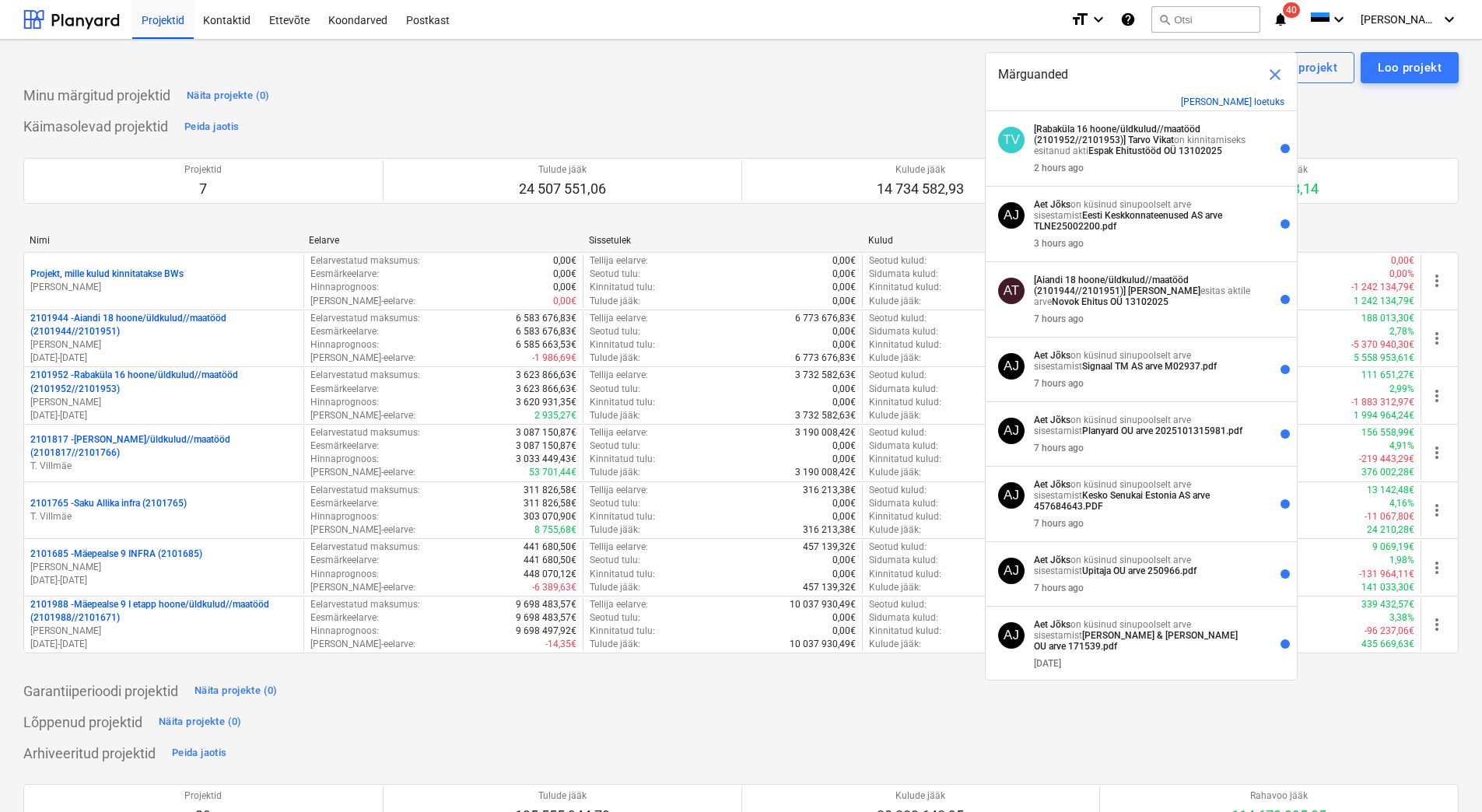
click at [421, 83] on div "Minu märgitud projektid Näita projekte (0)" at bounding box center [741, 96] width 1435 height 25
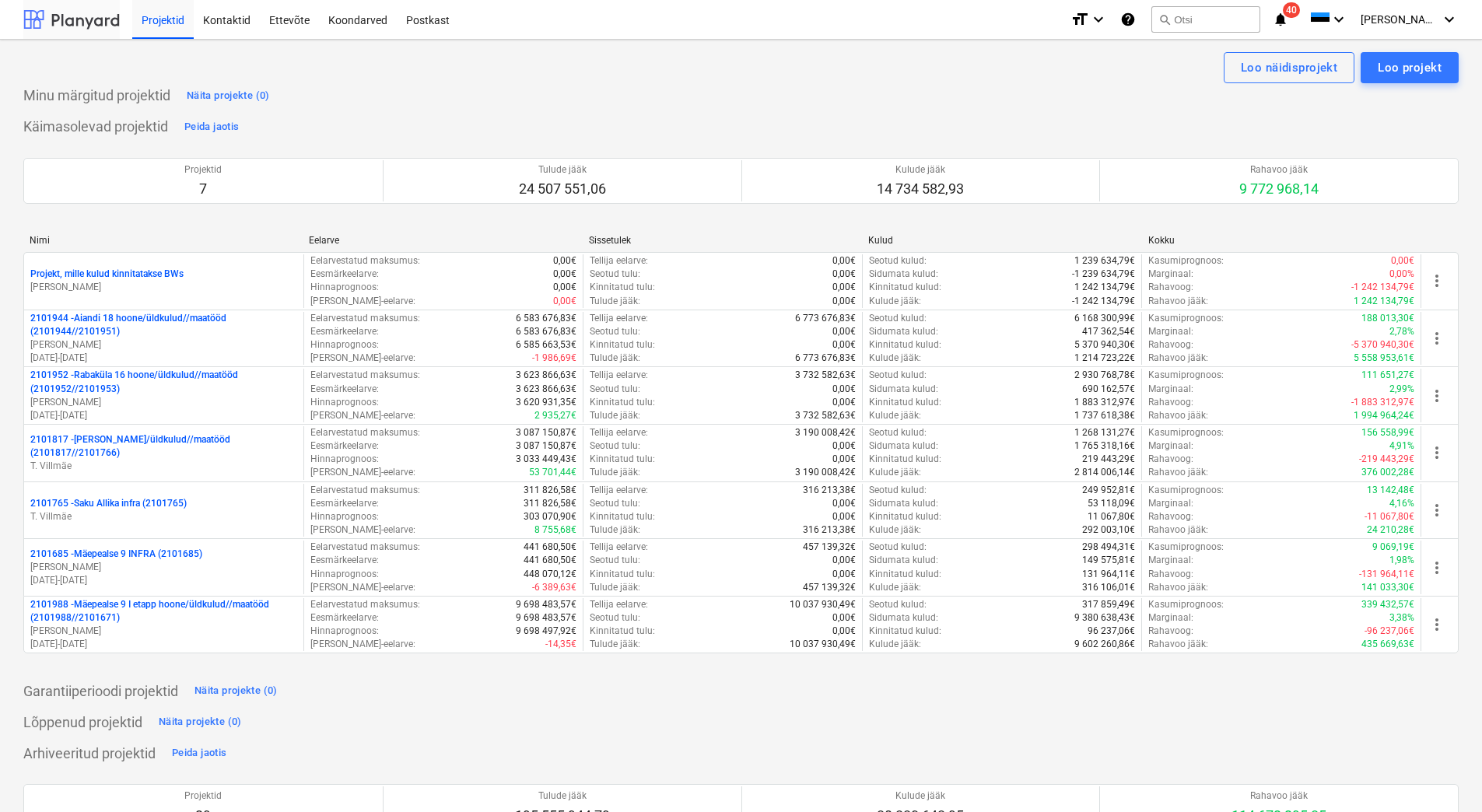
click at [80, 19] on div at bounding box center [71, 19] width 96 height 39
